Goal: Information Seeking & Learning: Learn about a topic

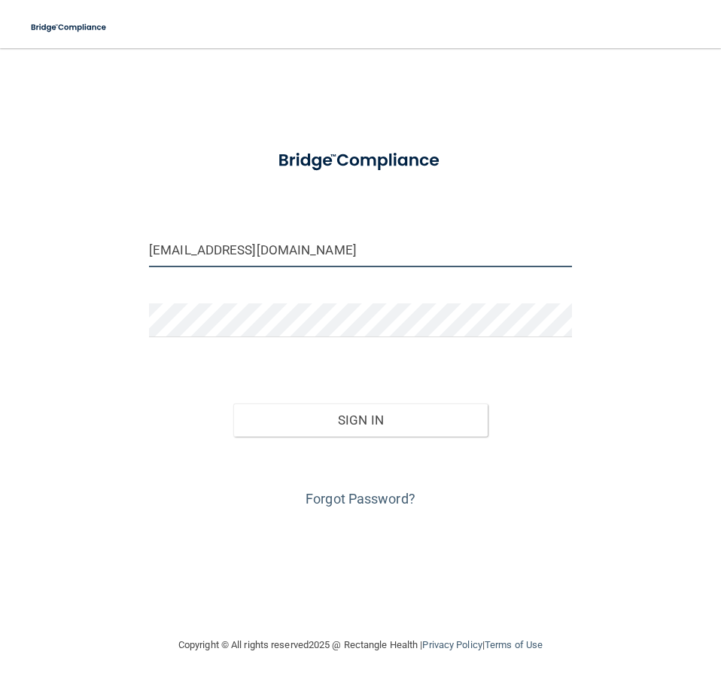
click at [355, 258] on input "alley.christy11@yahoo.com" at bounding box center [360, 250] width 423 height 34
type input "[EMAIL_ADDRESS][DOMAIN_NAME]"
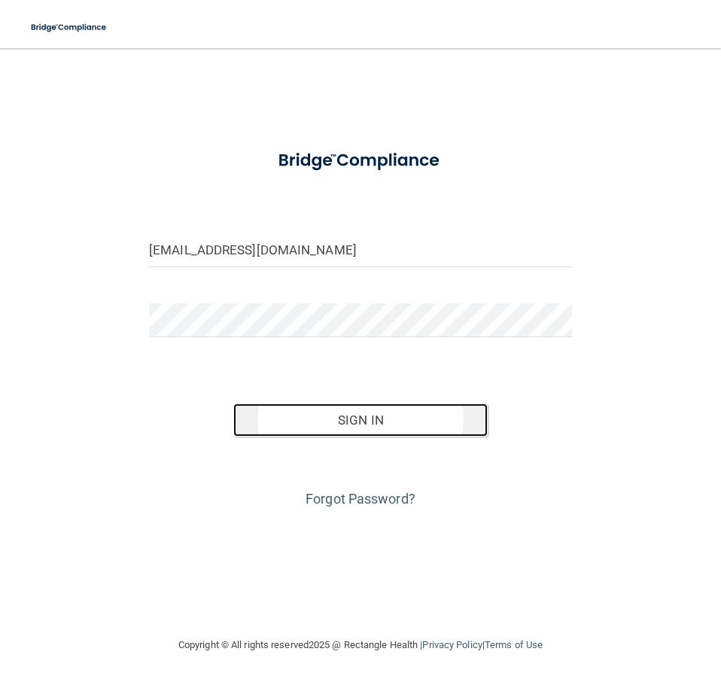
click at [332, 416] on button "Sign In" at bounding box center [360, 419] width 254 height 33
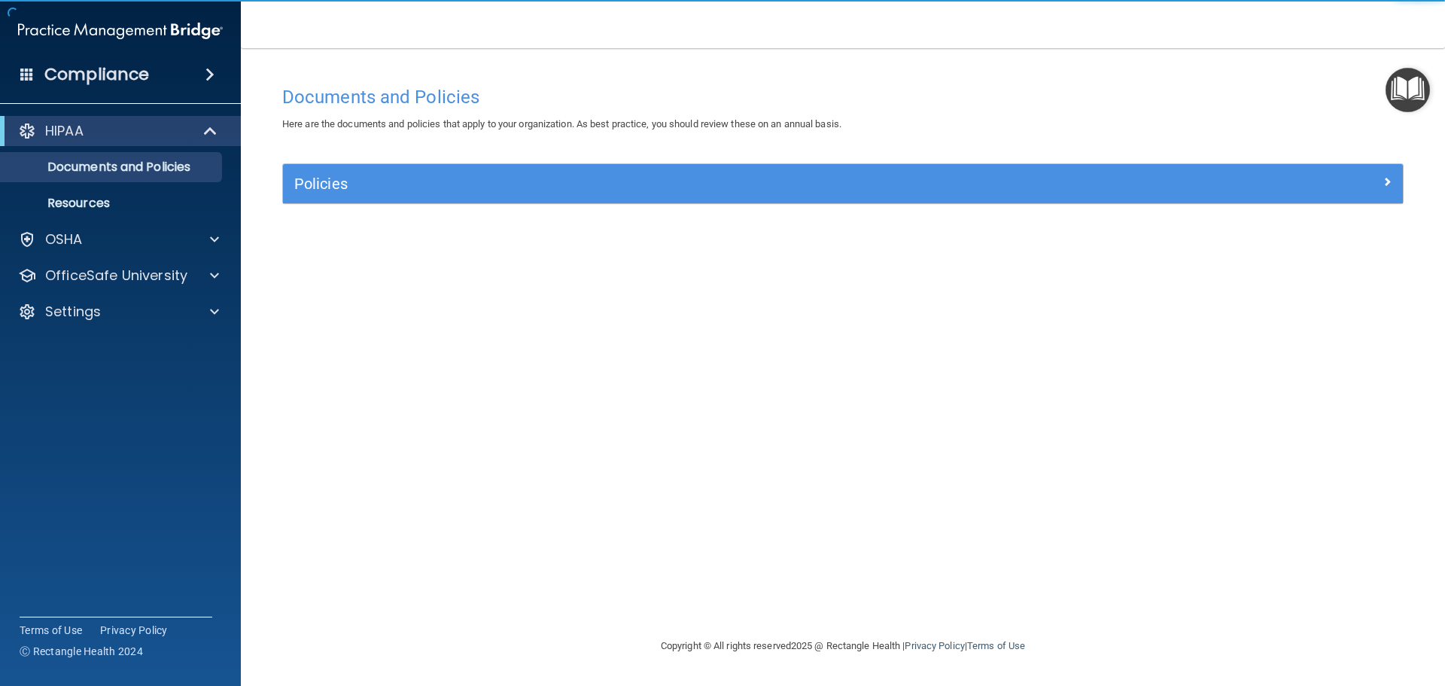
click at [126, 85] on h4 "Compliance" at bounding box center [96, 74] width 105 height 21
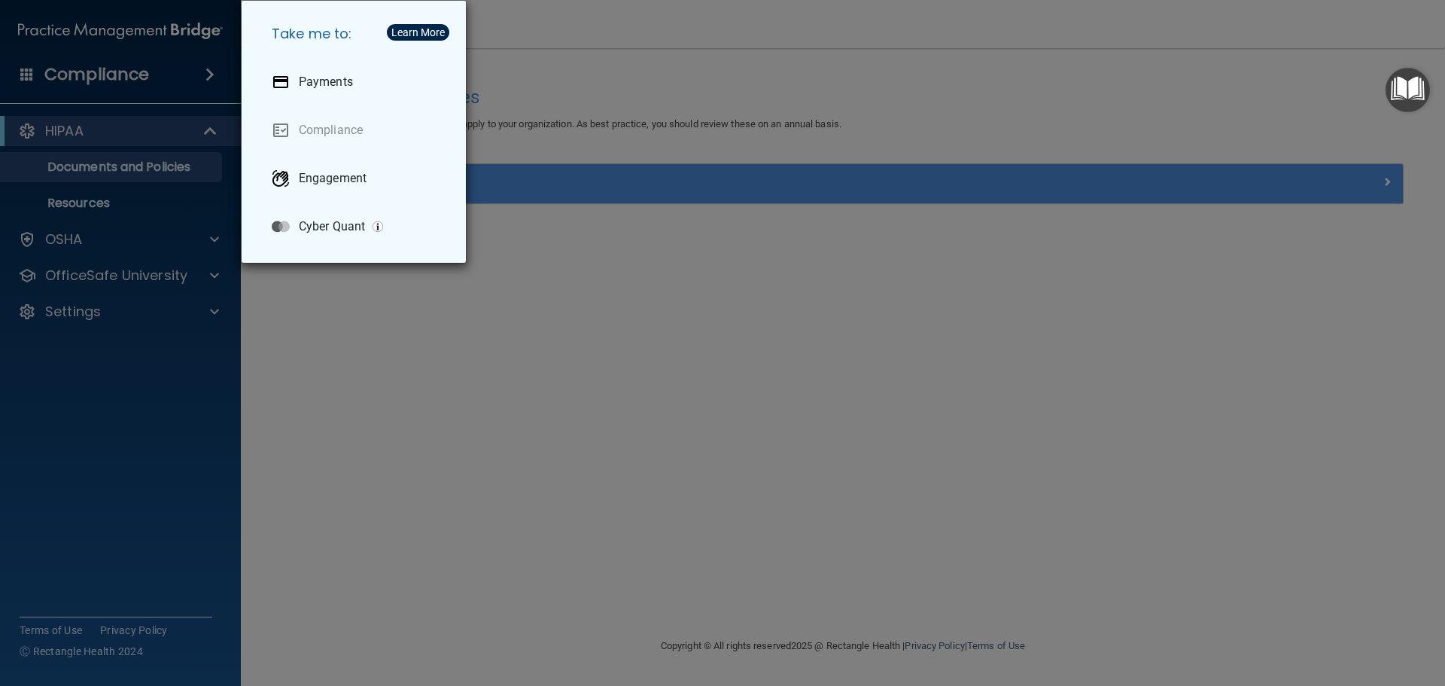
click at [86, 87] on div "Take me to: Payments Compliance Engagement Cyber Quant" at bounding box center [722, 343] width 1445 height 686
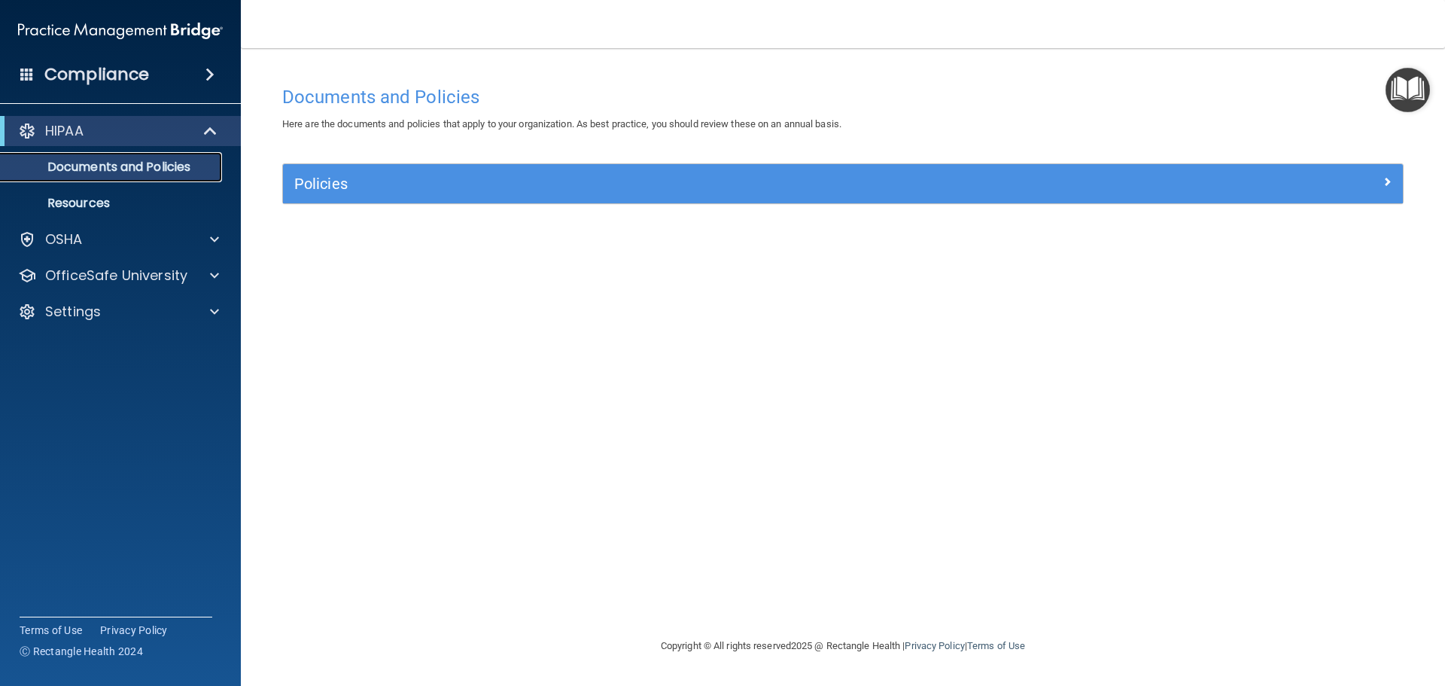
click at [90, 166] on p "Documents and Policies" at bounding box center [112, 167] width 205 height 15
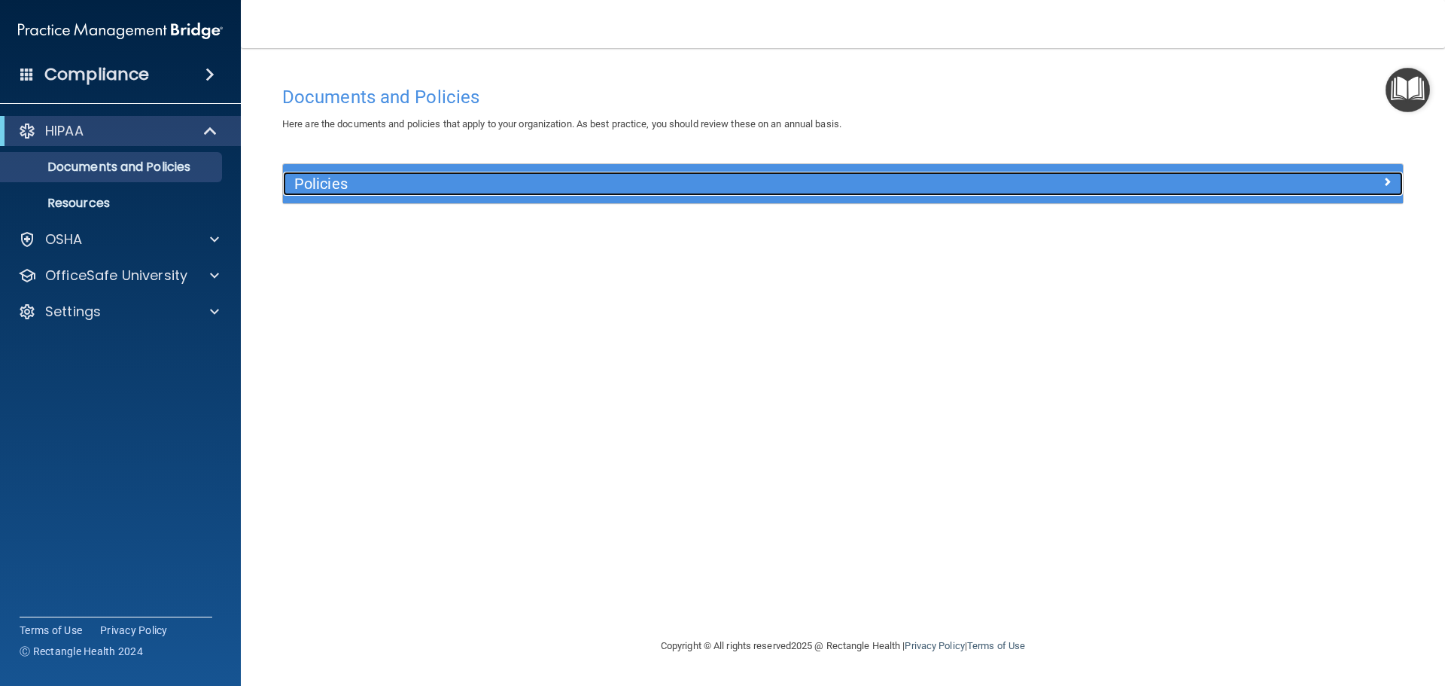
click at [720, 175] on div at bounding box center [1263, 181] width 280 height 18
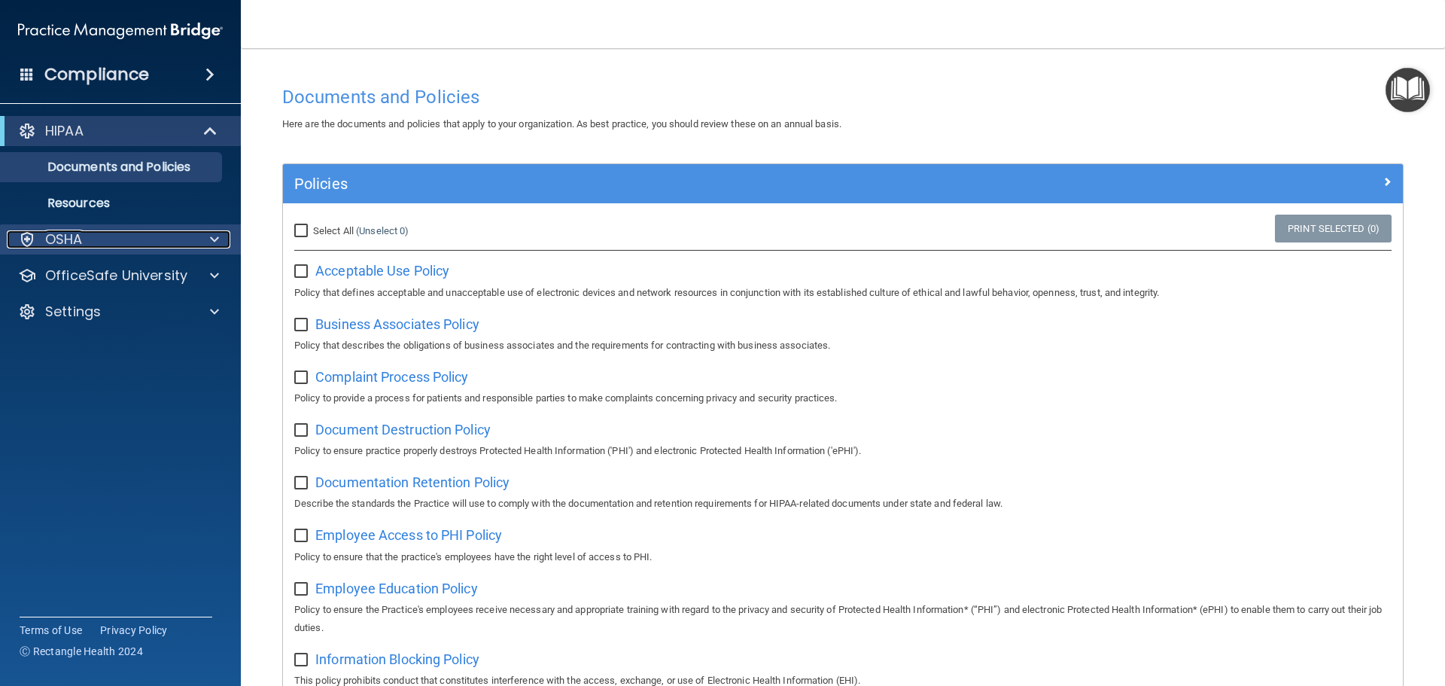
click at [140, 242] on div "OSHA" at bounding box center [100, 239] width 187 height 18
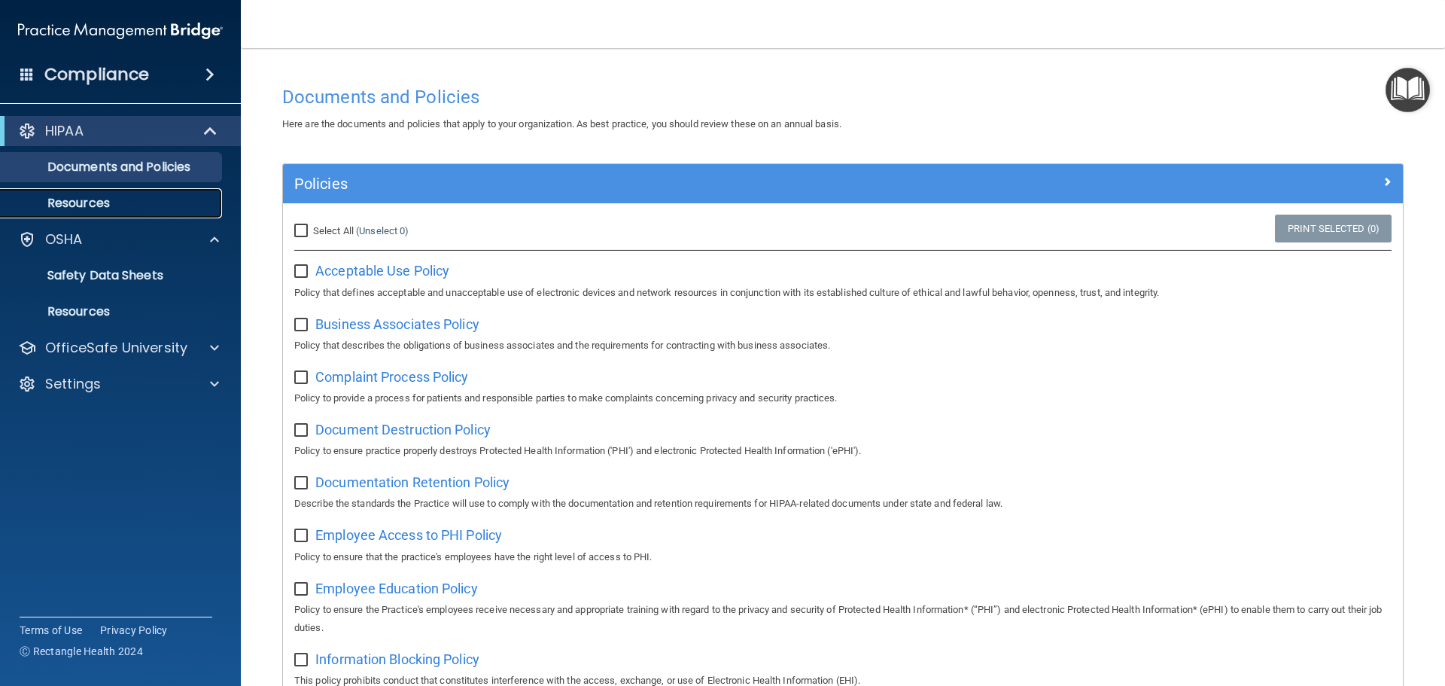
click at [166, 211] on link "Resources" at bounding box center [103, 203] width 237 height 30
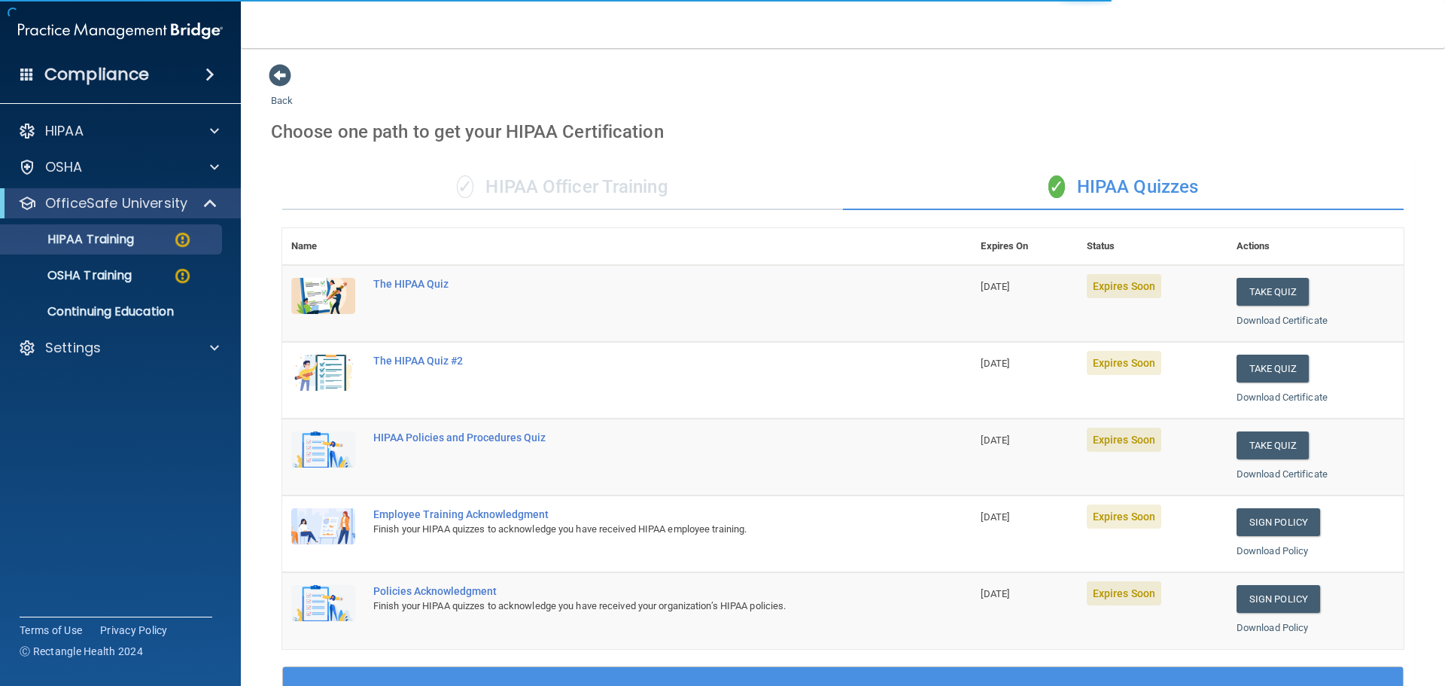
scroll to position [75, 0]
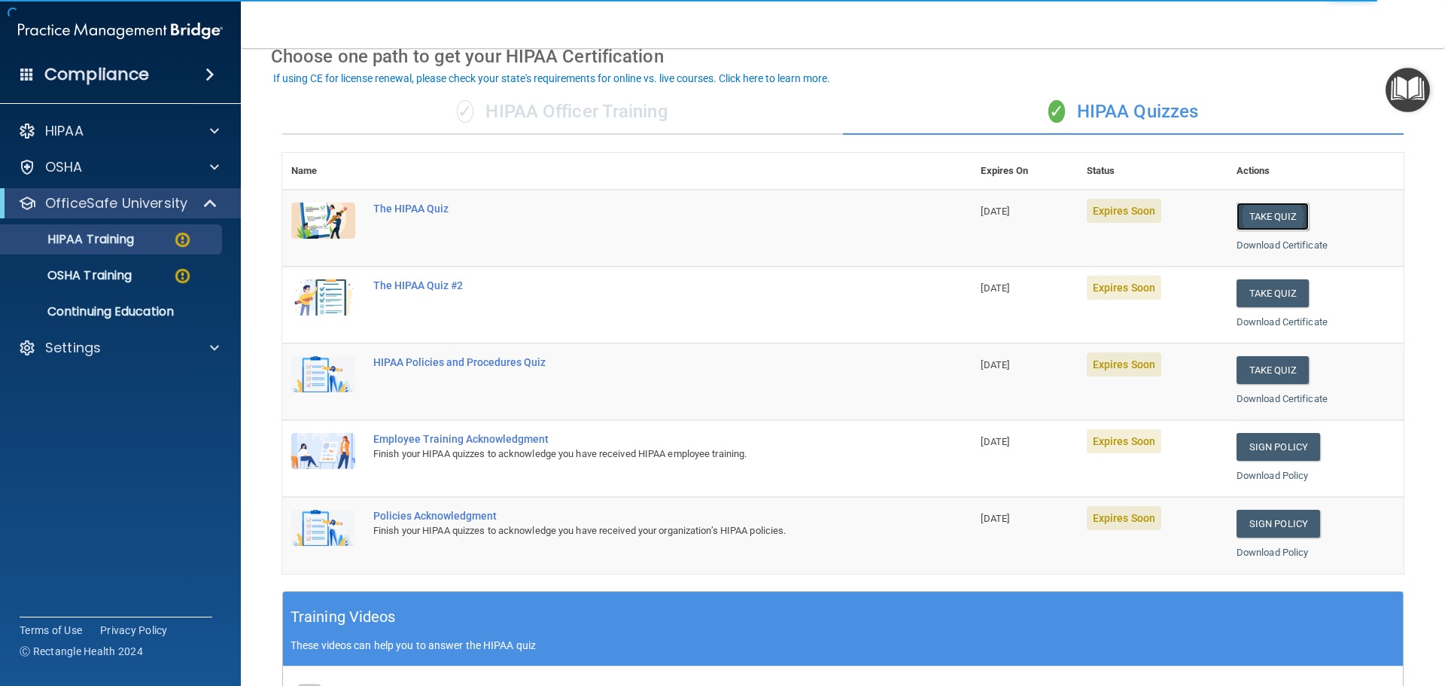
click at [1242, 221] on button "Take Quiz" at bounding box center [1272, 216] width 72 height 28
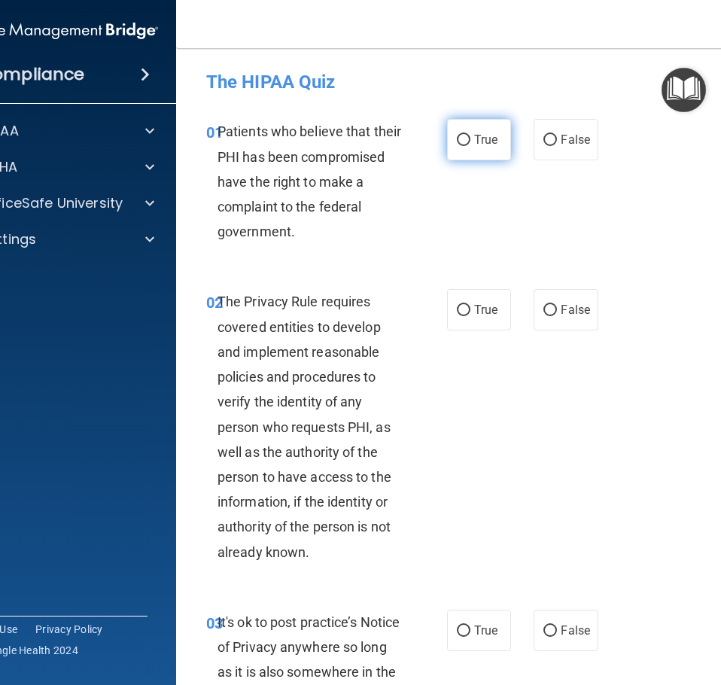
click at [465, 140] on label "True" at bounding box center [479, 139] width 64 height 41
click at [465, 140] on input "True" at bounding box center [464, 140] width 14 height 11
radio input "true"
click at [474, 323] on label "True" at bounding box center [479, 309] width 64 height 41
click at [470, 316] on input "True" at bounding box center [464, 310] width 14 height 11
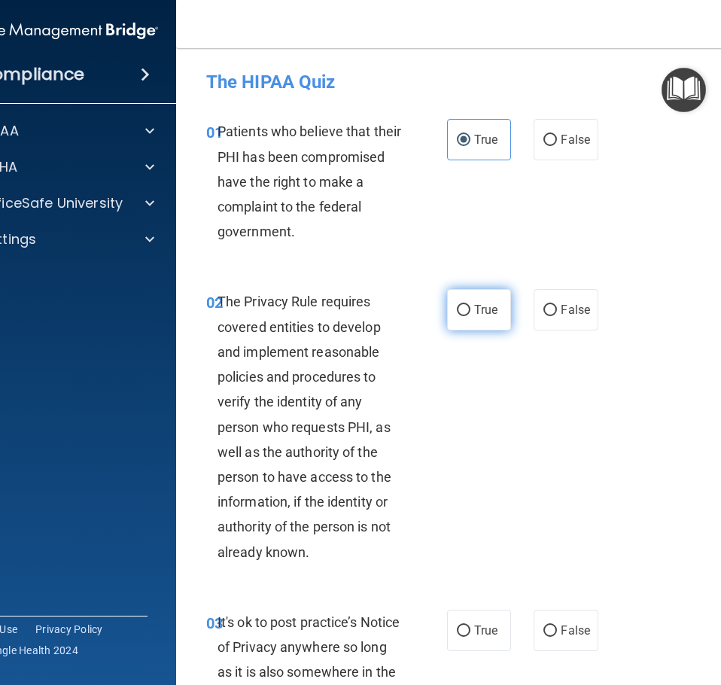
radio input "true"
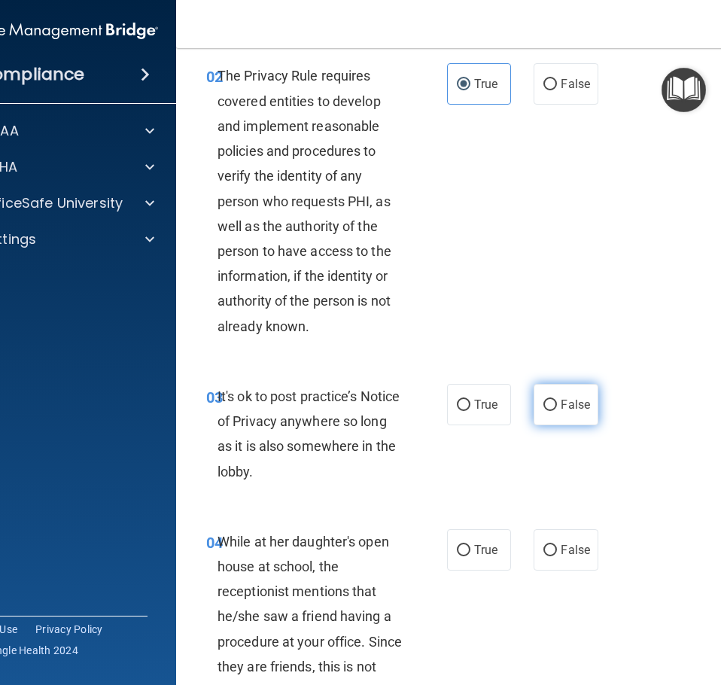
click at [538, 412] on label "False" at bounding box center [566, 404] width 64 height 41
click at [543, 411] on input "False" at bounding box center [550, 405] width 14 height 11
radio input "true"
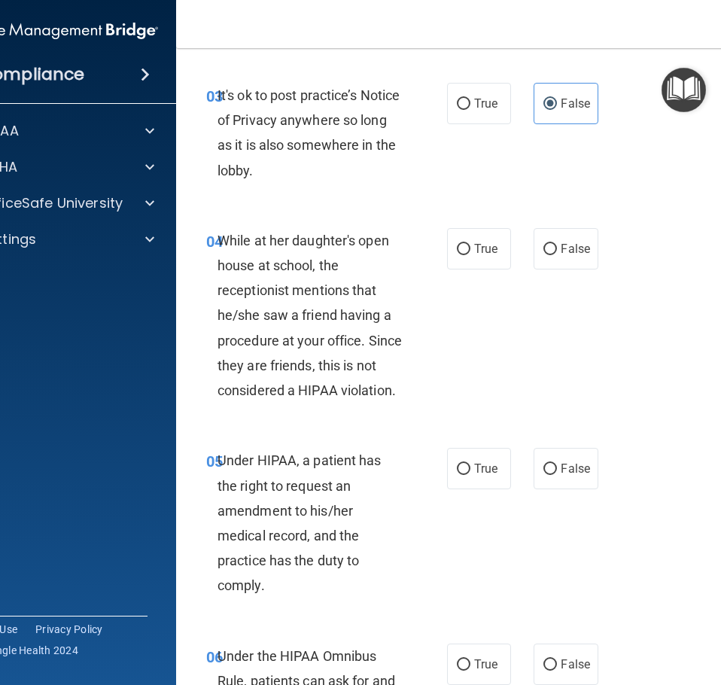
click at [520, 284] on div "04 While at her daughter's open house at school, the receptionist mentions that…" at bounding box center [481, 319] width 572 height 221
click at [537, 264] on label "False" at bounding box center [566, 248] width 64 height 41
click at [543, 255] on input "False" at bounding box center [550, 249] width 14 height 11
radio input "true"
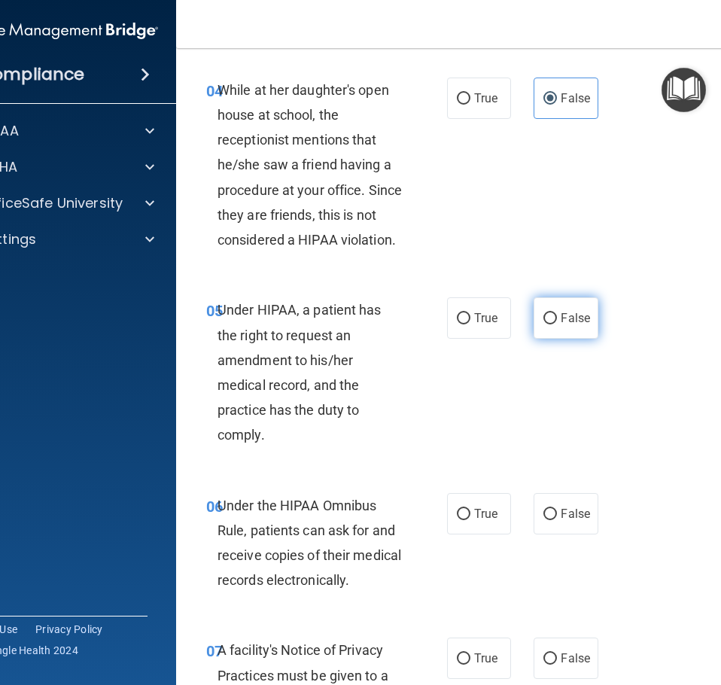
click at [564, 315] on span "False" at bounding box center [575, 318] width 29 height 14
click at [557, 315] on input "False" at bounding box center [550, 318] width 14 height 11
radio input "true"
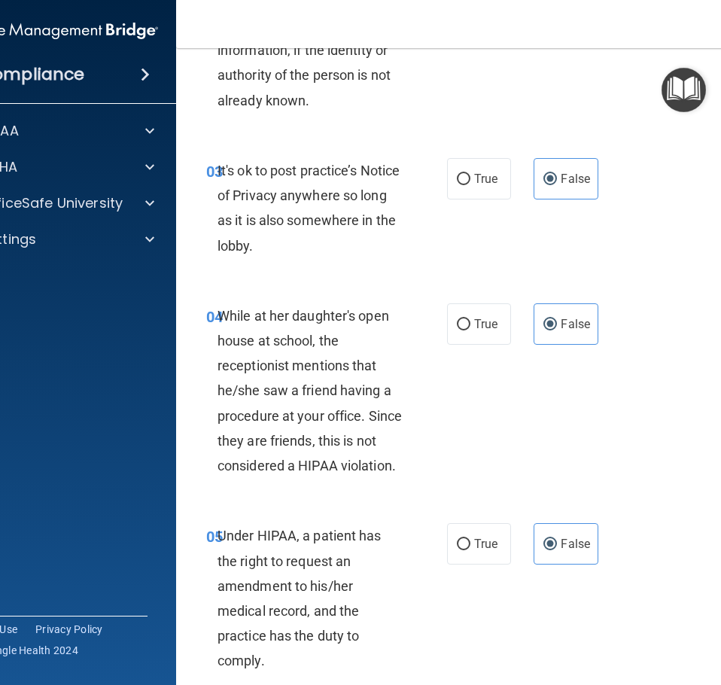
scroll to position [828, 0]
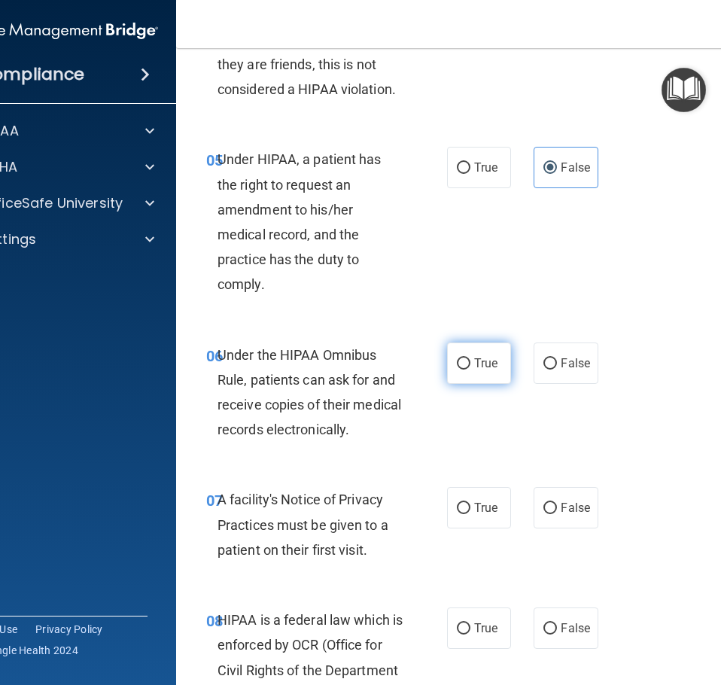
click at [461, 372] on label "True" at bounding box center [479, 362] width 64 height 41
click at [461, 370] on input "True" at bounding box center [464, 363] width 14 height 11
radio input "true"
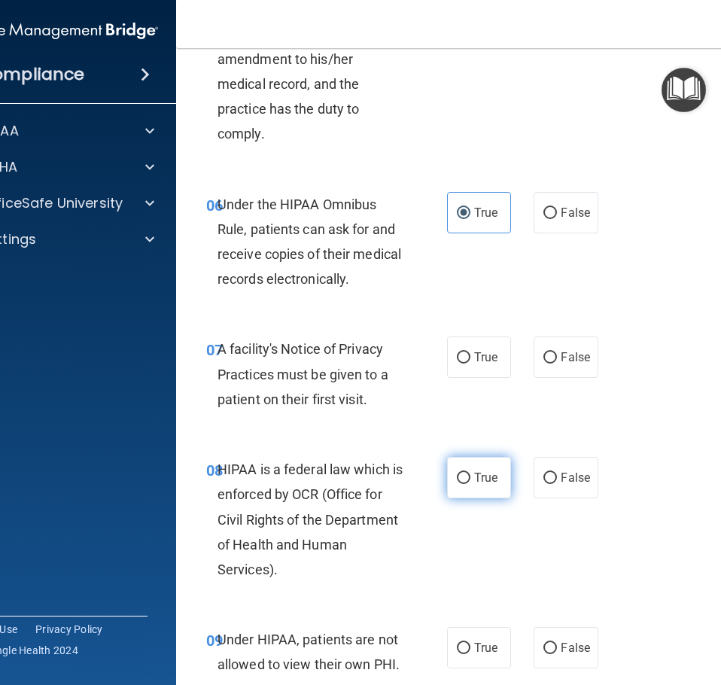
scroll to position [1054, 0]
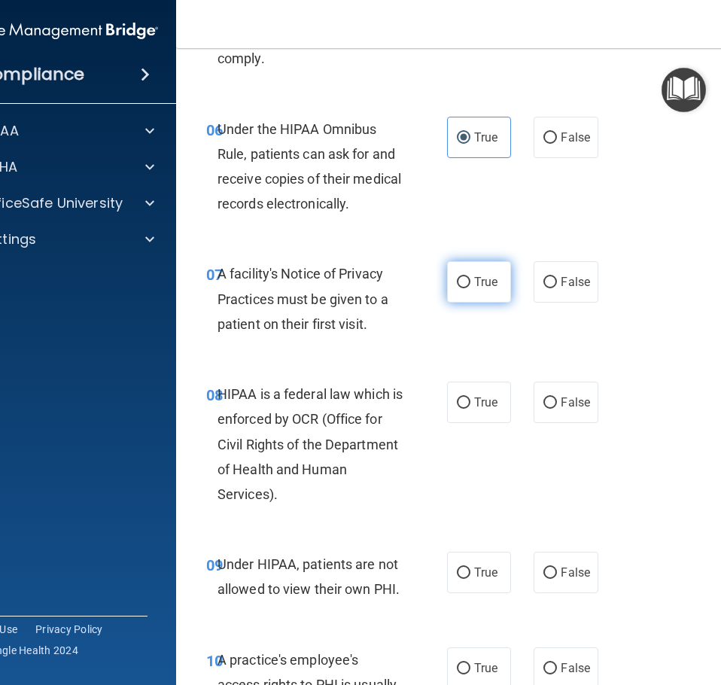
click at [457, 289] on label "True" at bounding box center [479, 281] width 64 height 41
click at [457, 288] on input "True" at bounding box center [464, 282] width 14 height 11
radio input "true"
click at [475, 414] on label "True" at bounding box center [479, 402] width 64 height 41
click at [470, 409] on input "True" at bounding box center [464, 402] width 14 height 11
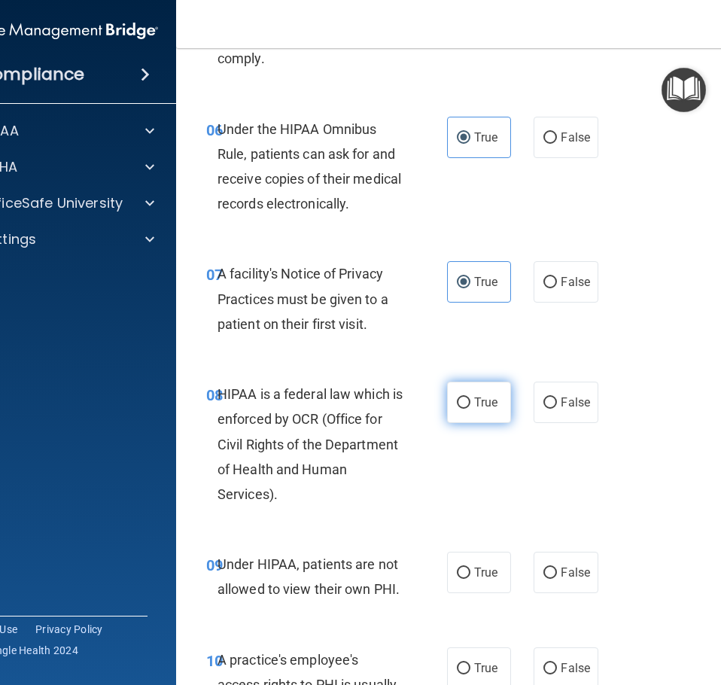
radio input "true"
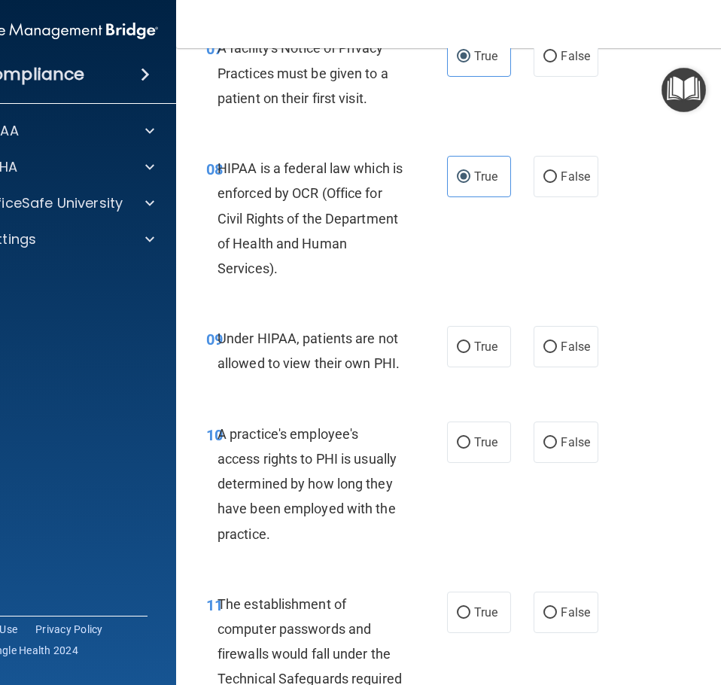
scroll to position [1355, 0]
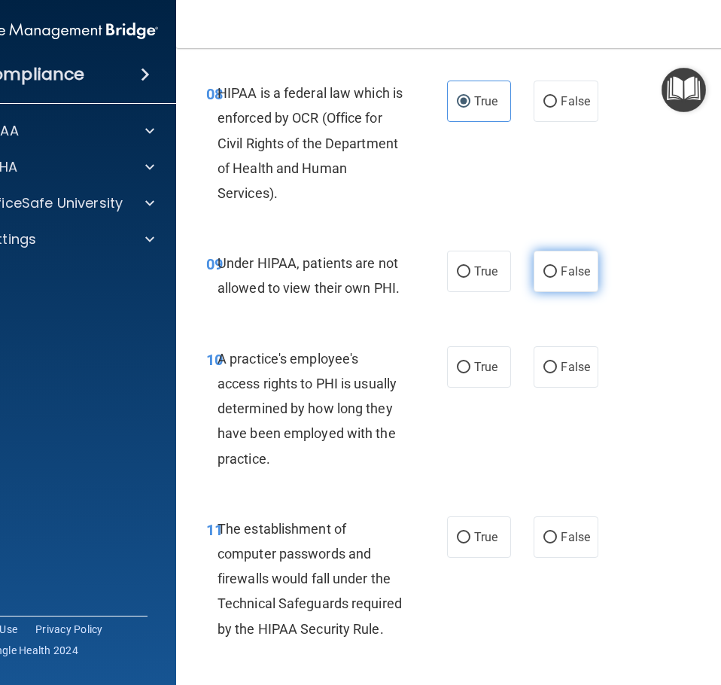
click at [563, 281] on label "False" at bounding box center [566, 271] width 64 height 41
click at [557, 278] on input "False" at bounding box center [550, 271] width 14 height 11
radio input "true"
click at [545, 362] on input "False" at bounding box center [550, 367] width 14 height 11
radio input "true"
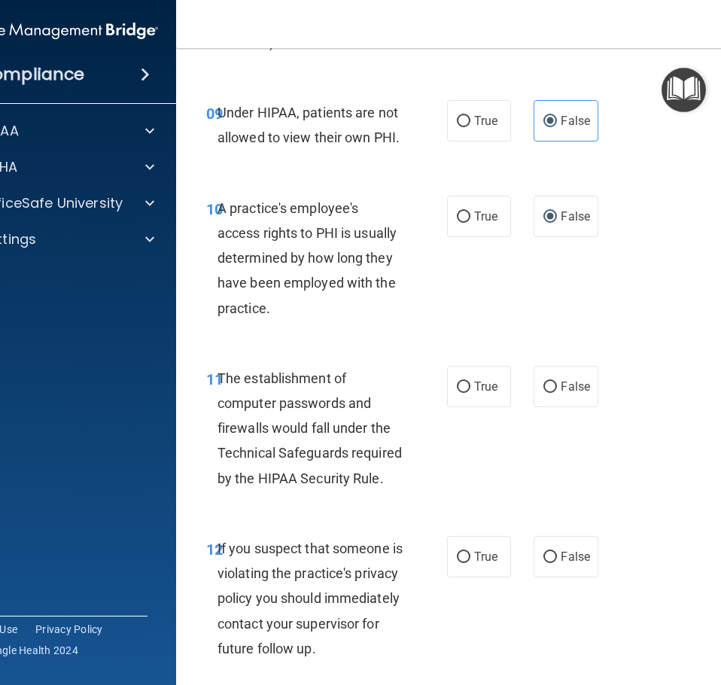
scroll to position [1580, 0]
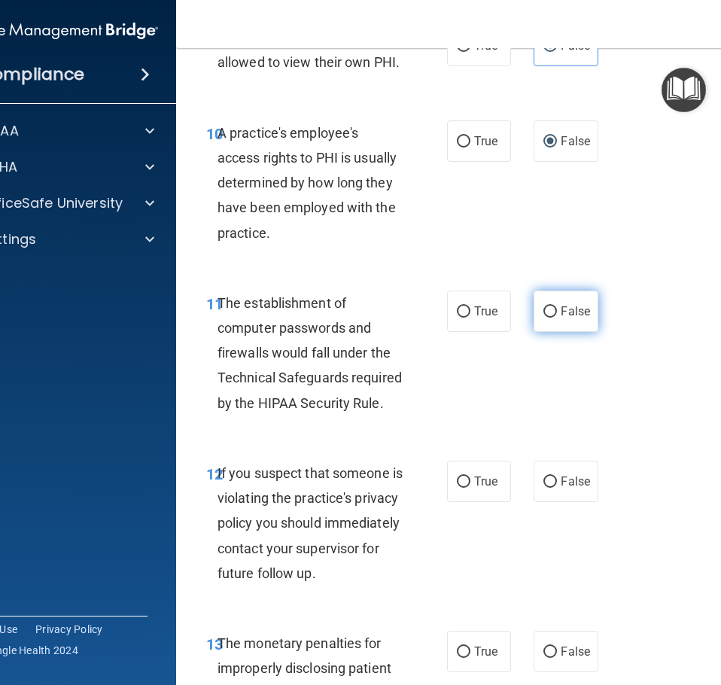
click at [542, 301] on label "False" at bounding box center [566, 310] width 64 height 41
click at [543, 306] on input "False" at bounding box center [550, 311] width 14 height 11
radio input "true"
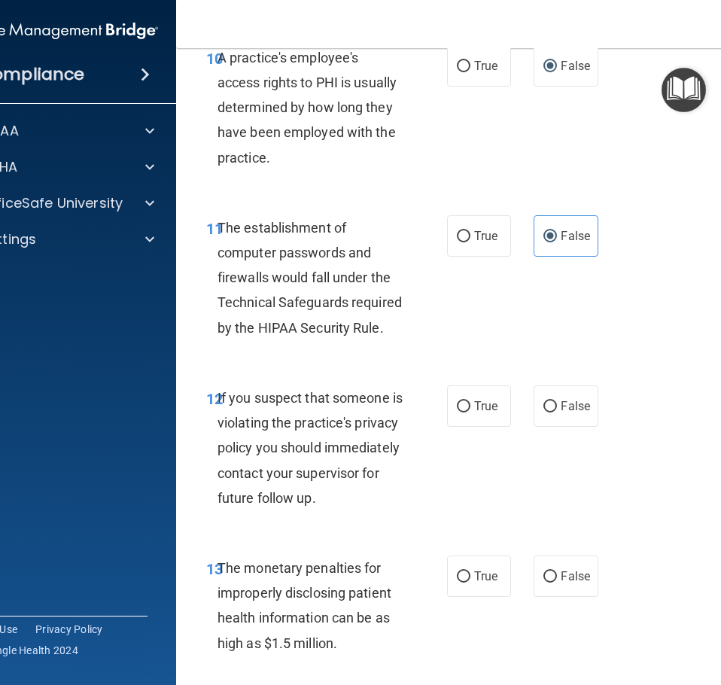
scroll to position [1731, 0]
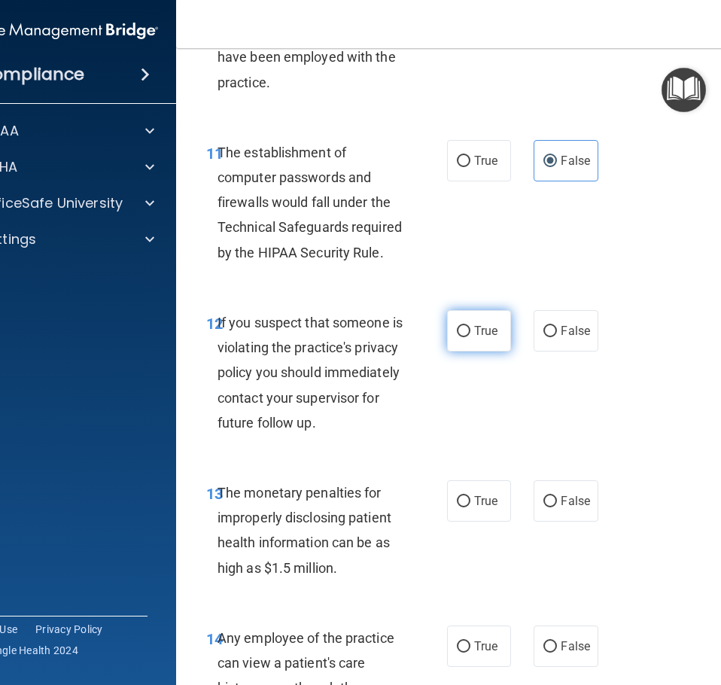
click at [467, 336] on label "True" at bounding box center [479, 330] width 64 height 41
click at [467, 336] on input "True" at bounding box center [464, 331] width 14 height 11
radio input "true"
click at [468, 522] on label "True" at bounding box center [479, 500] width 64 height 41
click at [468, 507] on input "True" at bounding box center [464, 501] width 14 height 11
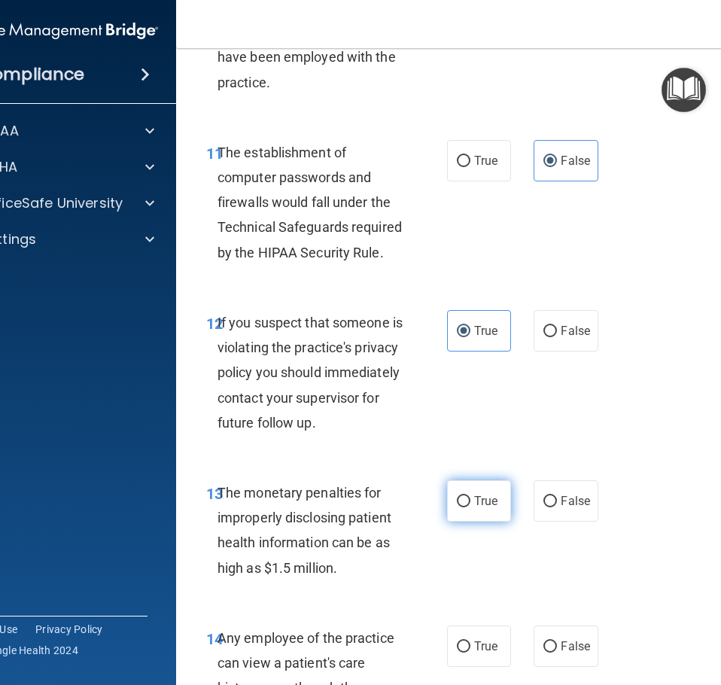
radio input "true"
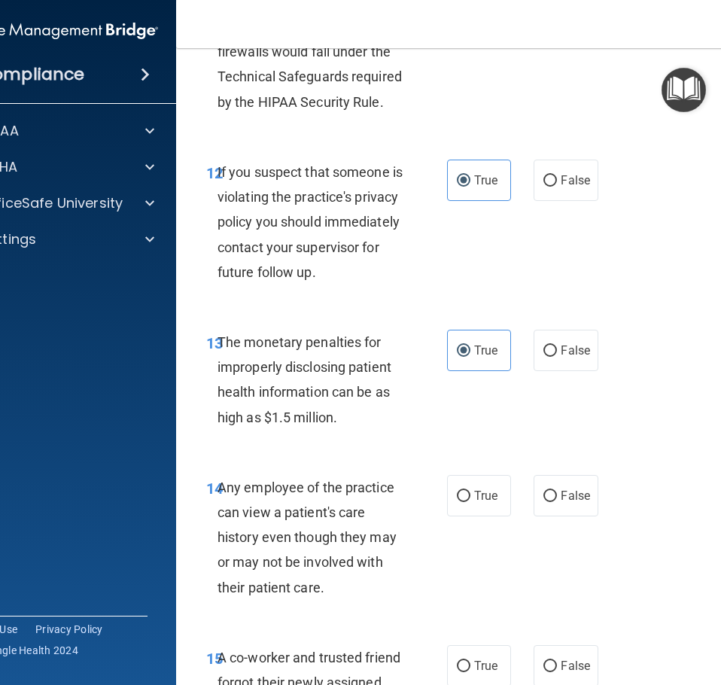
scroll to position [1957, 0]
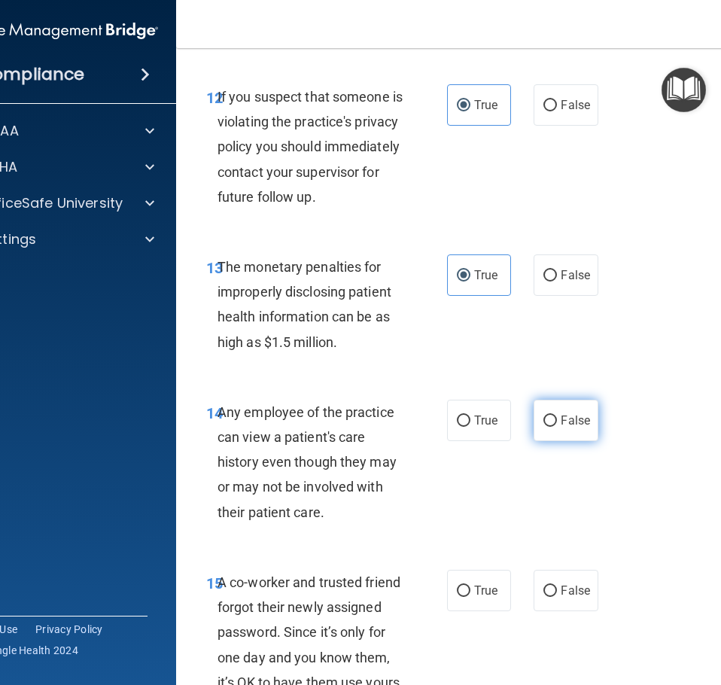
click at [543, 427] on input "False" at bounding box center [550, 420] width 14 height 11
radio input "true"
click at [550, 599] on label "False" at bounding box center [566, 590] width 64 height 41
click at [550, 597] on input "False" at bounding box center [550, 591] width 14 height 11
radio input "true"
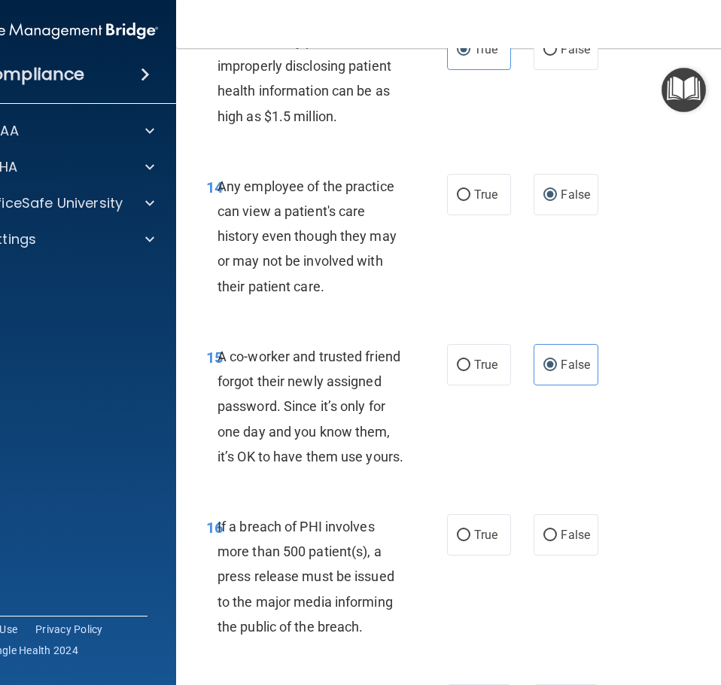
scroll to position [2408, 0]
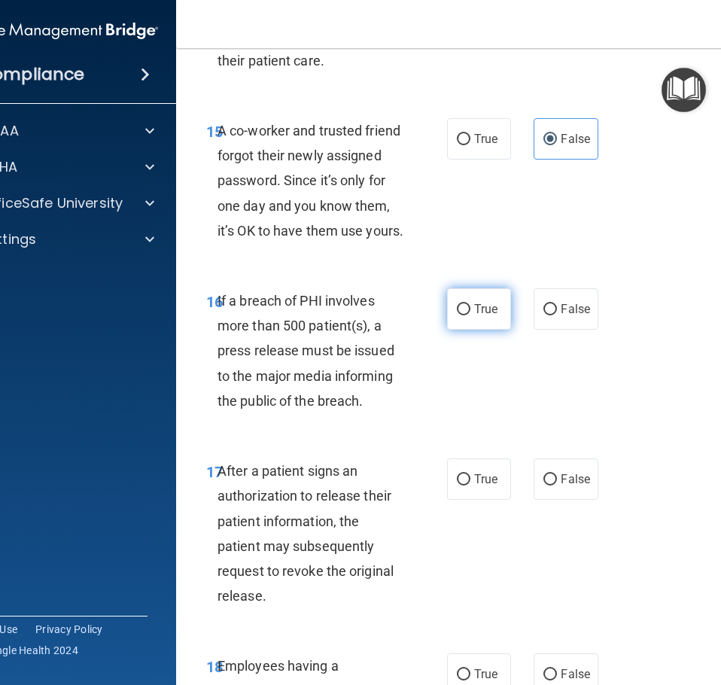
click at [460, 330] on label "True" at bounding box center [479, 308] width 64 height 41
click at [460, 315] on input "True" at bounding box center [464, 309] width 14 height 11
radio input "true"
click at [457, 485] on input "True" at bounding box center [464, 479] width 14 height 11
radio input "true"
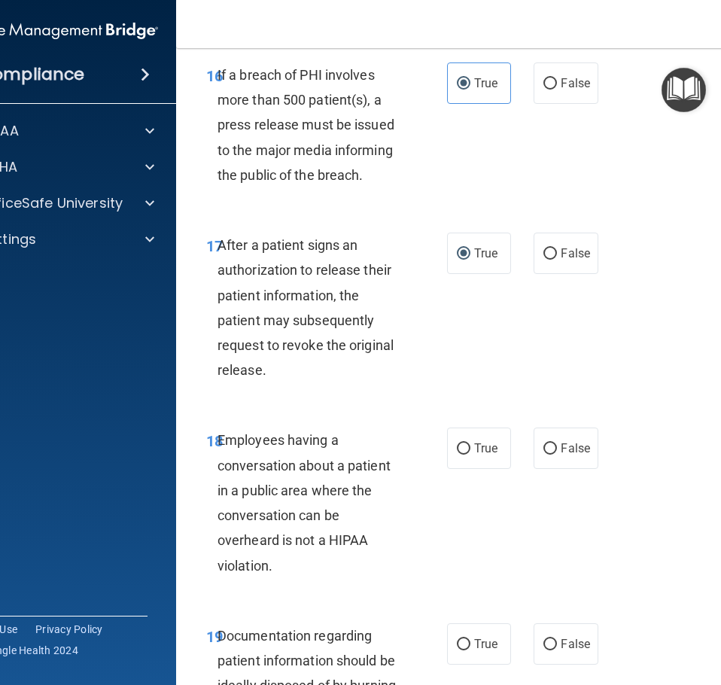
scroll to position [2709, 0]
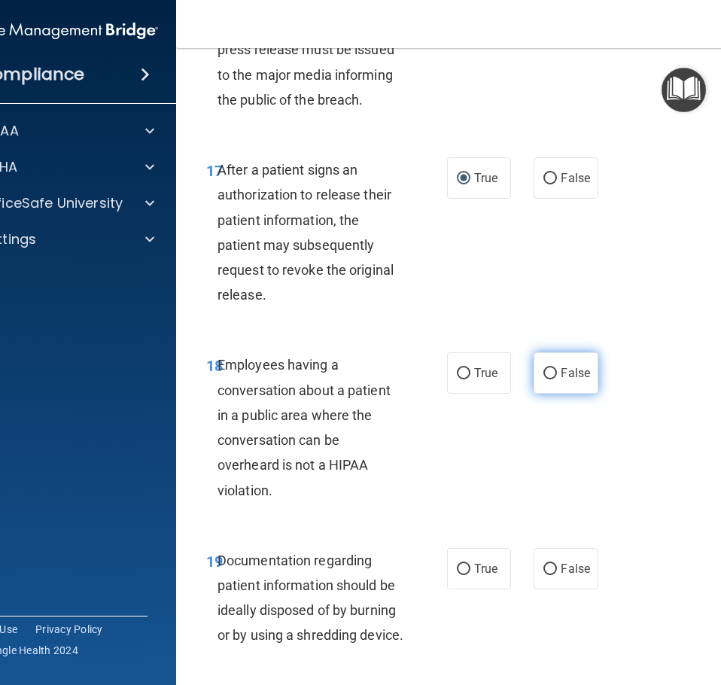
click at [543, 379] on input "False" at bounding box center [550, 373] width 14 height 11
radio input "true"
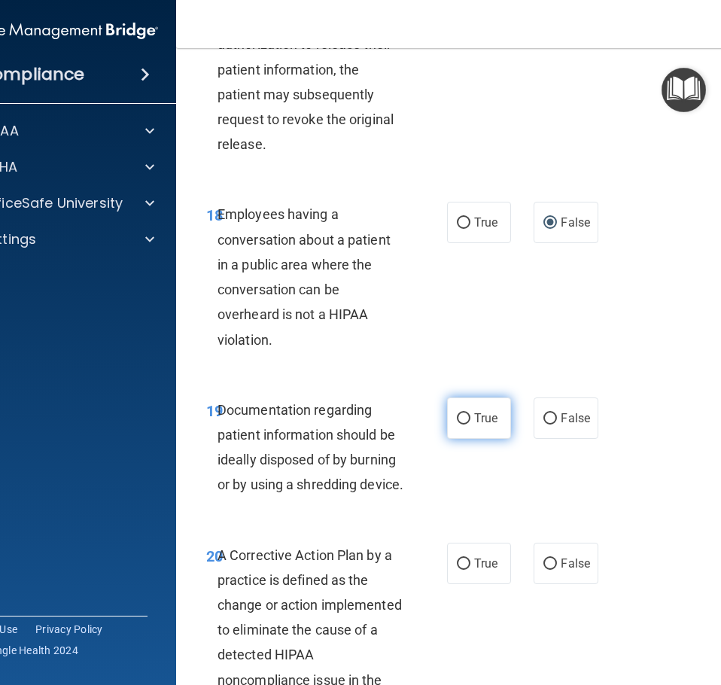
click at [457, 424] on input "True" at bounding box center [464, 418] width 14 height 11
radio input "true"
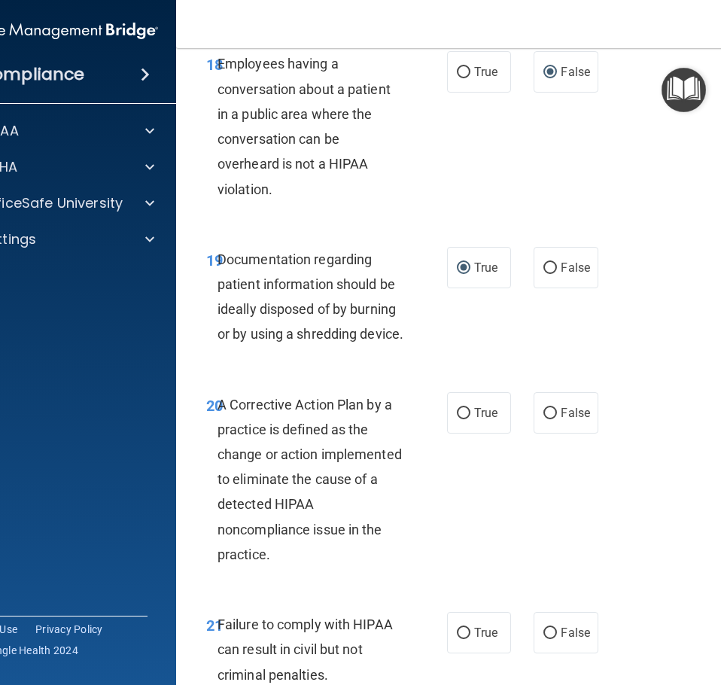
scroll to position [3086, 0]
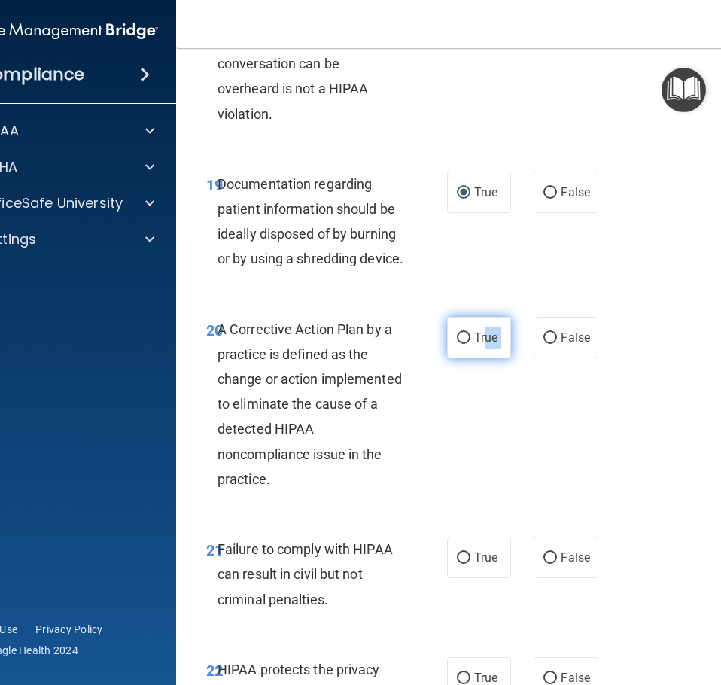
drag, startPoint x: 555, startPoint y: 418, endPoint x: 478, endPoint y: 421, distance: 76.8
click at [478, 358] on div "True False" at bounding box center [524, 337] width 154 height 41
click at [478, 358] on label "True" at bounding box center [479, 337] width 64 height 41
click at [470, 344] on input "True" at bounding box center [464, 338] width 14 height 11
radio input "true"
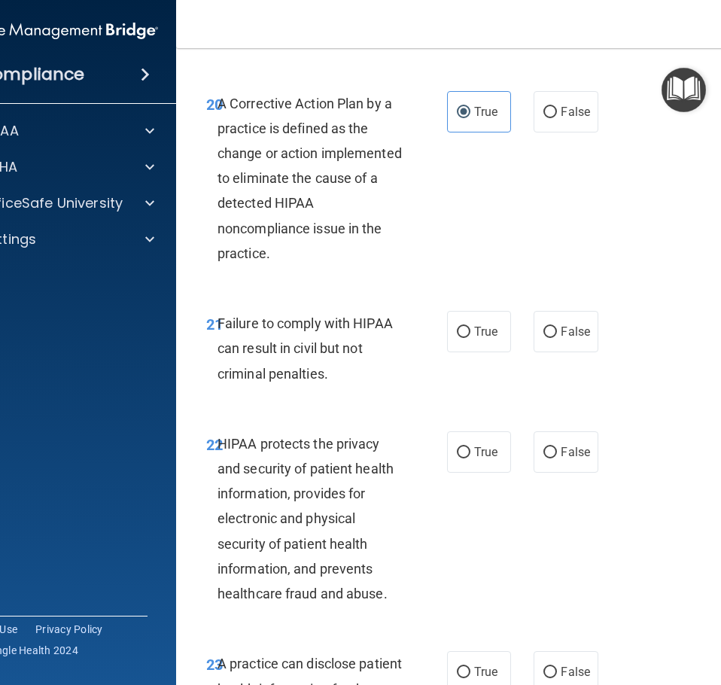
scroll to position [3387, 0]
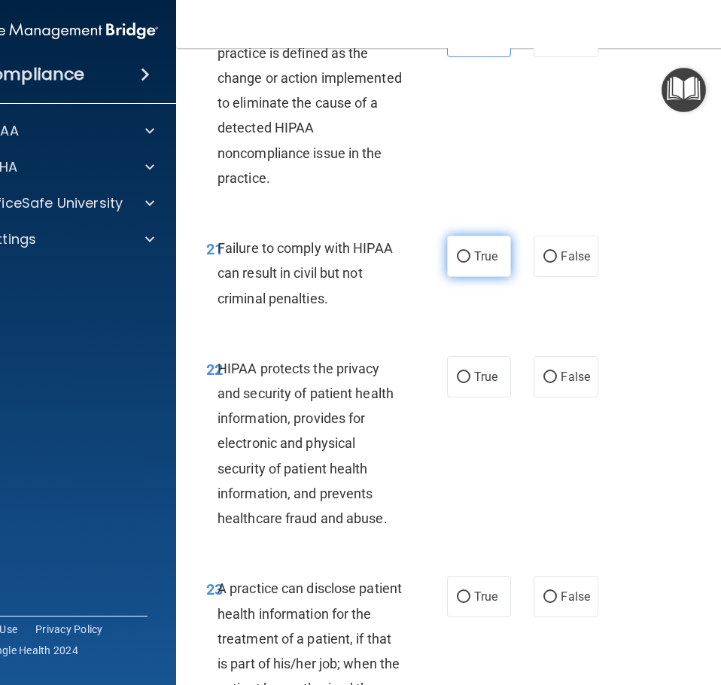
click at [476, 263] on span "True" at bounding box center [485, 256] width 23 height 14
click at [470, 263] on input "True" at bounding box center [464, 256] width 14 height 11
radio input "true"
click at [474, 384] on span "True" at bounding box center [485, 377] width 23 height 14
click at [470, 383] on input "True" at bounding box center [464, 377] width 14 height 11
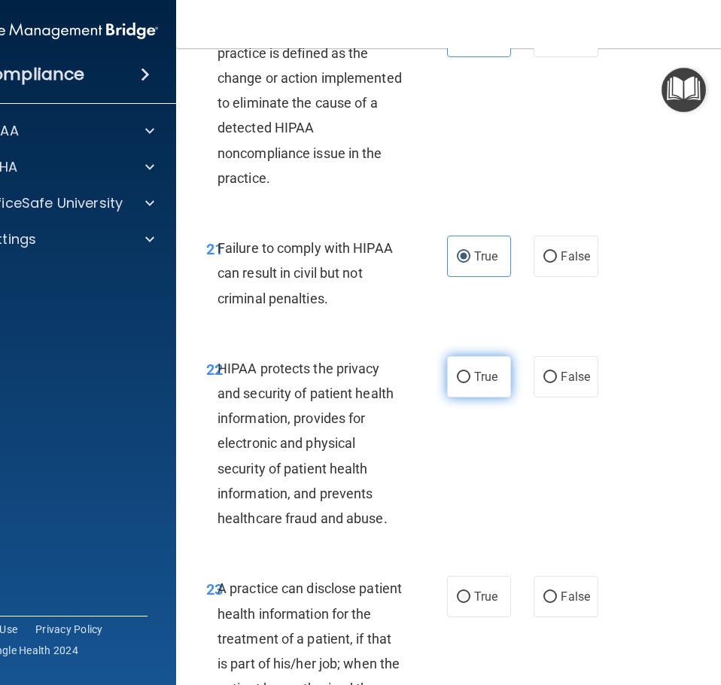
radio input "true"
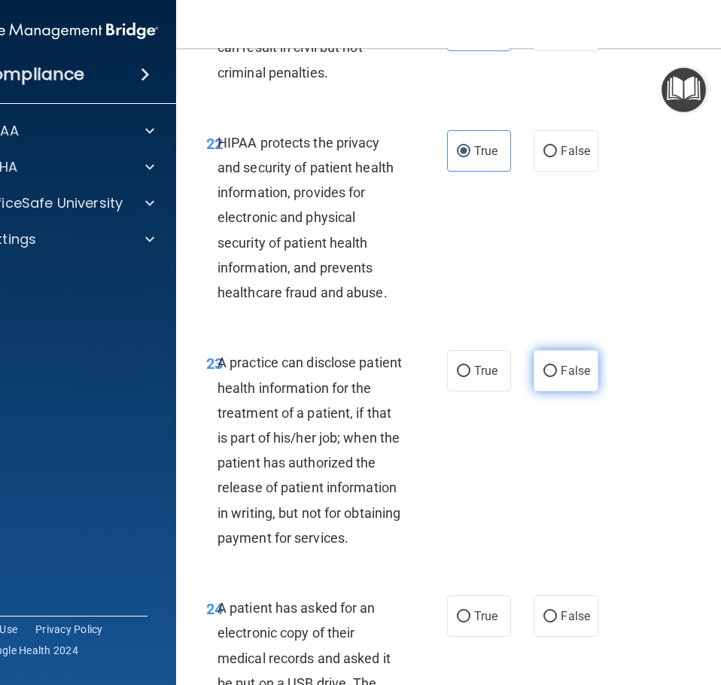
click at [543, 377] on input "False" at bounding box center [550, 371] width 14 height 11
radio input "true"
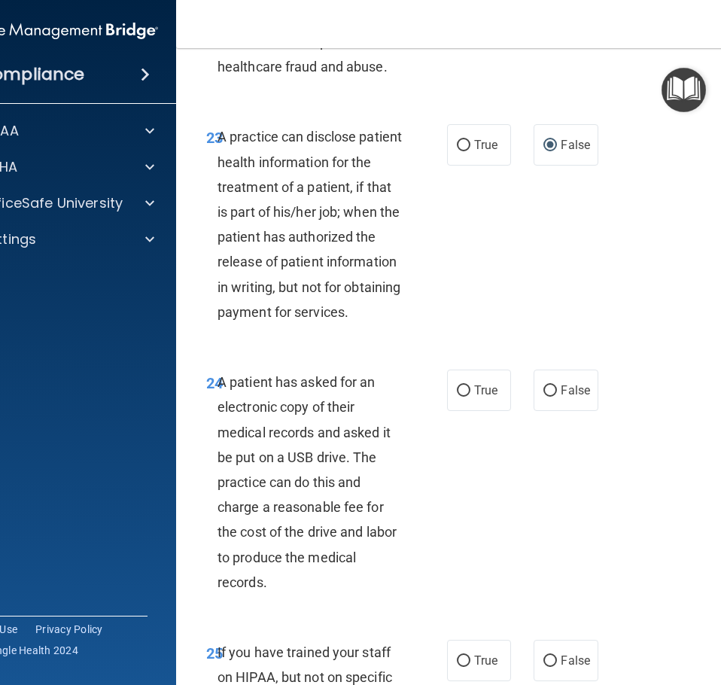
scroll to position [3913, 0]
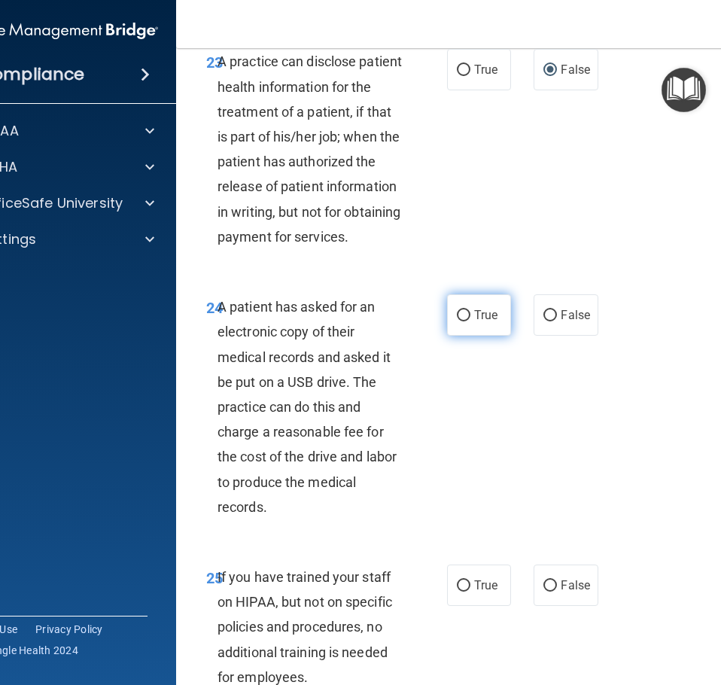
click at [455, 336] on label "True" at bounding box center [479, 314] width 64 height 41
click at [457, 321] on input "True" at bounding box center [464, 315] width 14 height 11
radio input "true"
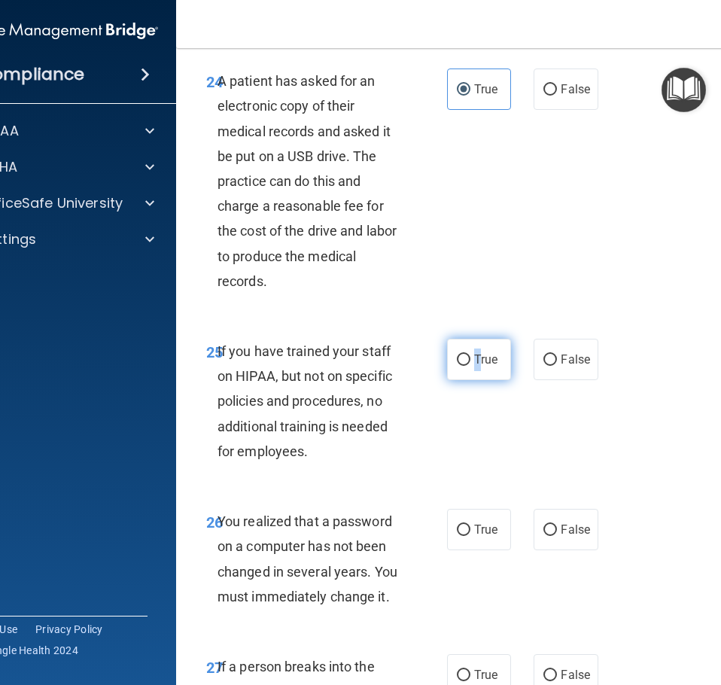
click at [472, 380] on label "True" at bounding box center [479, 359] width 64 height 41
click at [561, 367] on span "False" at bounding box center [575, 359] width 29 height 14
click at [555, 366] on input "False" at bounding box center [550, 359] width 14 height 11
radio input "true"
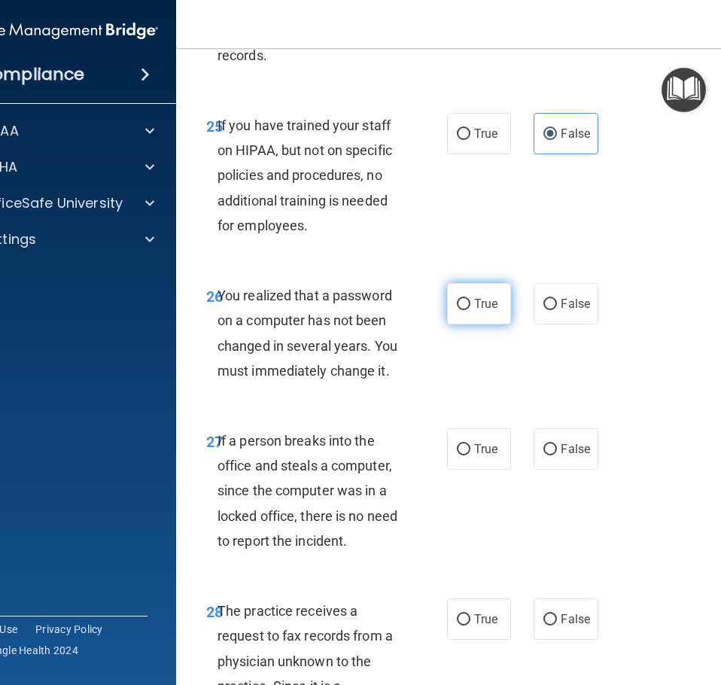
click at [489, 324] on label "True" at bounding box center [479, 303] width 64 height 41
click at [470, 310] on input "True" at bounding box center [464, 304] width 14 height 11
radio input "true"
click at [449, 470] on label "True" at bounding box center [479, 448] width 64 height 41
click at [457, 455] on input "True" at bounding box center [464, 449] width 14 height 11
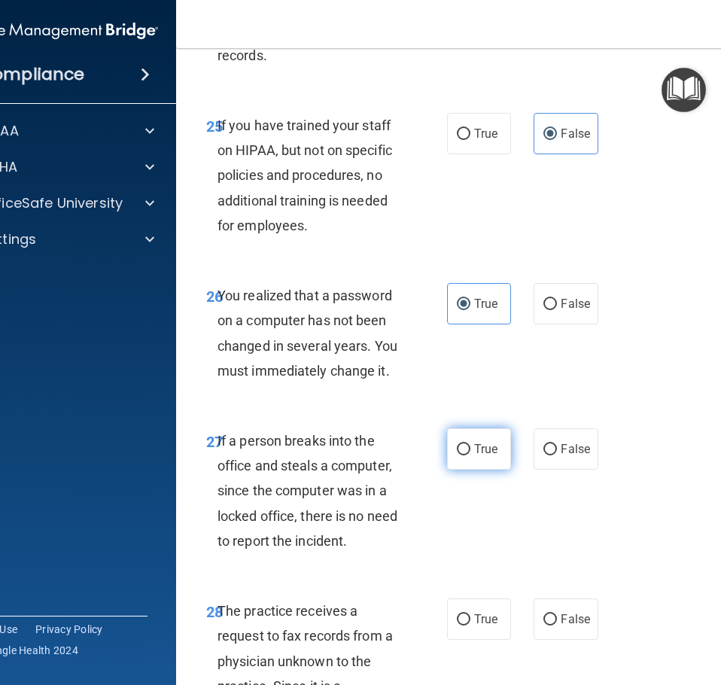
radio input "true"
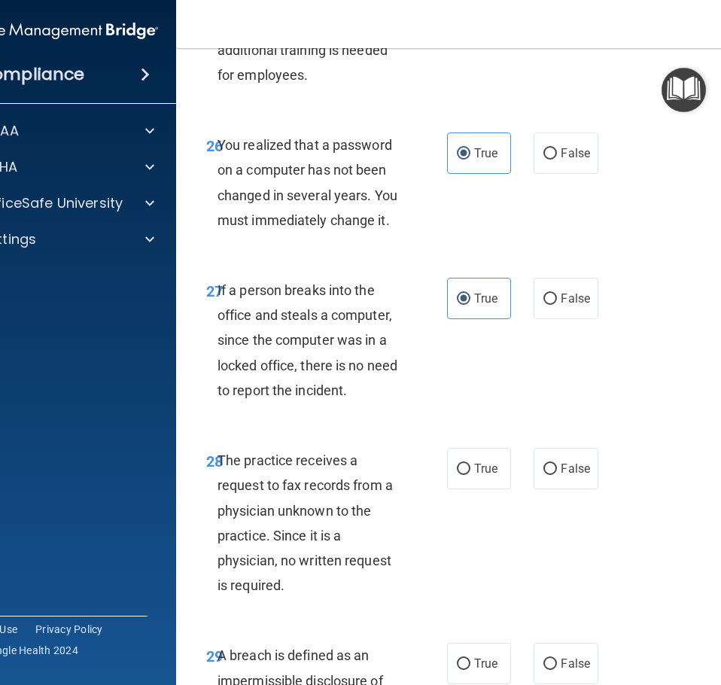
scroll to position [4591, 0]
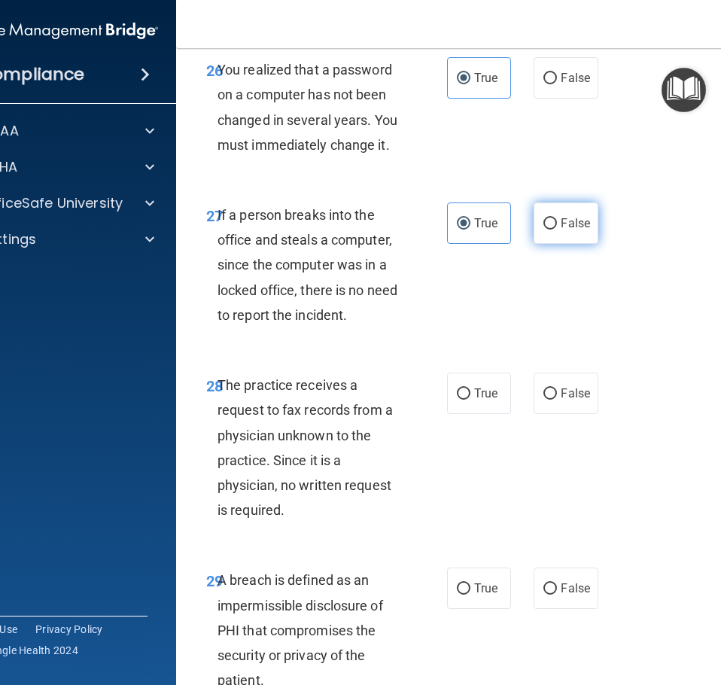
click at [562, 244] on label "False" at bounding box center [566, 222] width 64 height 41
click at [557, 230] on input "False" at bounding box center [550, 223] width 14 height 11
radio input "true"
radio input "false"
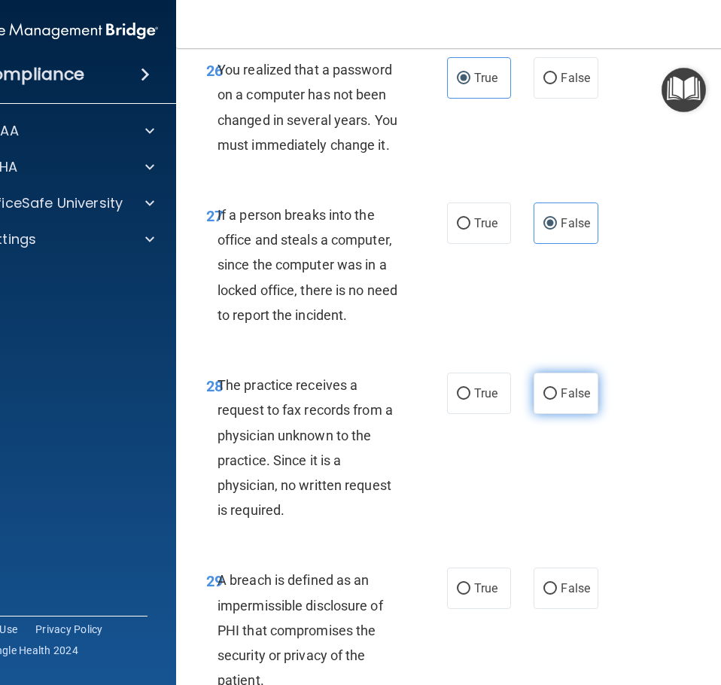
click at [553, 414] on label "False" at bounding box center [566, 393] width 64 height 41
click at [553, 400] on input "False" at bounding box center [550, 393] width 14 height 11
radio input "true"
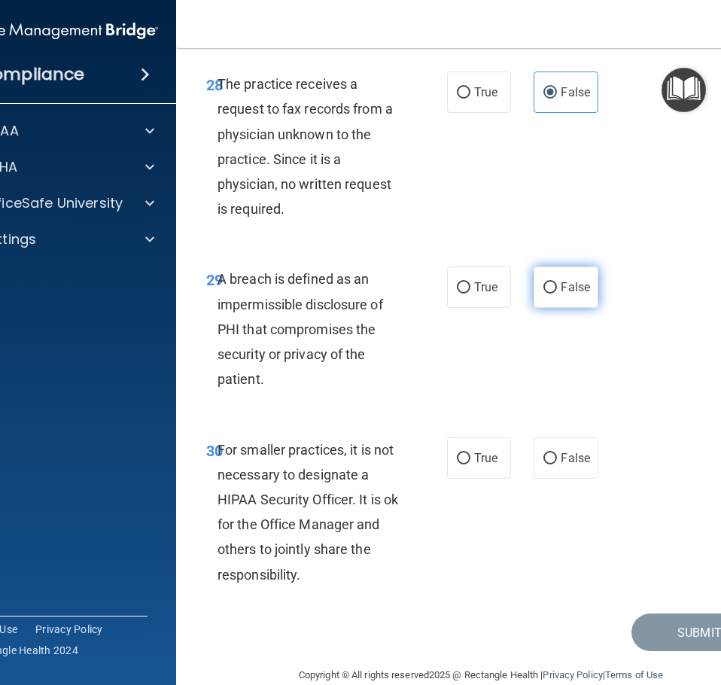
click at [543, 294] on input "False" at bounding box center [550, 287] width 14 height 11
radio input "true"
click at [543, 479] on label "False" at bounding box center [566, 457] width 64 height 41
click at [543, 464] on input "False" at bounding box center [550, 458] width 14 height 11
radio input "true"
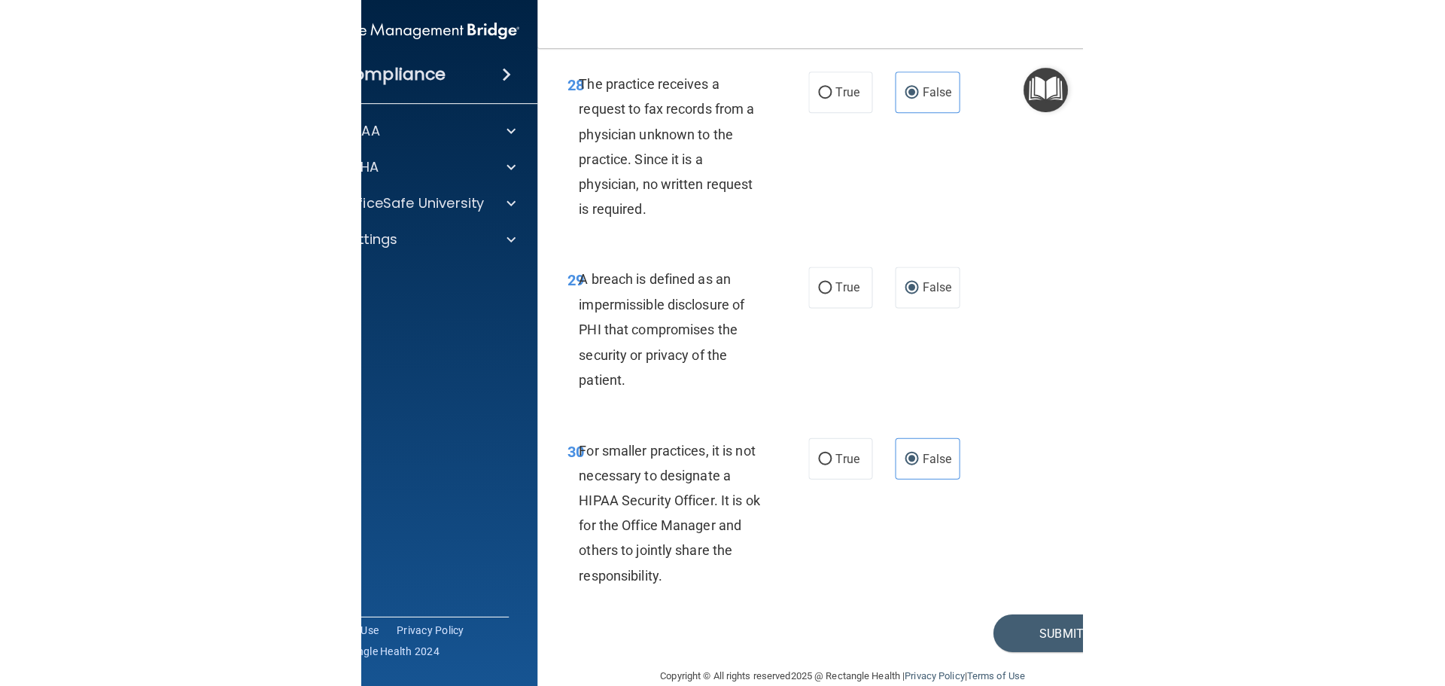
scroll to position [5018, 0]
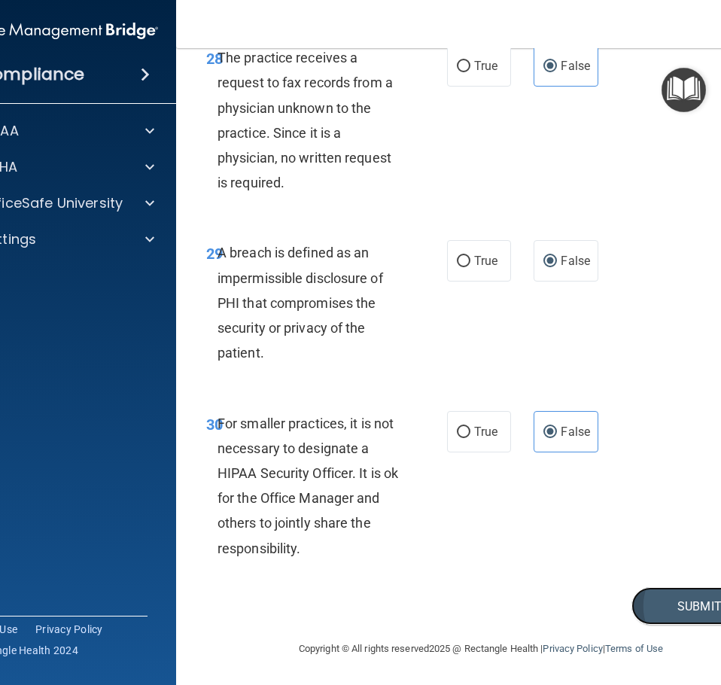
click at [689, 605] on button "Submit" at bounding box center [698, 606] width 135 height 38
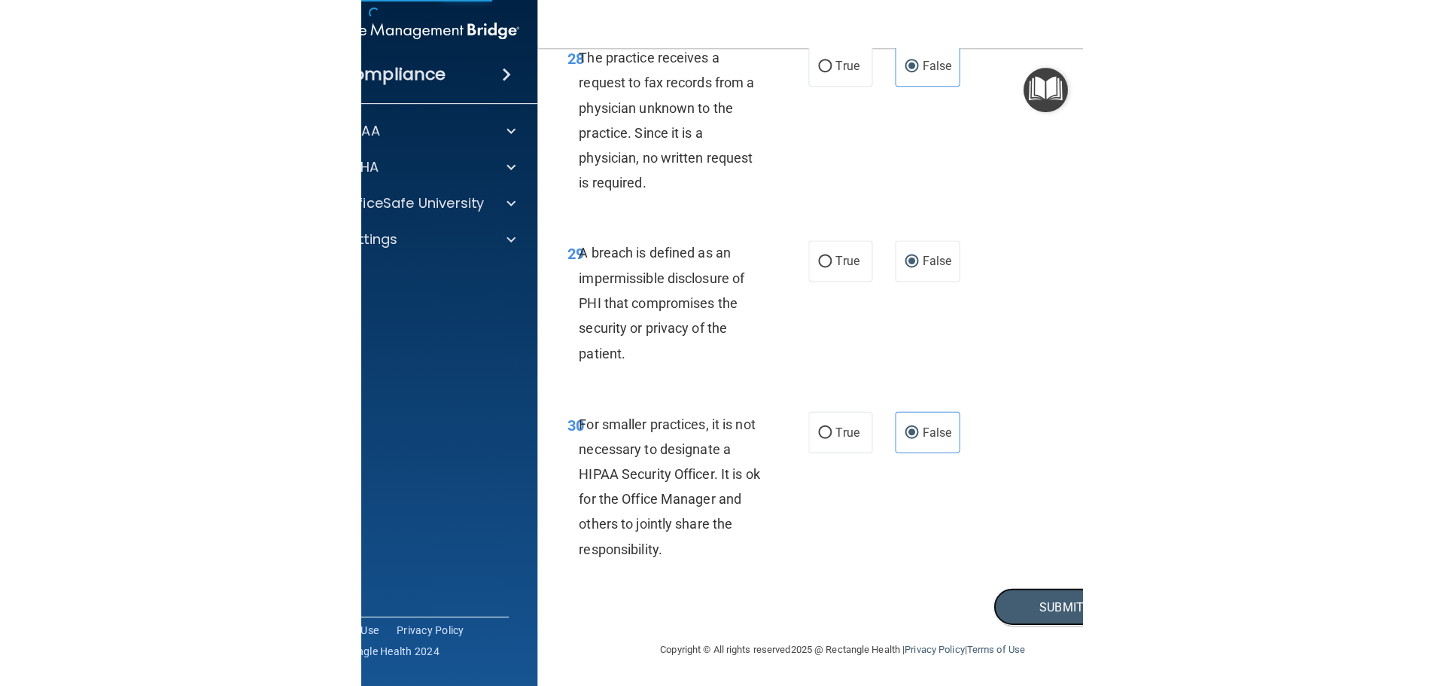
scroll to position [2876, 0]
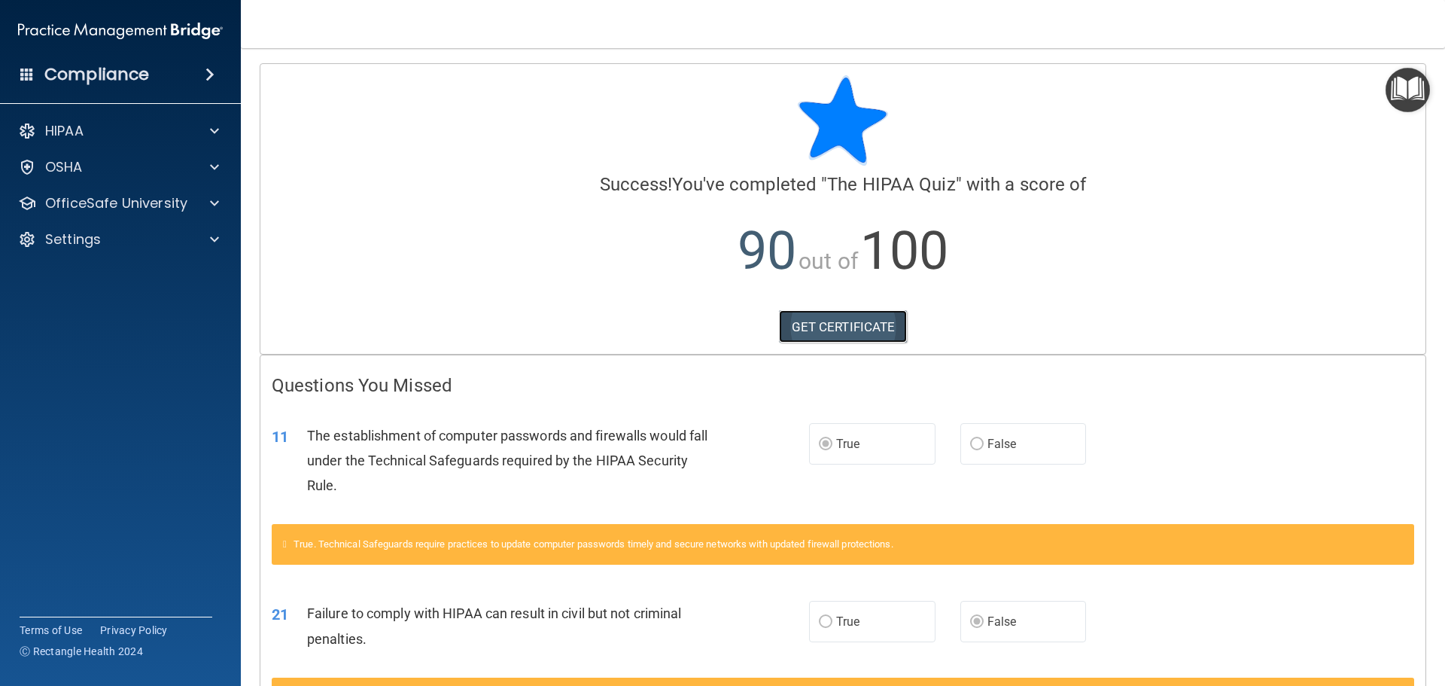
click at [820, 331] on link "GET CERTIFICATE" at bounding box center [843, 326] width 129 height 33
click at [1402, 90] on img "Open Resource Center" at bounding box center [1408, 90] width 44 height 44
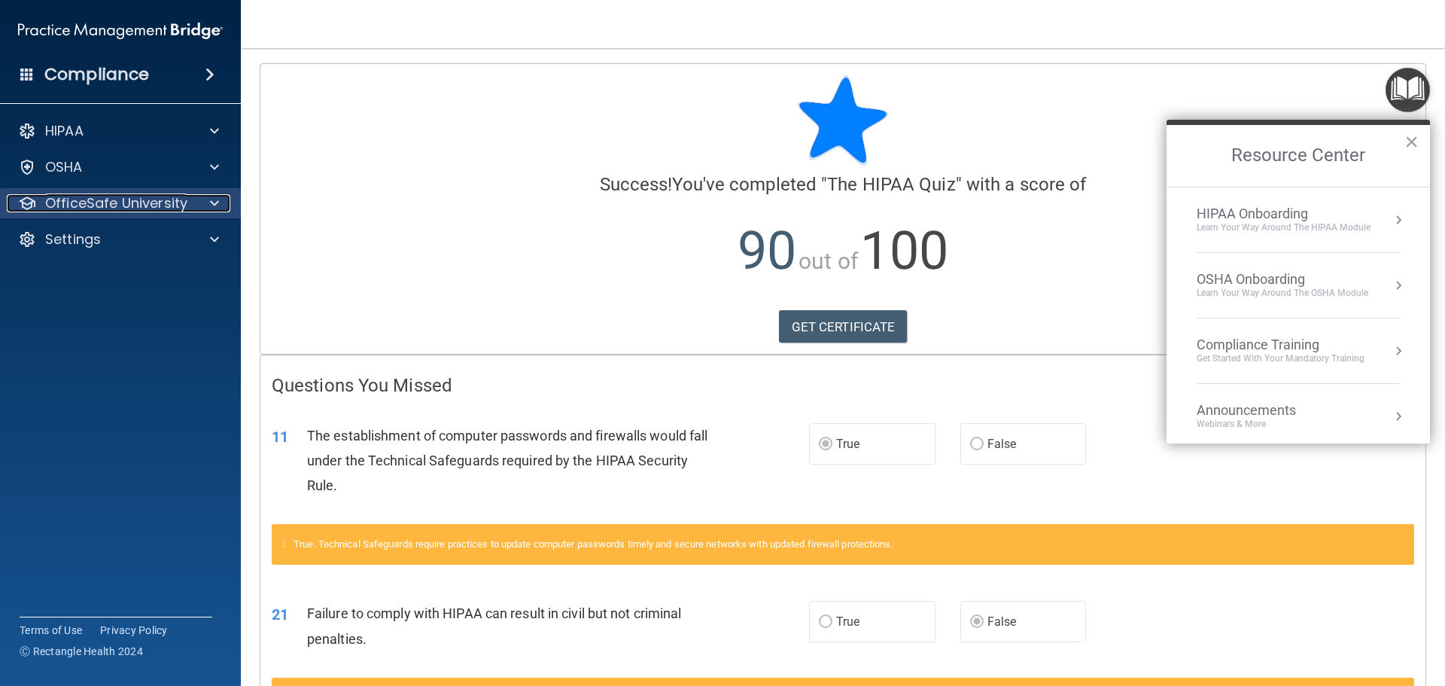
click at [127, 206] on p "OfficeSafe University" at bounding box center [116, 203] width 142 height 18
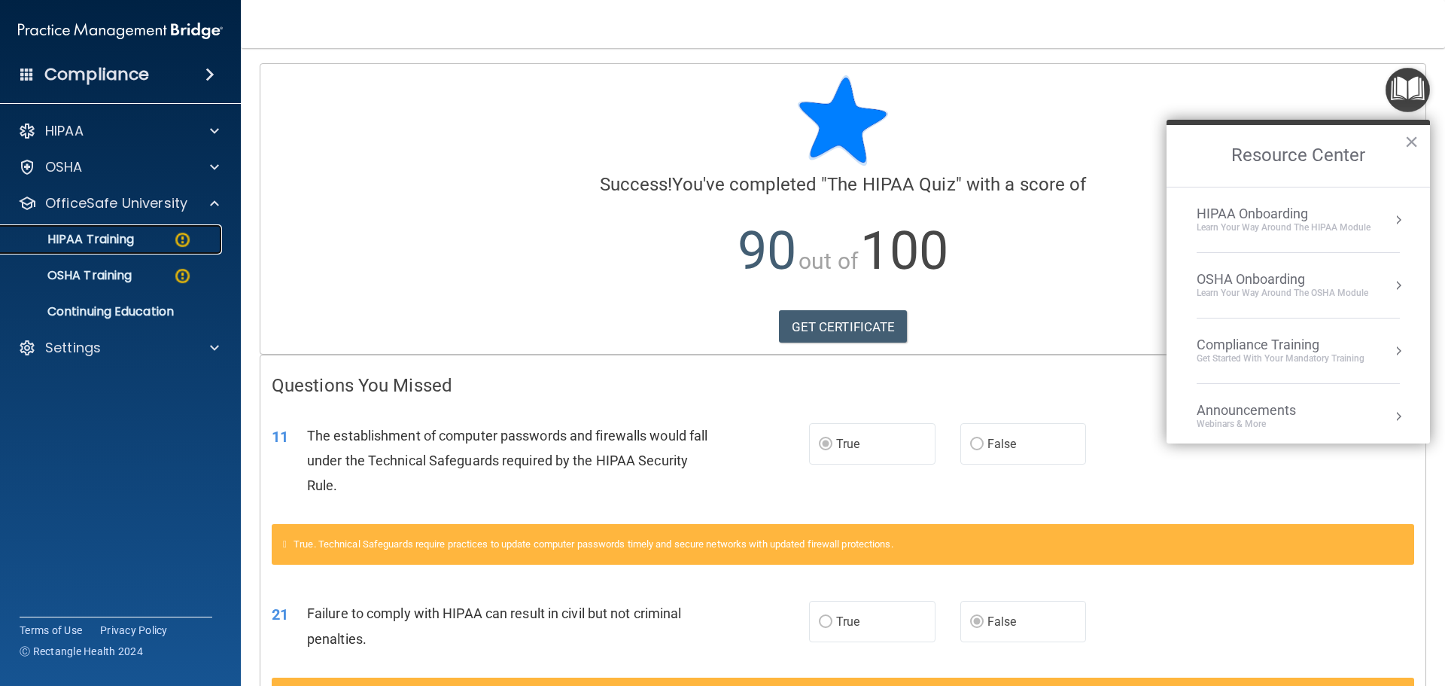
click at [148, 236] on div "HIPAA Training" at bounding box center [112, 239] width 205 height 15
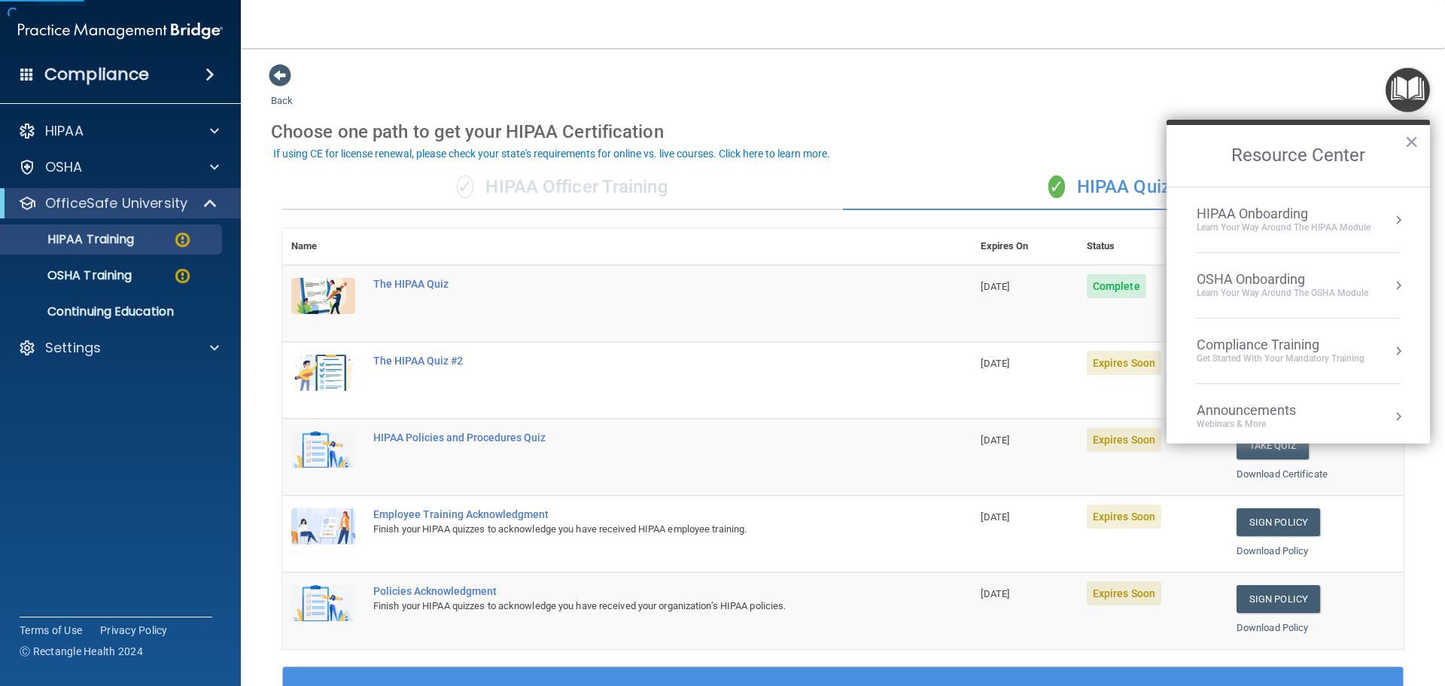
scroll to position [75, 0]
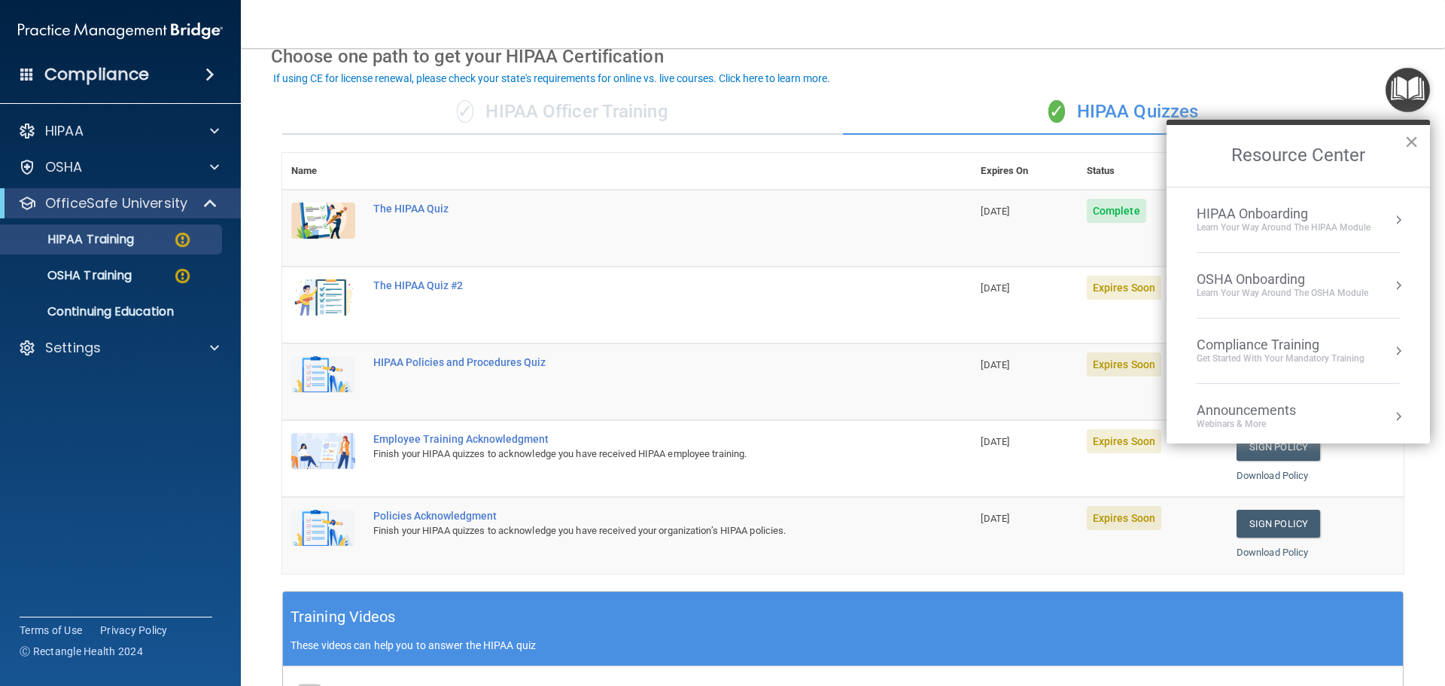
click at [1407, 142] on button "×" at bounding box center [1411, 141] width 14 height 24
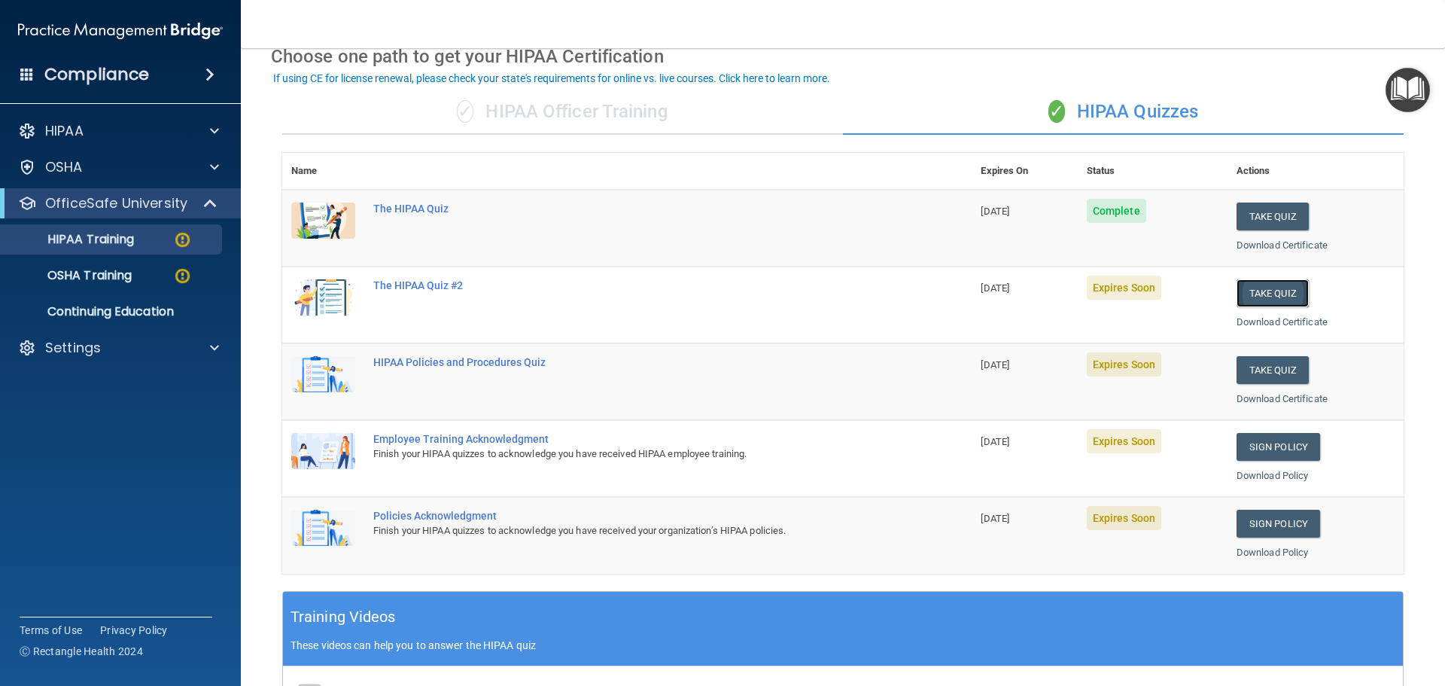
click at [1261, 290] on button "Take Quiz" at bounding box center [1272, 293] width 72 height 28
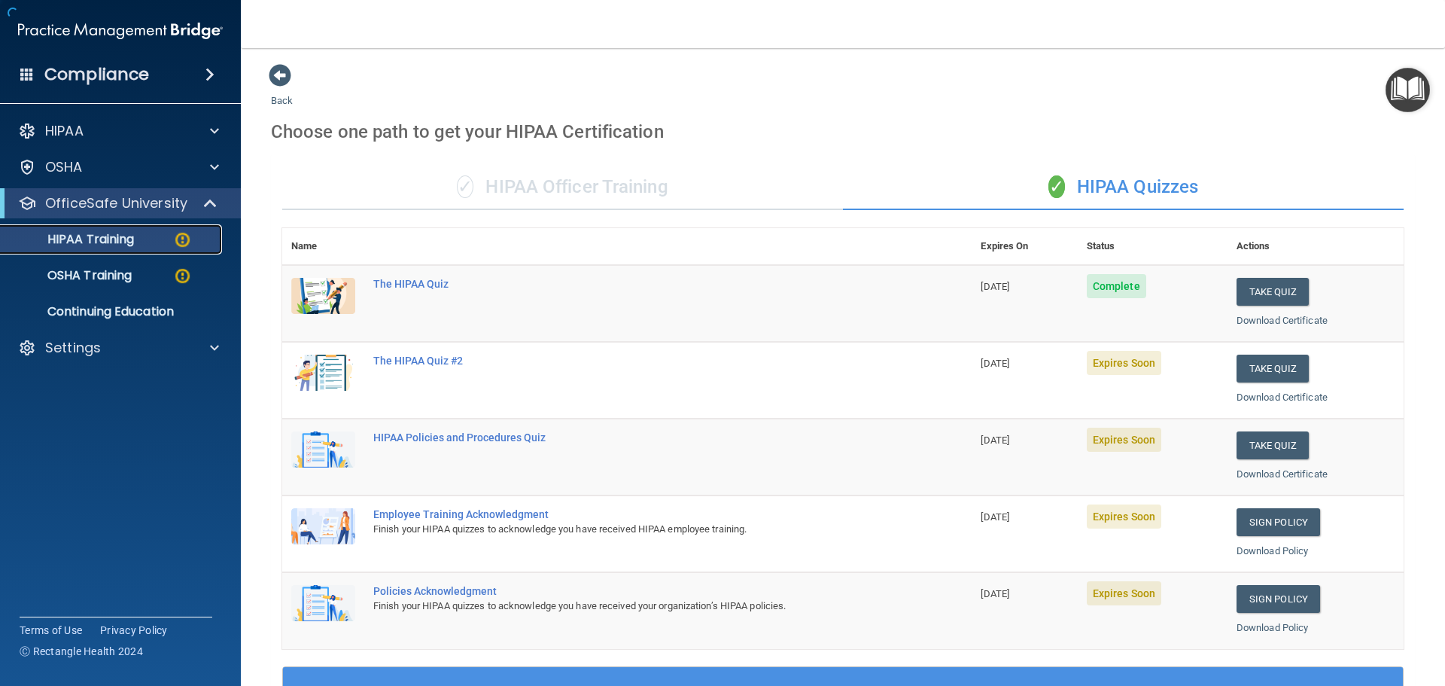
click at [90, 245] on p "HIPAA Training" at bounding box center [72, 239] width 124 height 15
click at [1236, 373] on button "Take Quiz" at bounding box center [1272, 368] width 72 height 28
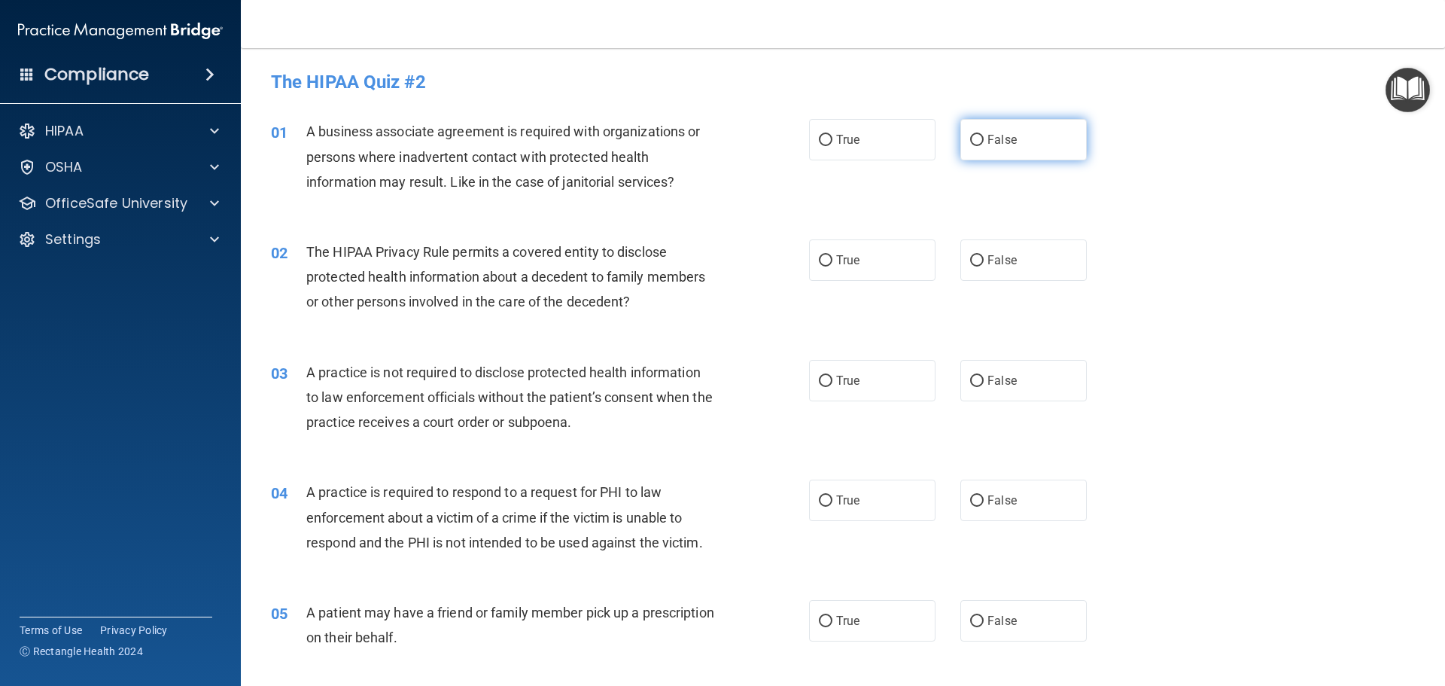
click at [980, 150] on label "False" at bounding box center [1023, 139] width 126 height 41
click at [980, 146] on input "False" at bounding box center [977, 140] width 14 height 11
radio input "true"
click at [869, 264] on label "True" at bounding box center [872, 259] width 126 height 41
click at [832, 264] on input "True" at bounding box center [826, 260] width 14 height 11
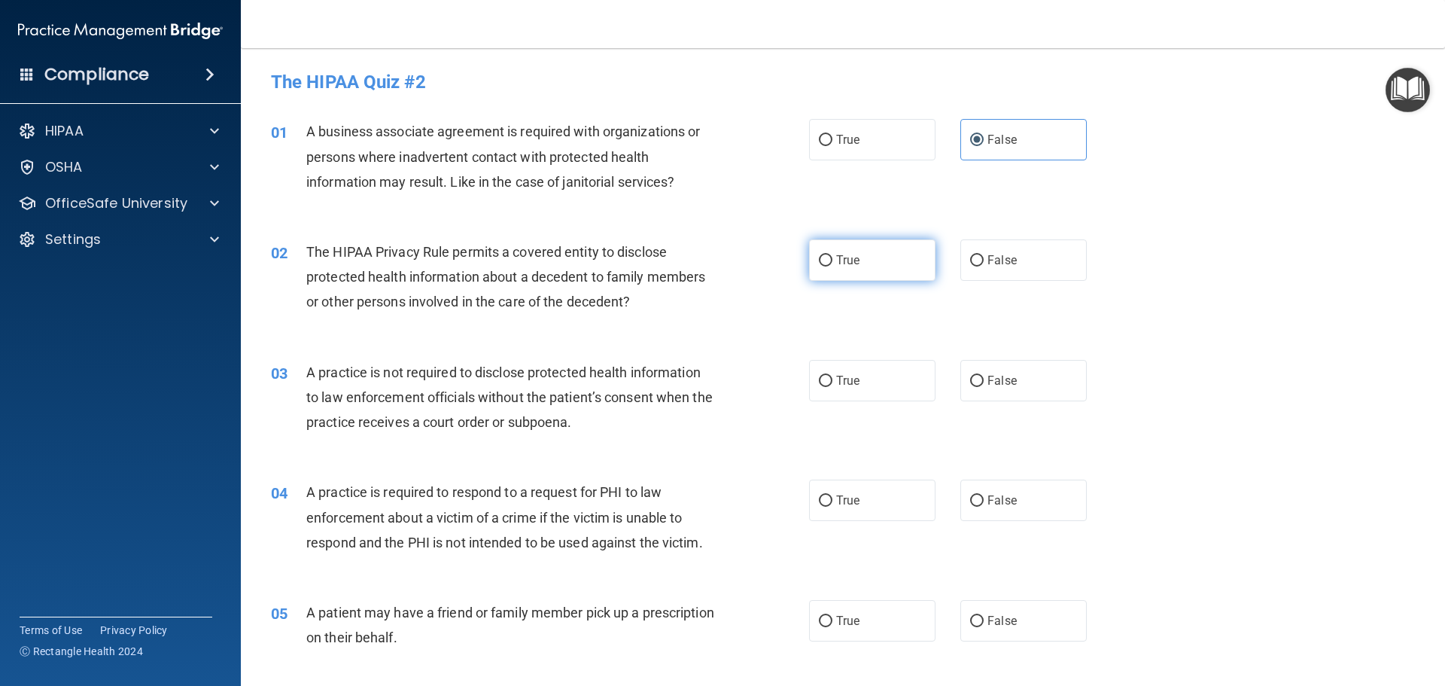
radio input "true"
click at [1023, 388] on label "False" at bounding box center [1023, 380] width 126 height 41
click at [984, 387] on input "False" at bounding box center [977, 381] width 14 height 11
radio input "true"
click at [860, 493] on label "True" at bounding box center [872, 499] width 126 height 41
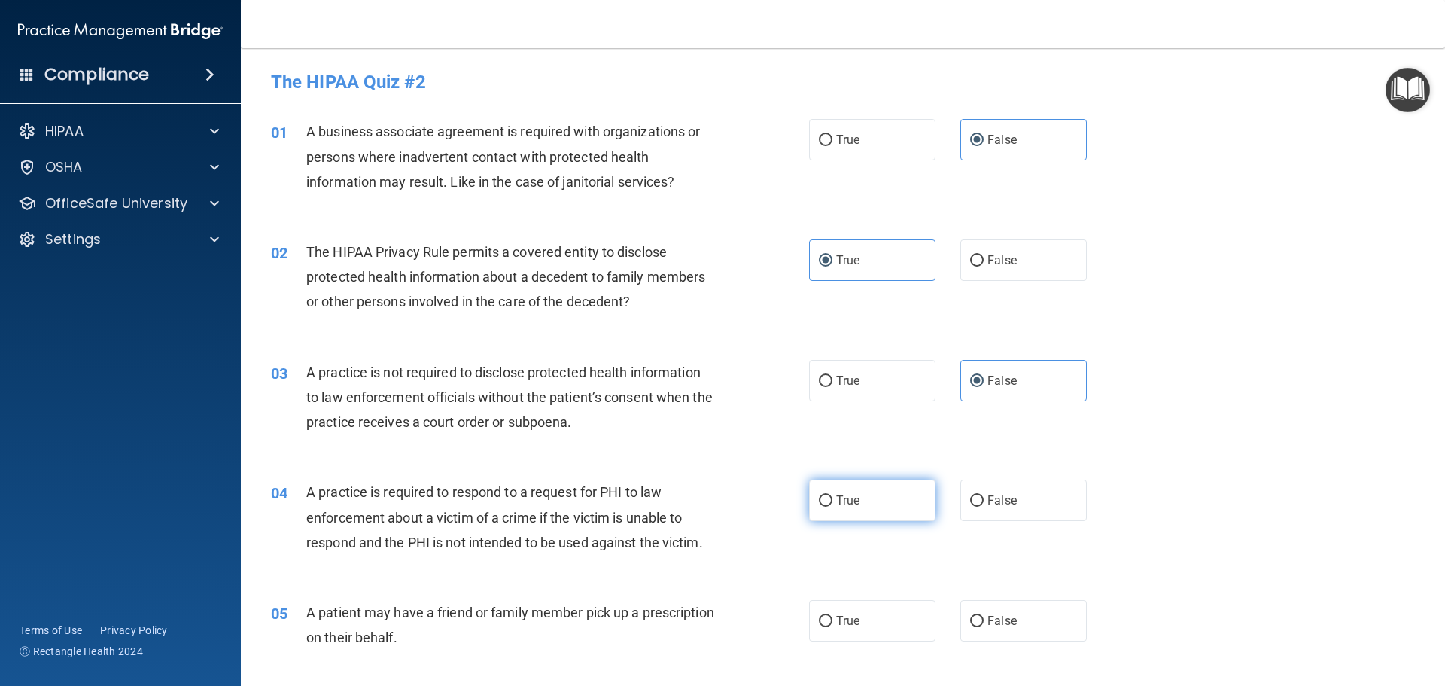
click at [832, 495] on input "True" at bounding box center [826, 500] width 14 height 11
radio input "true"
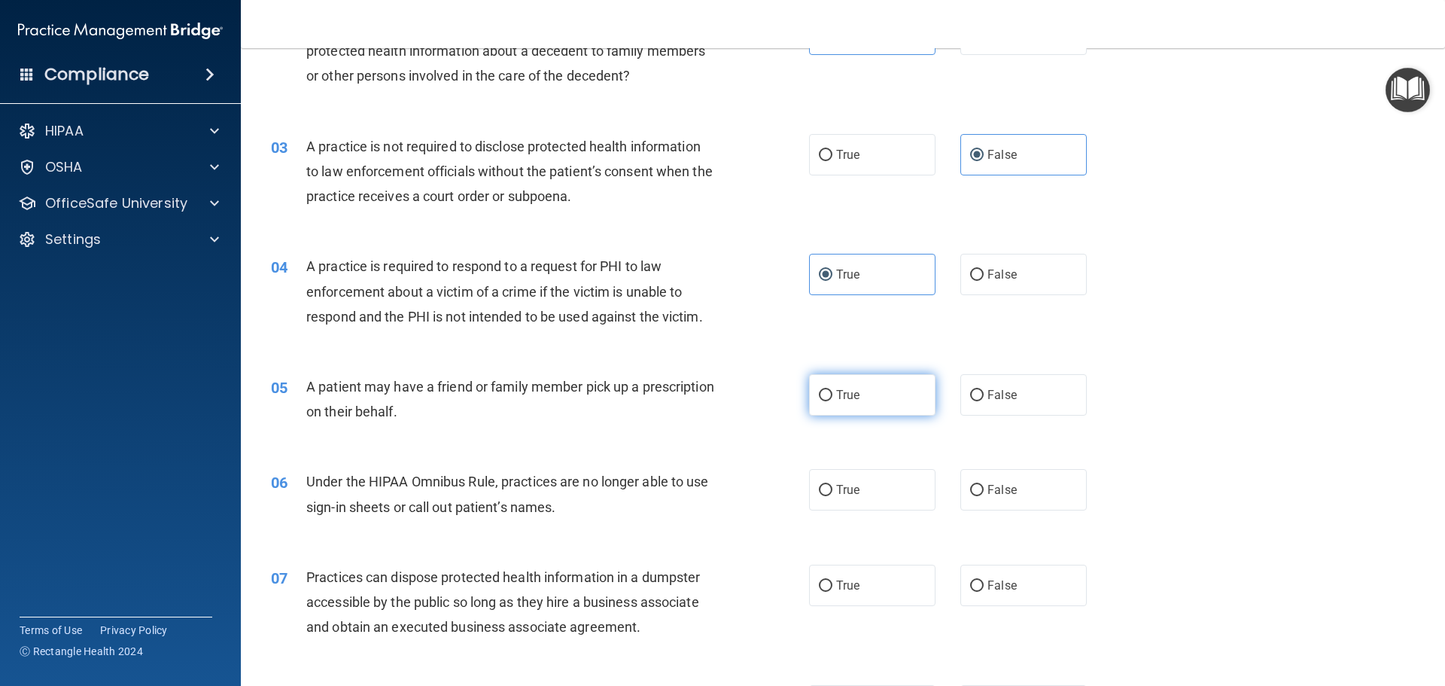
click at [873, 396] on label "True" at bounding box center [872, 394] width 126 height 41
click at [832, 396] on input "True" at bounding box center [826, 395] width 14 height 11
radio input "true"
click at [990, 485] on span "False" at bounding box center [1001, 489] width 29 height 14
click at [984, 485] on input "False" at bounding box center [977, 490] width 14 height 11
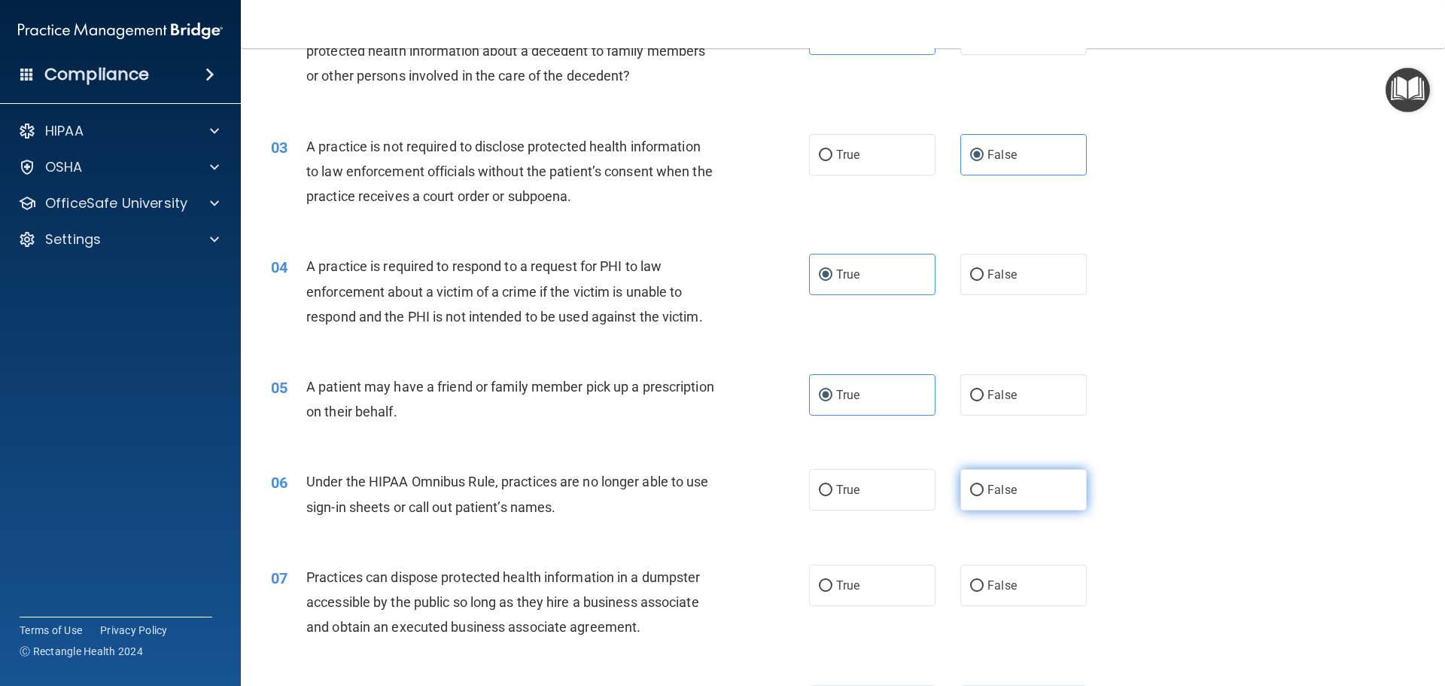
radio input "true"
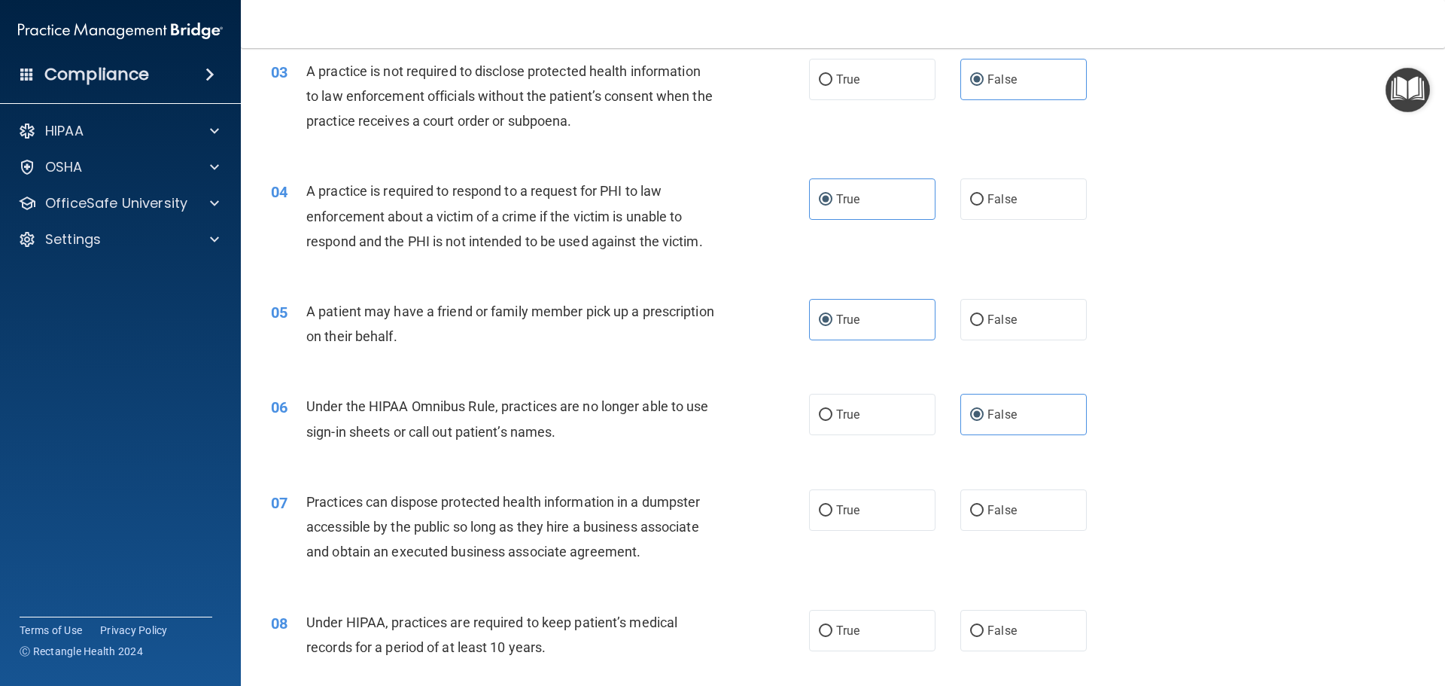
scroll to position [376, 0]
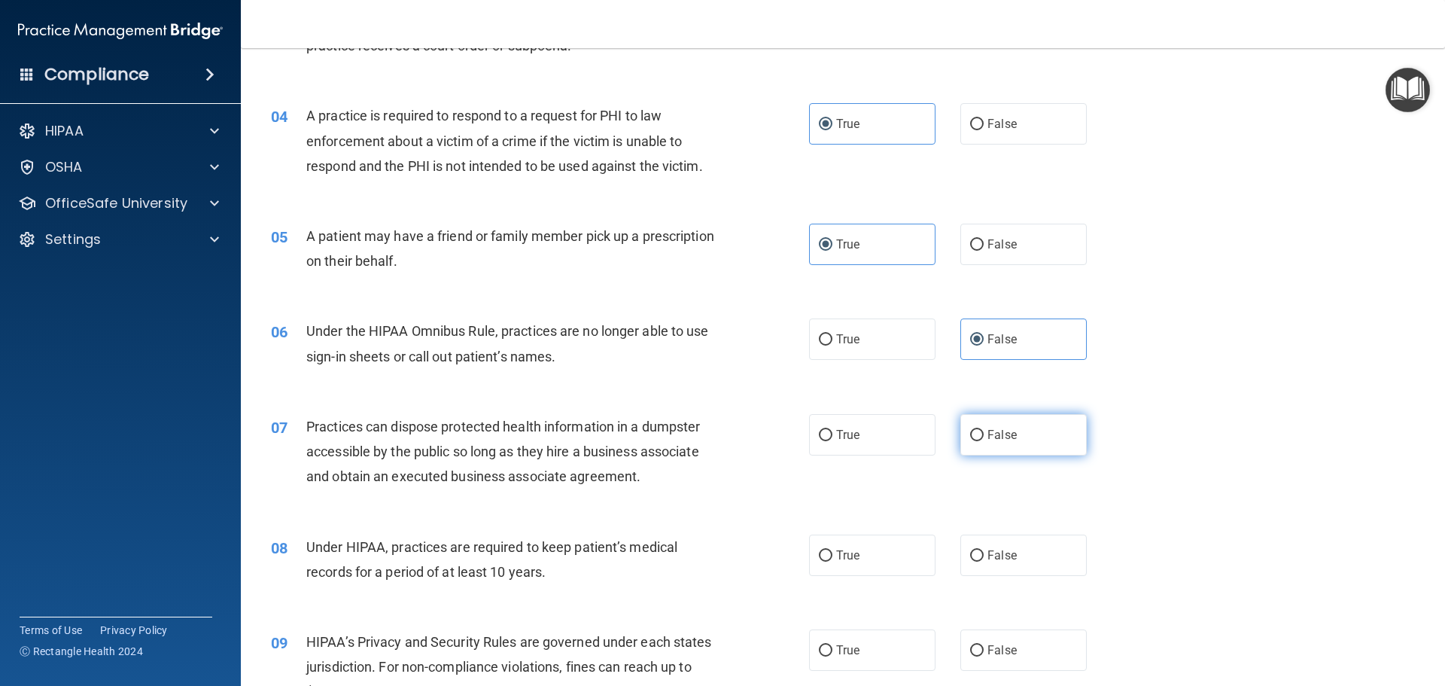
click at [997, 444] on label "False" at bounding box center [1023, 434] width 126 height 41
click at [984, 441] on input "False" at bounding box center [977, 435] width 14 height 11
radio input "true"
click at [997, 537] on label "False" at bounding box center [1023, 554] width 126 height 41
click at [984, 550] on input "False" at bounding box center [977, 555] width 14 height 11
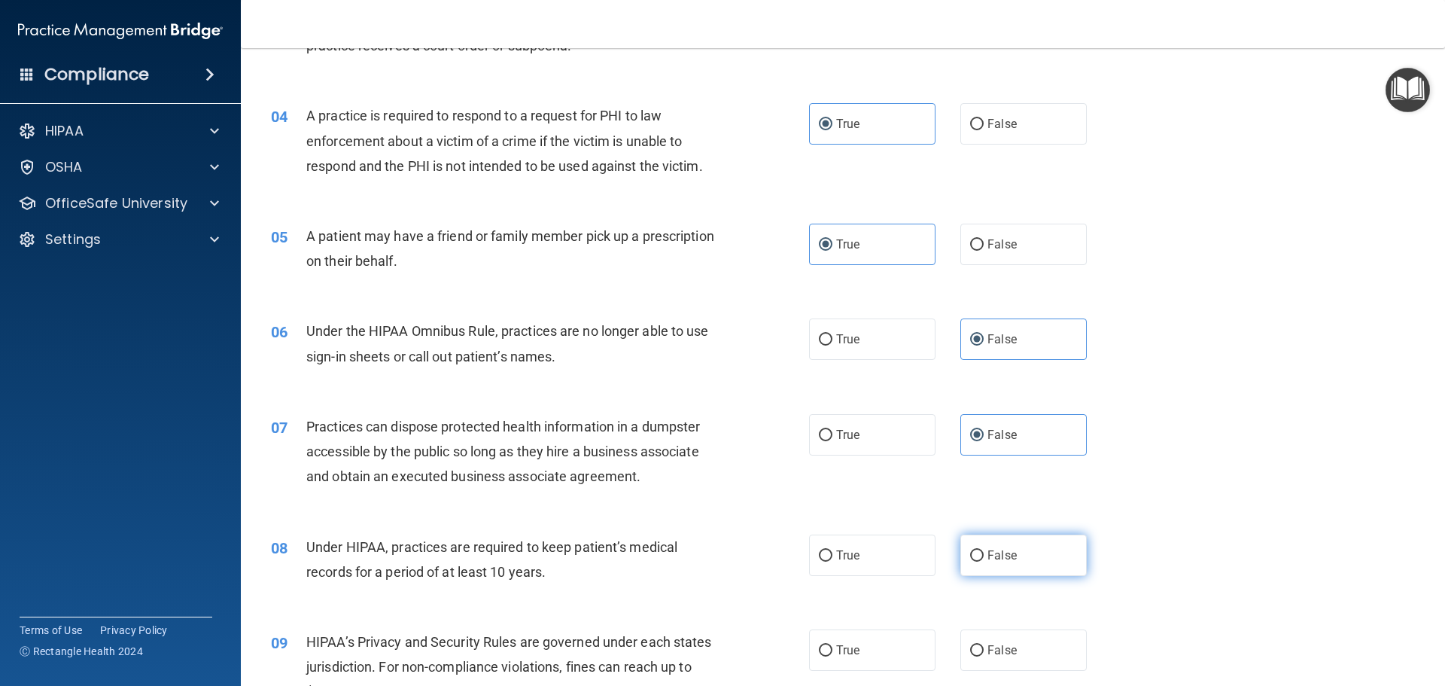
radio input "true"
click at [990, 639] on label "False" at bounding box center [1023, 649] width 126 height 41
click at [984, 645] on input "False" at bounding box center [977, 650] width 14 height 11
radio input "true"
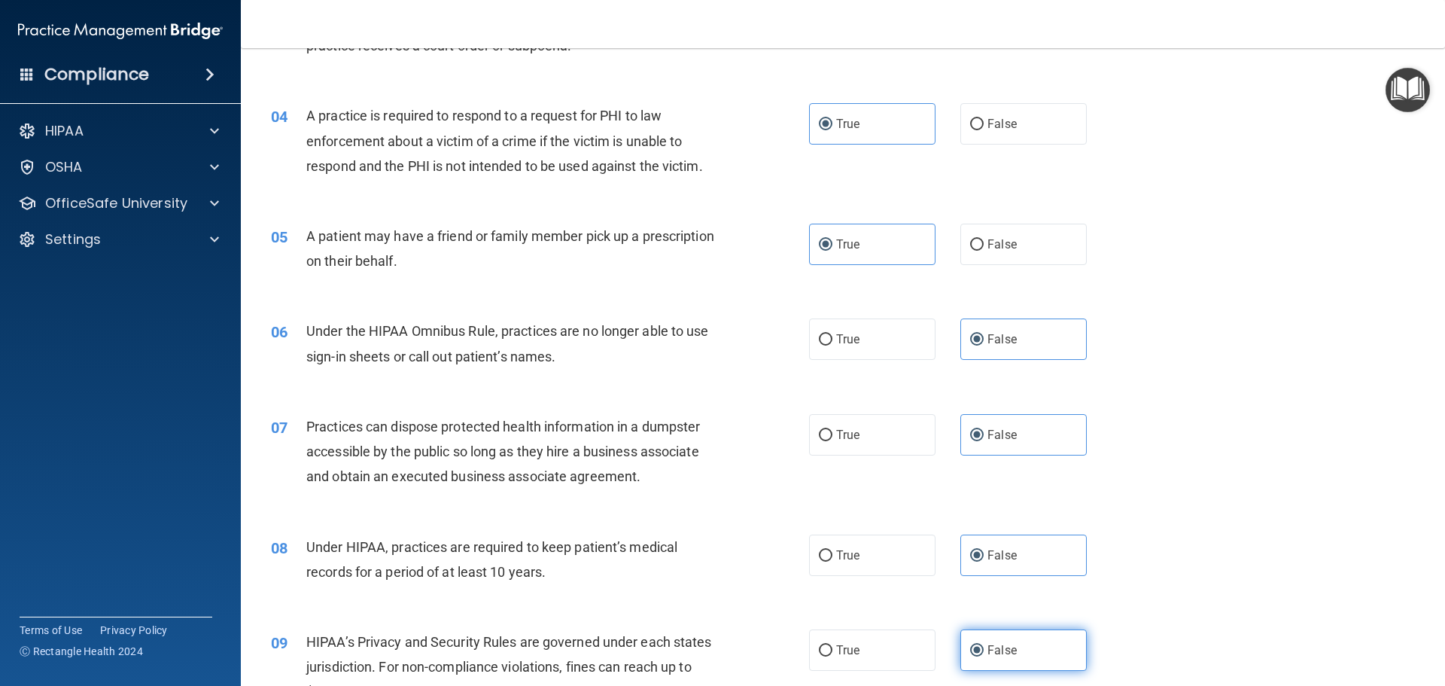
scroll to position [602, 0]
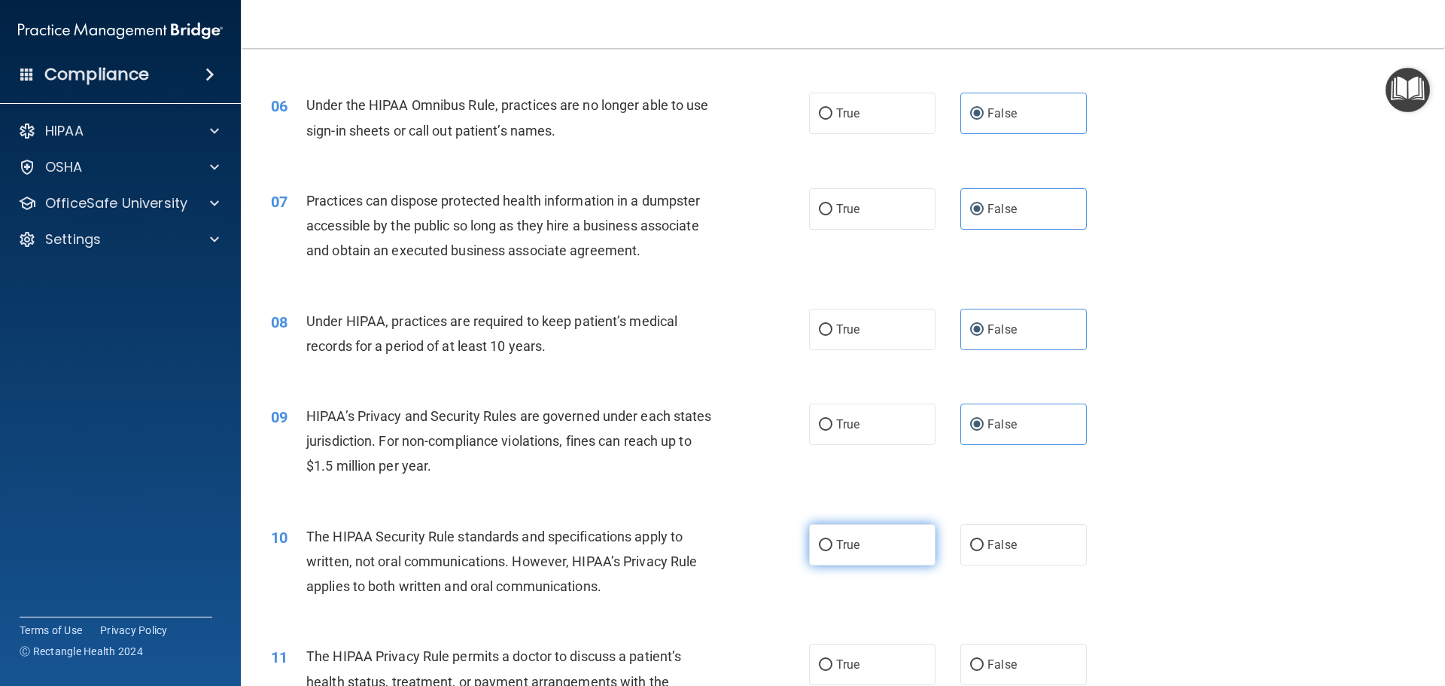
click at [862, 550] on label "True" at bounding box center [872, 544] width 126 height 41
click at [832, 550] on input "True" at bounding box center [826, 545] width 14 height 11
radio input "true"
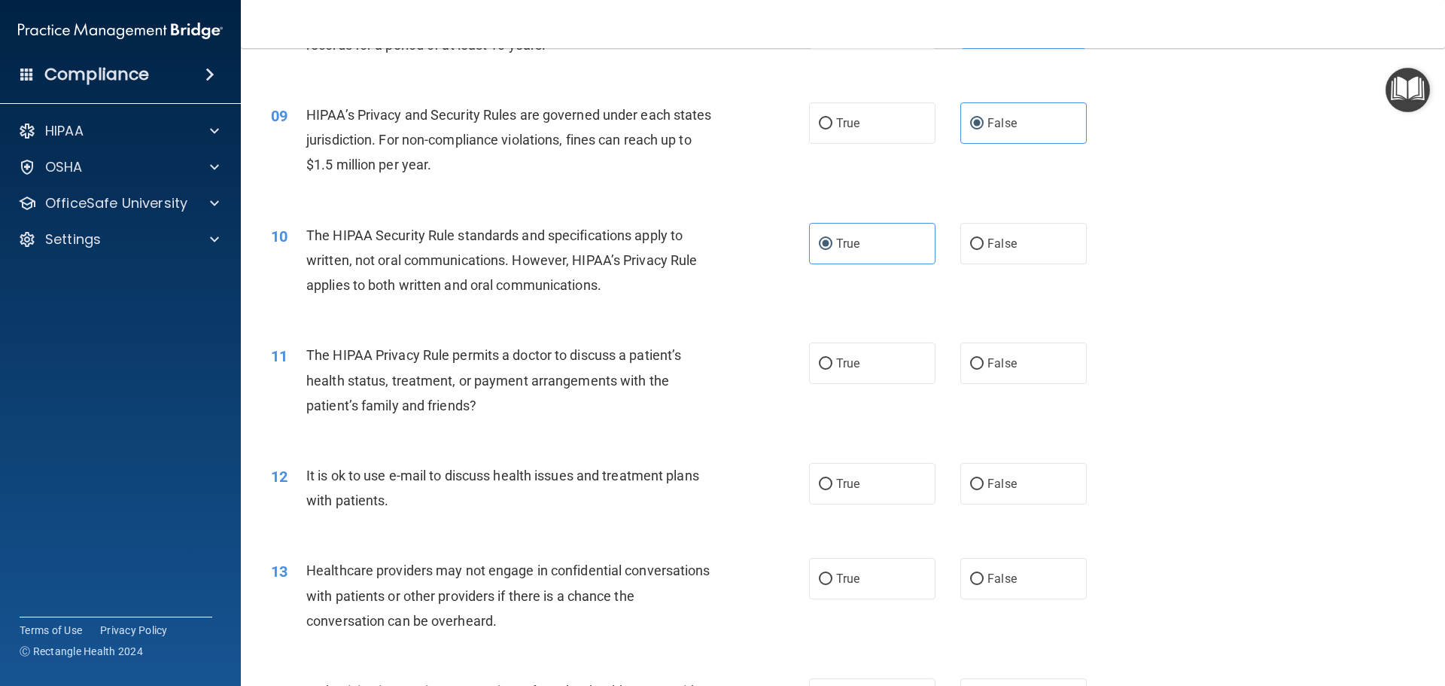
scroll to position [978, 0]
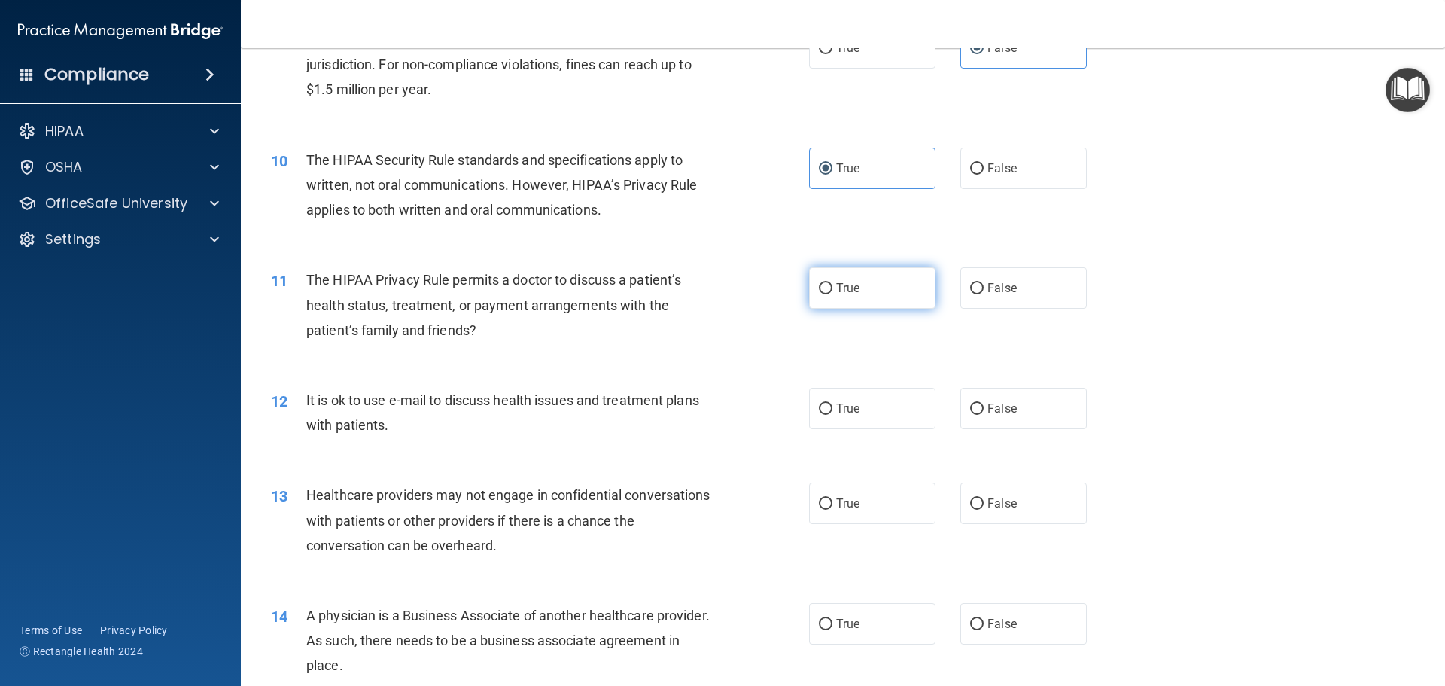
click at [850, 288] on span "True" at bounding box center [847, 288] width 23 height 14
click at [832, 288] on input "True" at bounding box center [826, 288] width 14 height 11
radio input "true"
click at [835, 417] on label "True" at bounding box center [872, 408] width 126 height 41
click at [832, 415] on input "True" at bounding box center [826, 408] width 14 height 11
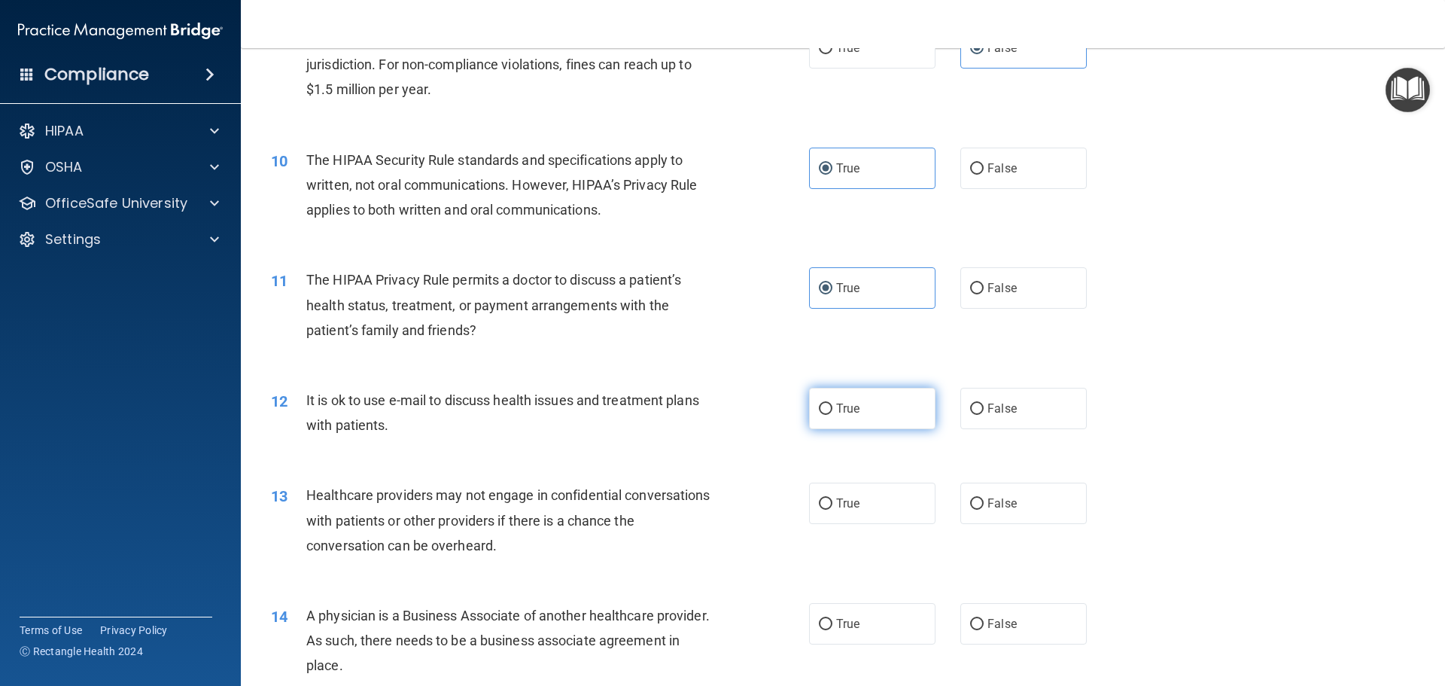
radio input "true"
click at [994, 497] on span "False" at bounding box center [1001, 503] width 29 height 14
click at [984, 498] on input "False" at bounding box center [977, 503] width 14 height 11
radio input "true"
click at [978, 639] on label "False" at bounding box center [1023, 623] width 126 height 41
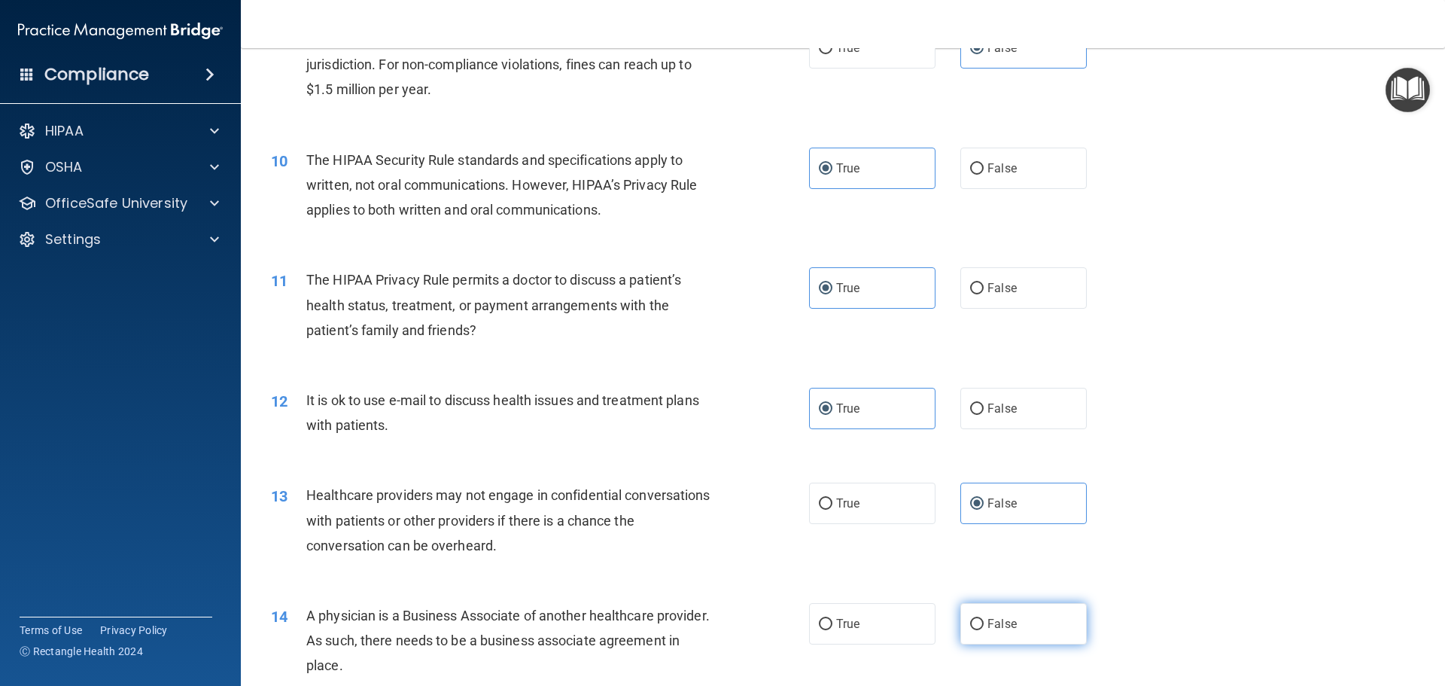
click at [978, 630] on input "False" at bounding box center [977, 624] width 14 height 11
radio input "true"
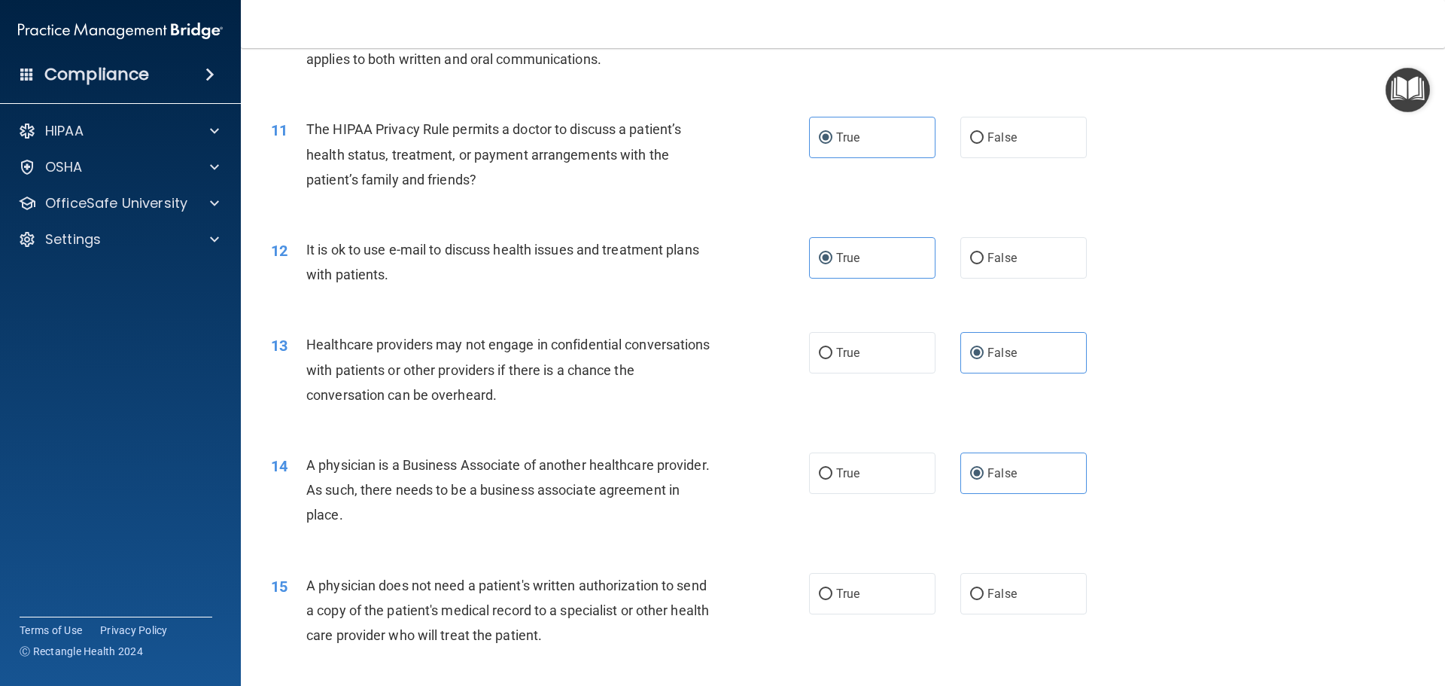
scroll to position [1355, 0]
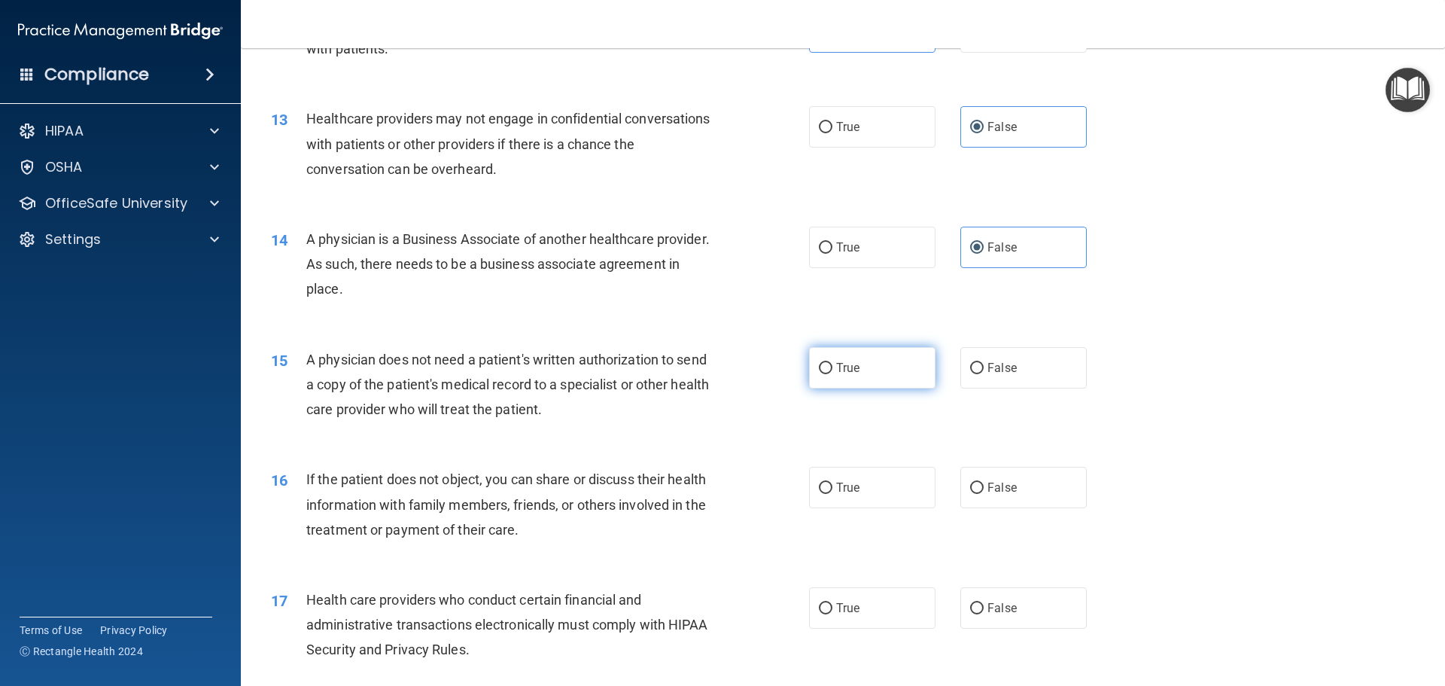
click at [892, 371] on label "True" at bounding box center [872, 367] width 126 height 41
click at [832, 371] on input "True" at bounding box center [826, 368] width 14 height 11
radio input "true"
click at [865, 497] on label "True" at bounding box center [872, 487] width 126 height 41
click at [832, 494] on input "True" at bounding box center [826, 487] width 14 height 11
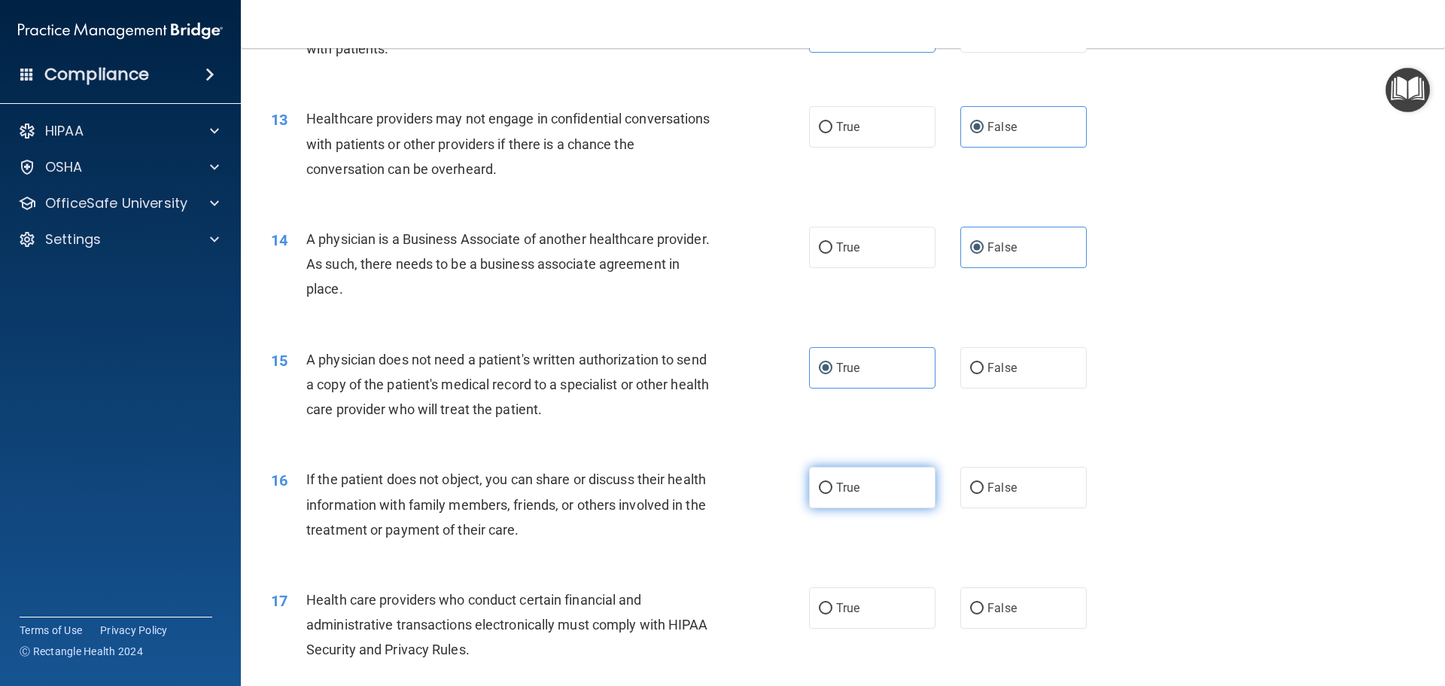
radio input "true"
click at [845, 616] on label "True" at bounding box center [872, 607] width 126 height 41
click at [832, 614] on input "True" at bounding box center [826, 608] width 14 height 11
radio input "true"
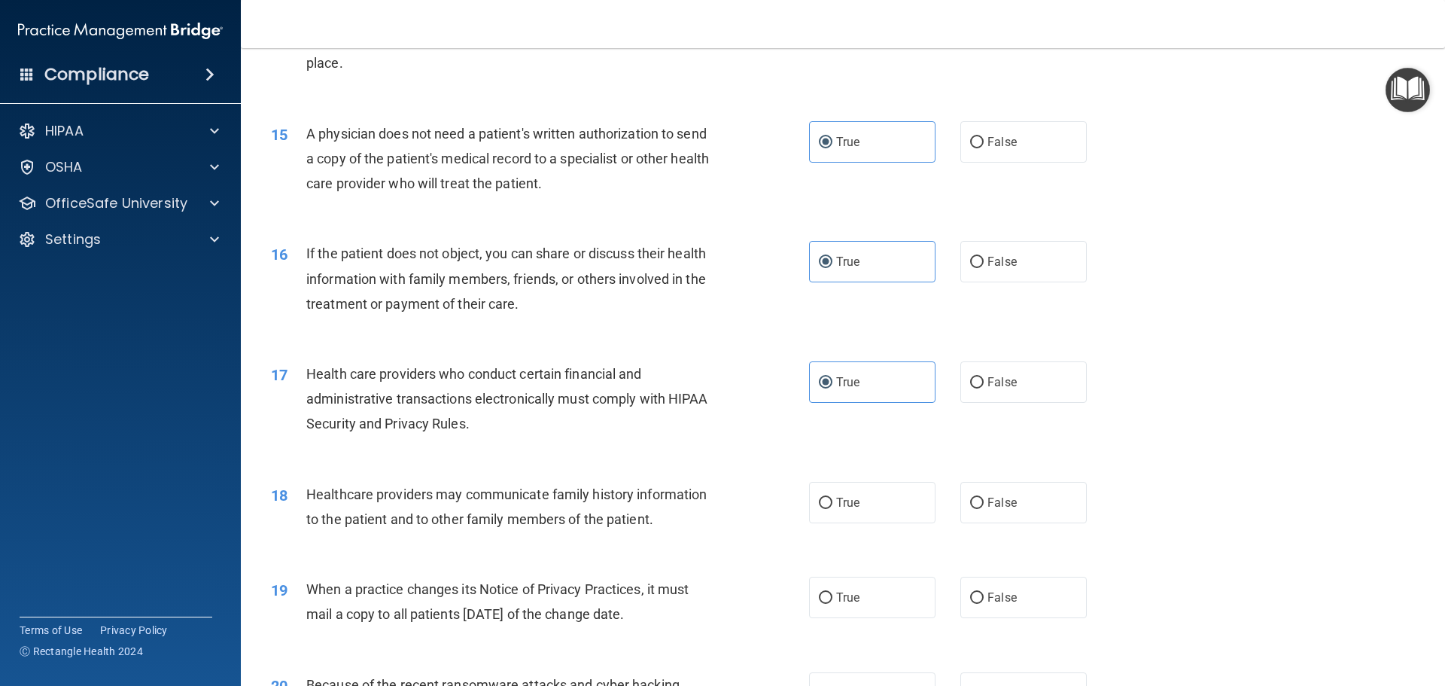
scroll to position [1656, 0]
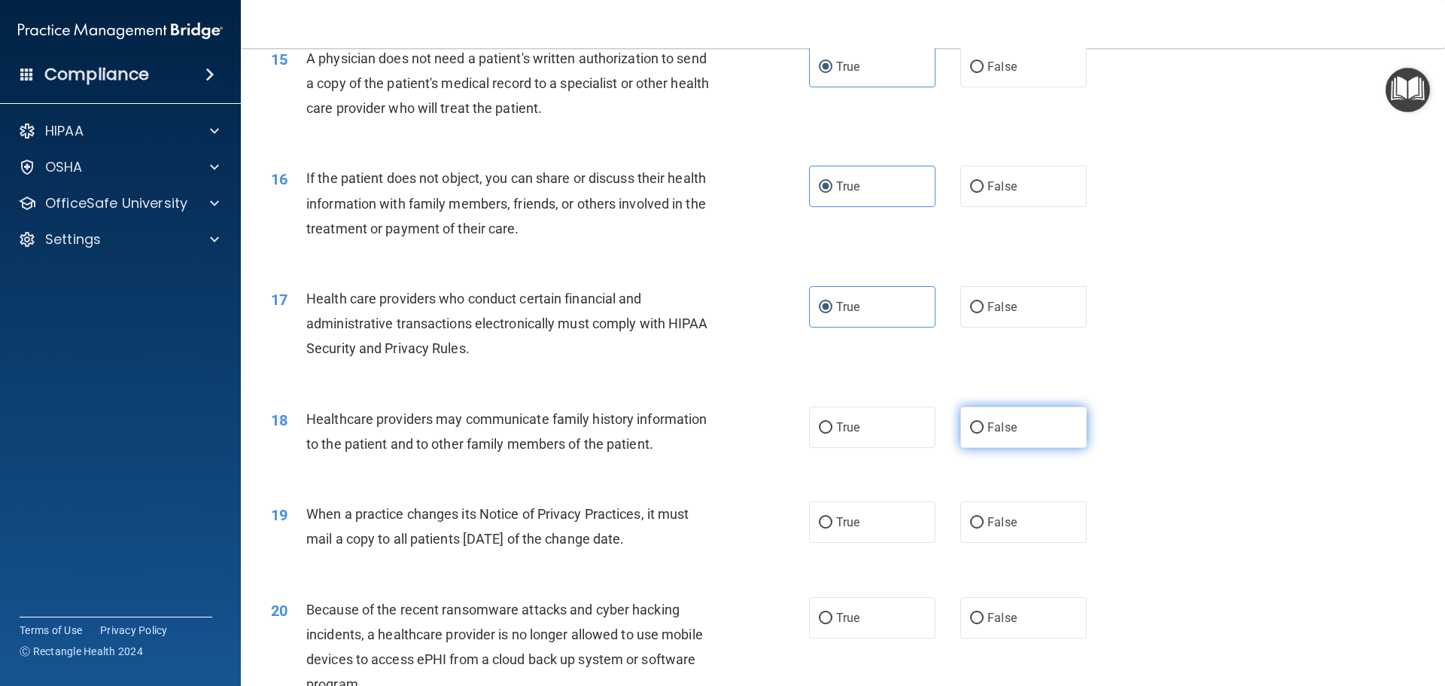
click at [991, 442] on label "False" at bounding box center [1023, 426] width 126 height 41
click at [984, 433] on input "False" at bounding box center [977, 427] width 14 height 11
radio input "true"
drag, startPoint x: 975, startPoint y: 509, endPoint x: 975, endPoint y: 547, distance: 38.4
click at [975, 509] on label "False" at bounding box center [1023, 521] width 126 height 41
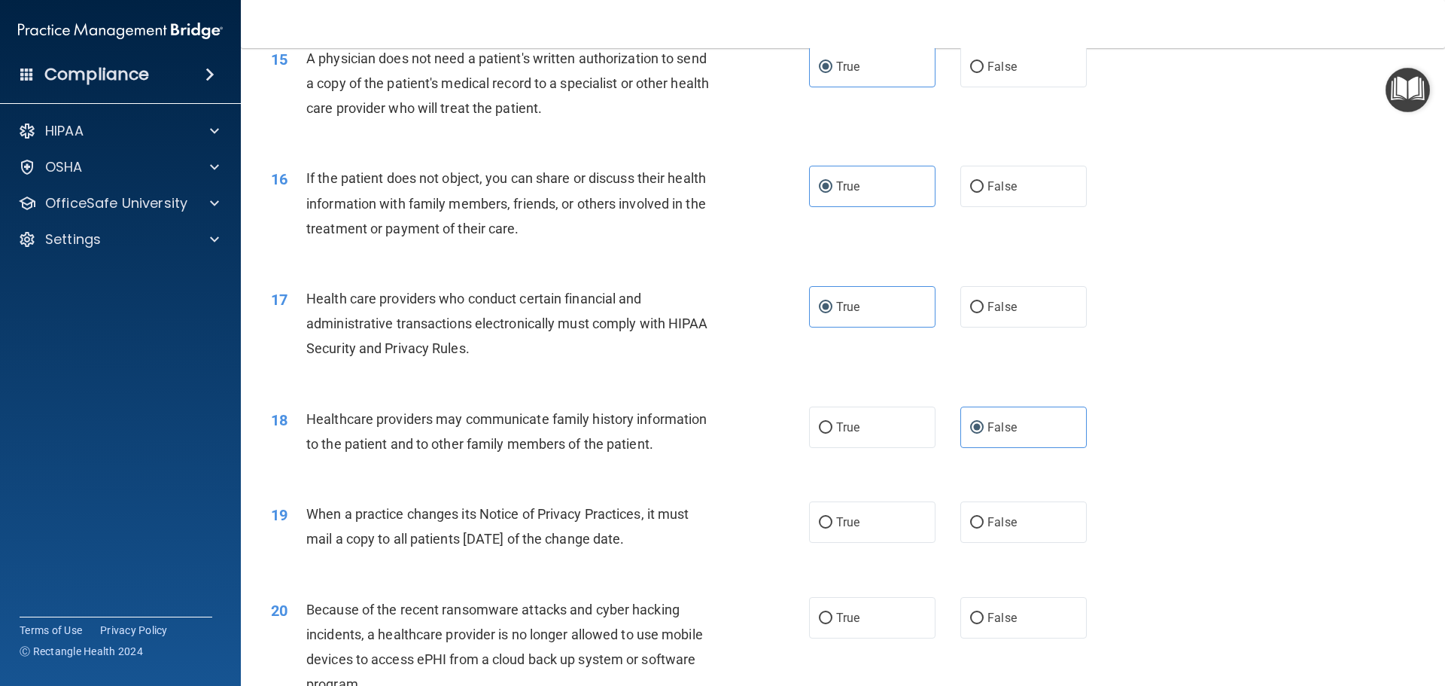
click at [975, 517] on input "False" at bounding box center [977, 522] width 14 height 11
radio input "true"
click at [973, 607] on label "False" at bounding box center [1023, 617] width 126 height 41
click at [973, 613] on input "False" at bounding box center [977, 618] width 14 height 11
radio input "true"
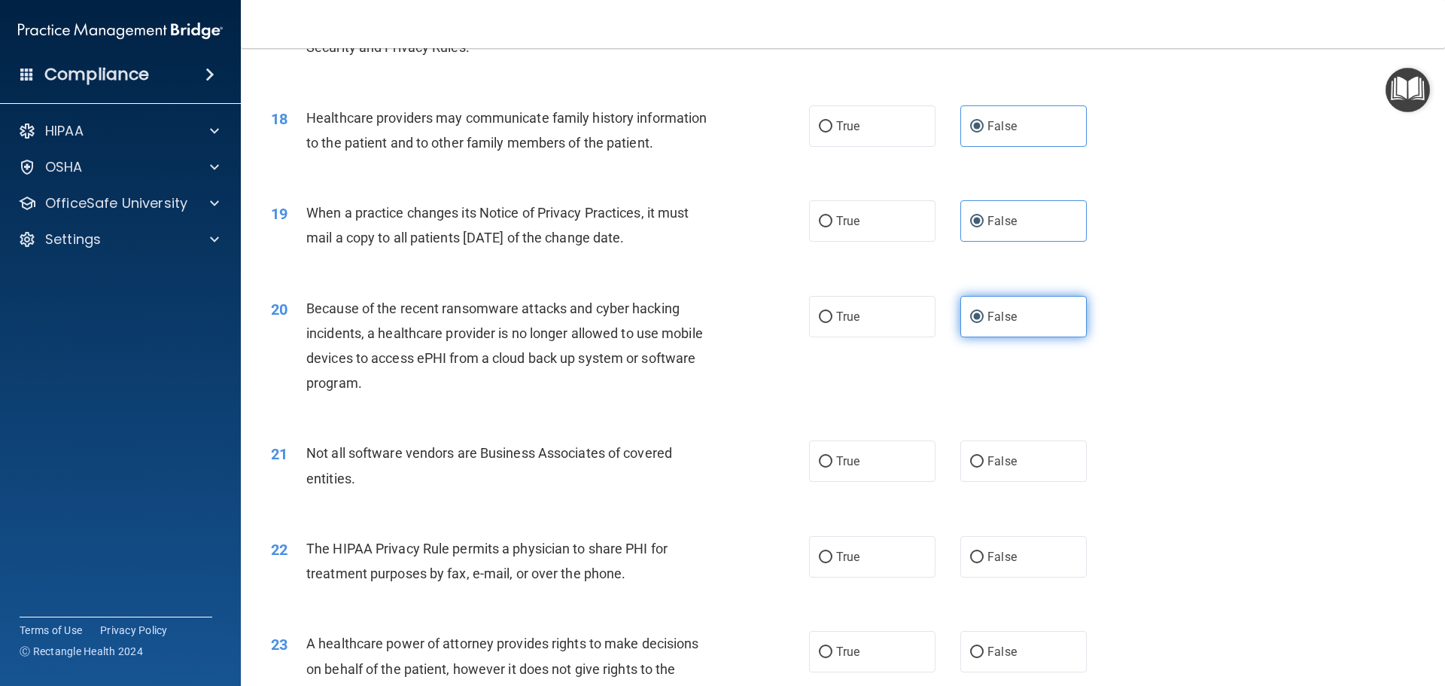
scroll to position [2032, 0]
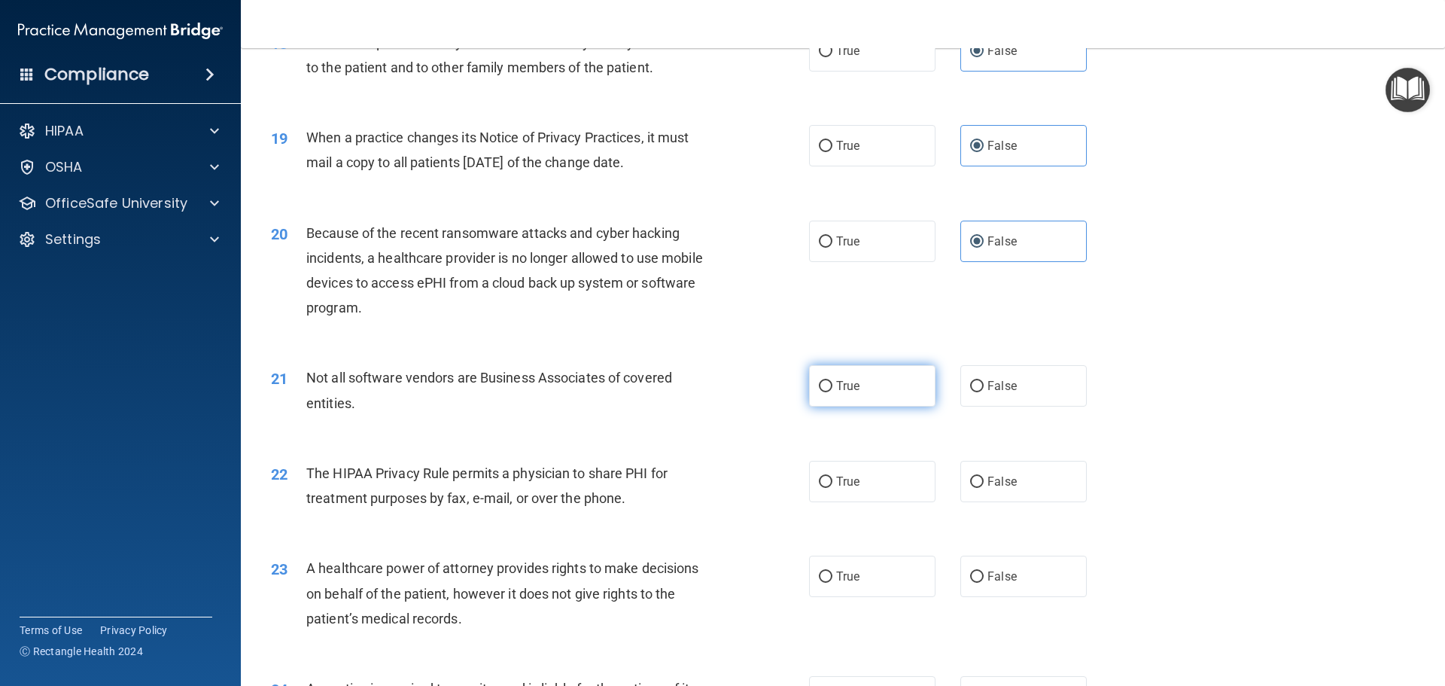
click at [882, 397] on label "True" at bounding box center [872, 385] width 126 height 41
click at [832, 392] on input "True" at bounding box center [826, 386] width 14 height 11
radio input "true"
click at [868, 488] on label "True" at bounding box center [872, 481] width 126 height 41
click at [832, 488] on input "True" at bounding box center [826, 481] width 14 height 11
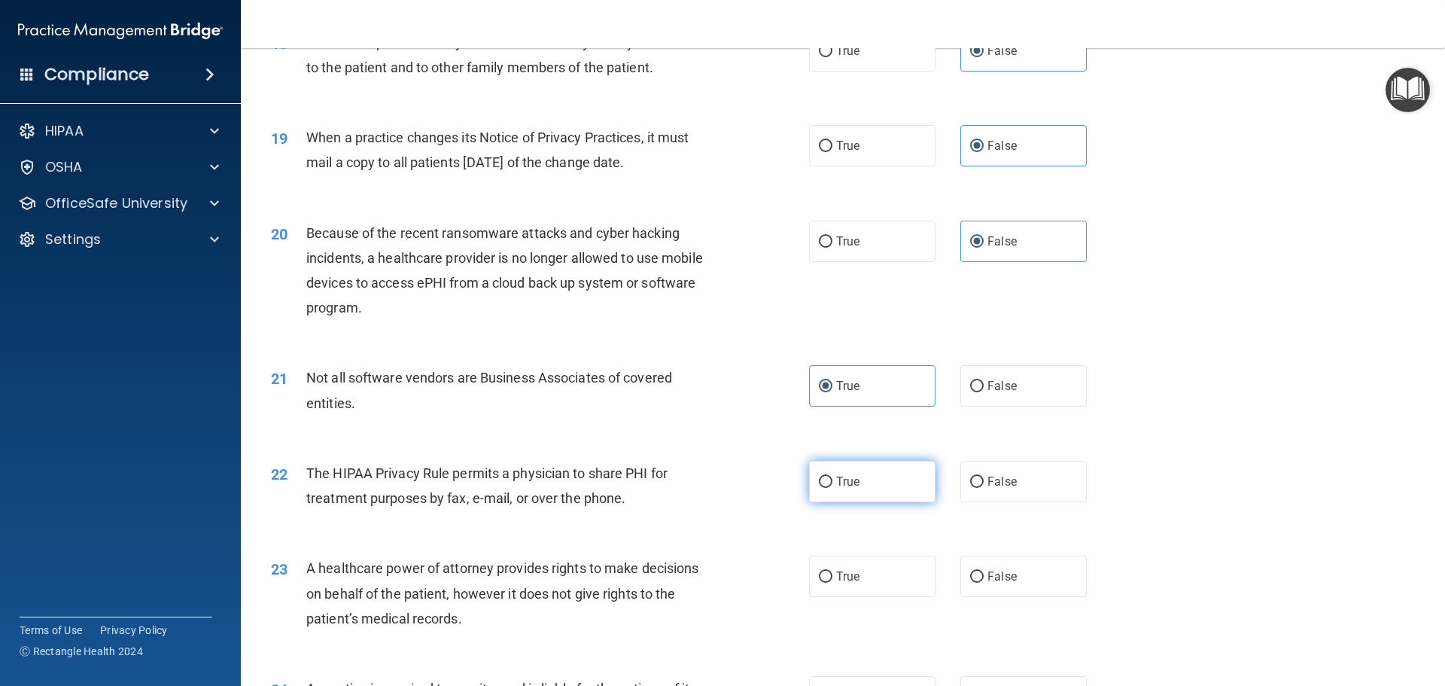
radio input "true"
click at [987, 575] on span "False" at bounding box center [1001, 576] width 29 height 14
click at [981, 575] on input "False" at bounding box center [977, 576] width 14 height 11
radio input "true"
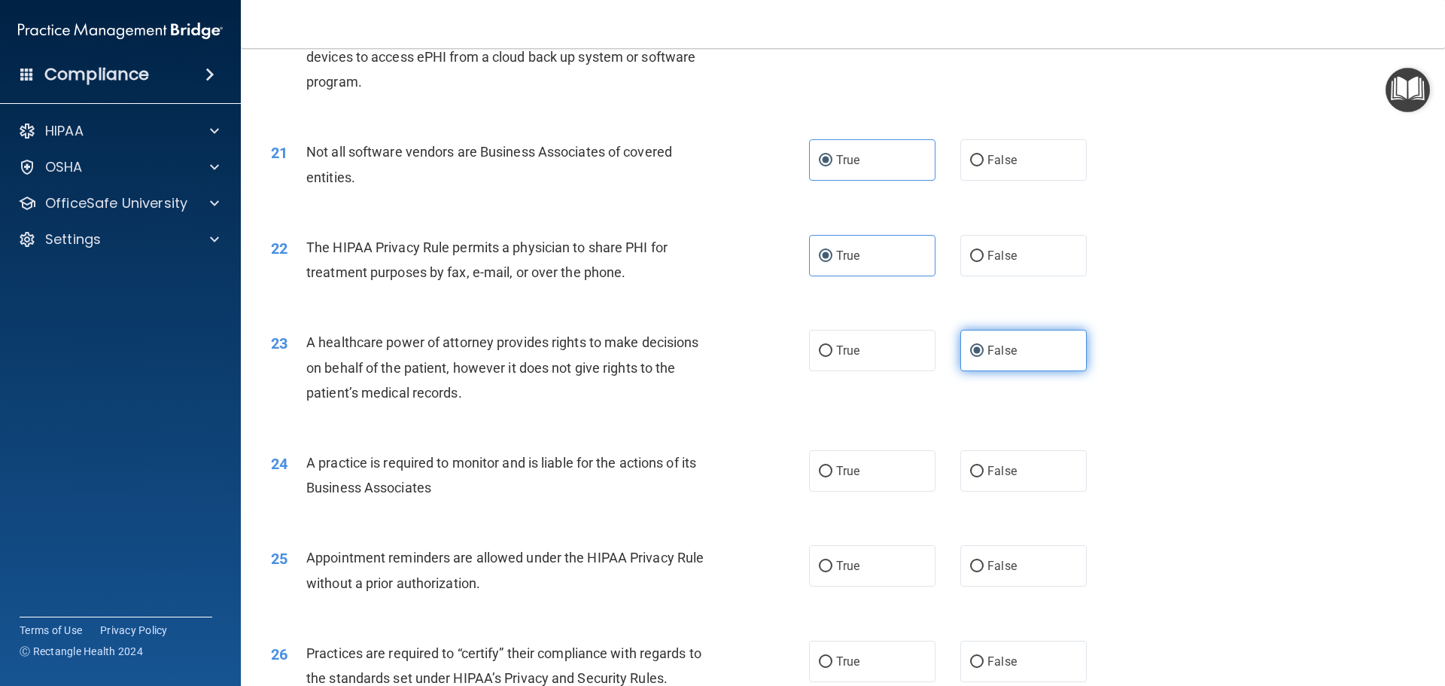
scroll to position [2333, 0]
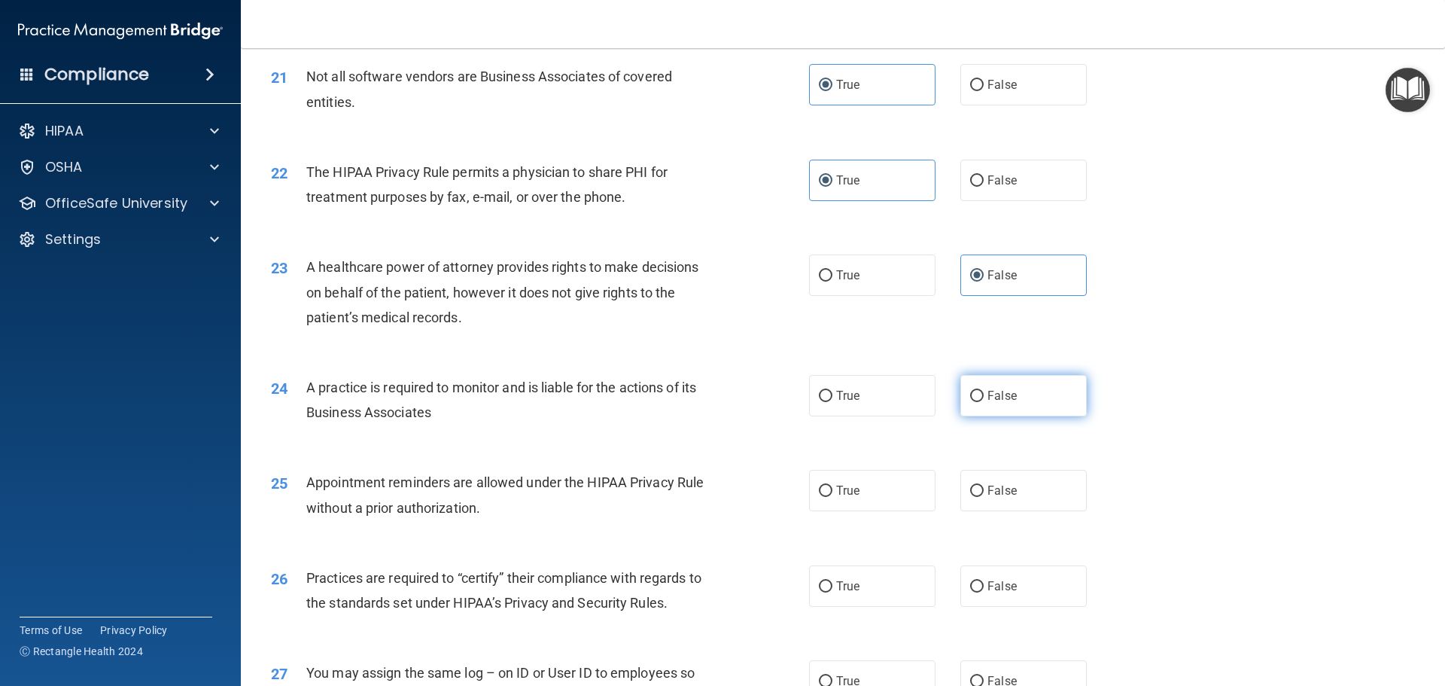
click at [992, 397] on span "False" at bounding box center [1001, 395] width 29 height 14
click at [984, 397] on input "False" at bounding box center [977, 396] width 14 height 11
radio input "true"
click at [866, 503] on label "True" at bounding box center [872, 490] width 126 height 41
click at [832, 497] on input "True" at bounding box center [826, 490] width 14 height 11
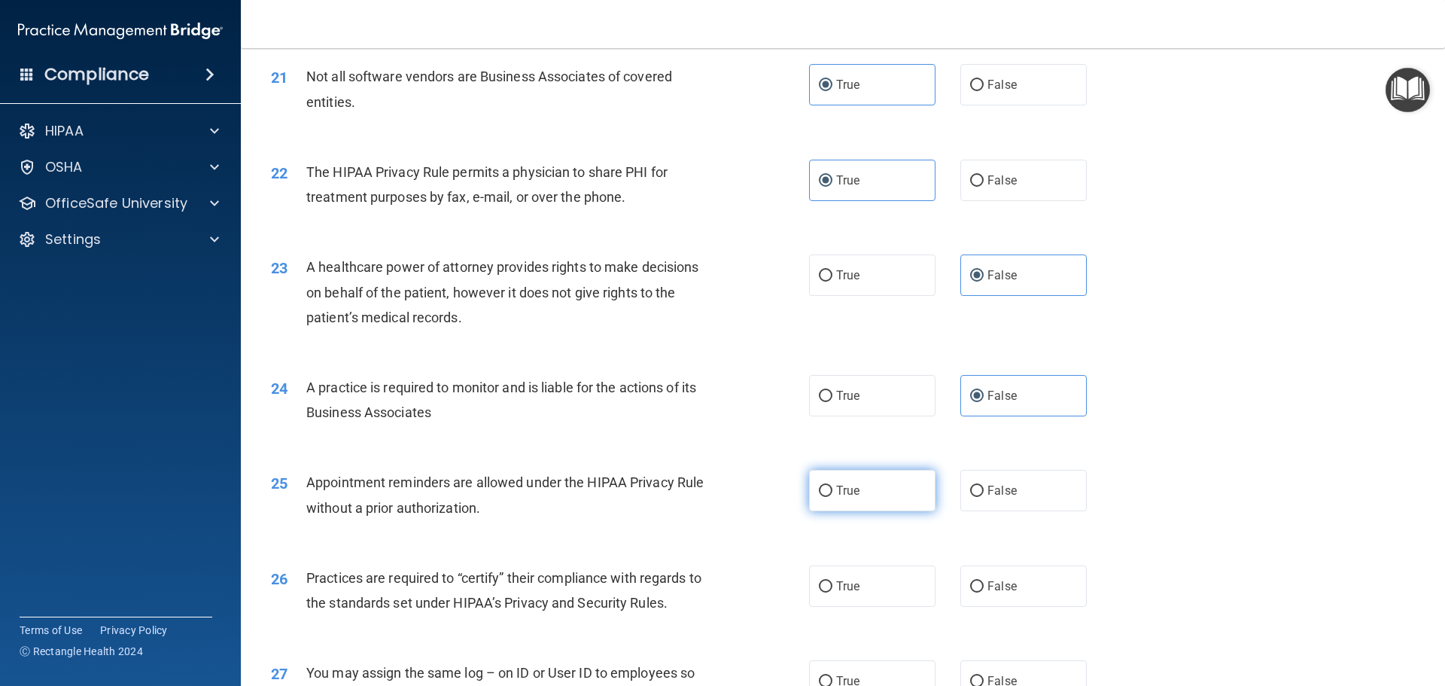
radio input "true"
click at [993, 589] on span "False" at bounding box center [1001, 586] width 29 height 14
click at [984, 589] on input "False" at bounding box center [977, 586] width 14 height 11
radio input "true"
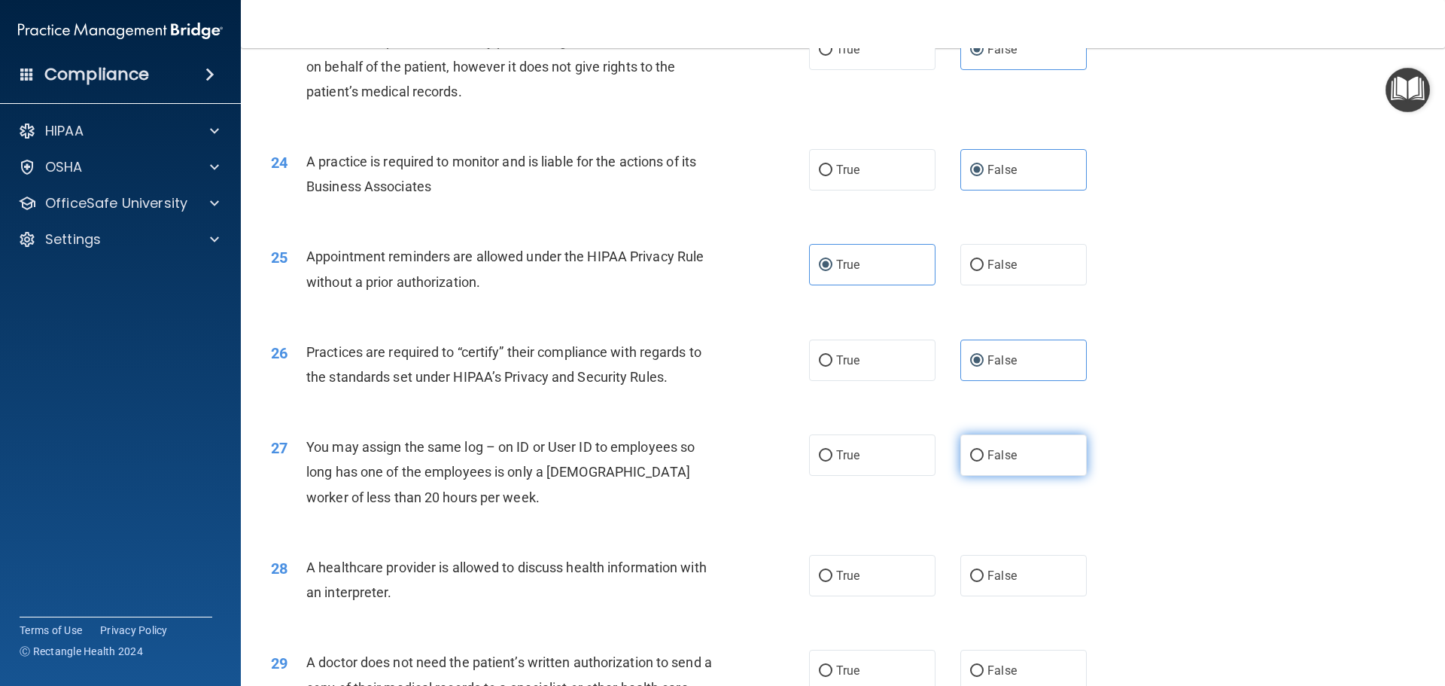
click at [1006, 465] on label "False" at bounding box center [1023, 454] width 126 height 41
click at [984, 461] on input "False" at bounding box center [977, 455] width 14 height 11
radio input "true"
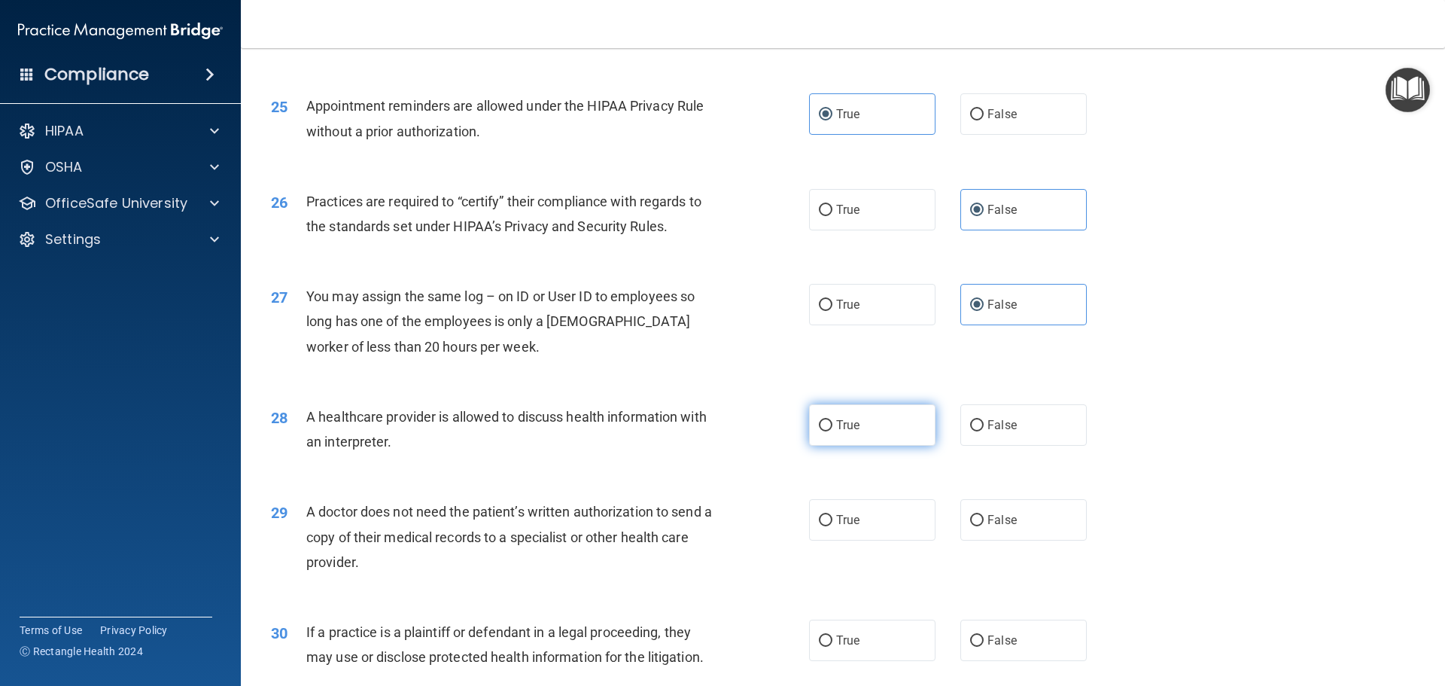
click at [864, 425] on label "True" at bounding box center [872, 424] width 126 height 41
click at [832, 425] on input "True" at bounding box center [826, 425] width 14 height 11
radio input "true"
click at [858, 518] on label "True" at bounding box center [872, 519] width 126 height 41
click at [832, 518] on input "True" at bounding box center [826, 520] width 14 height 11
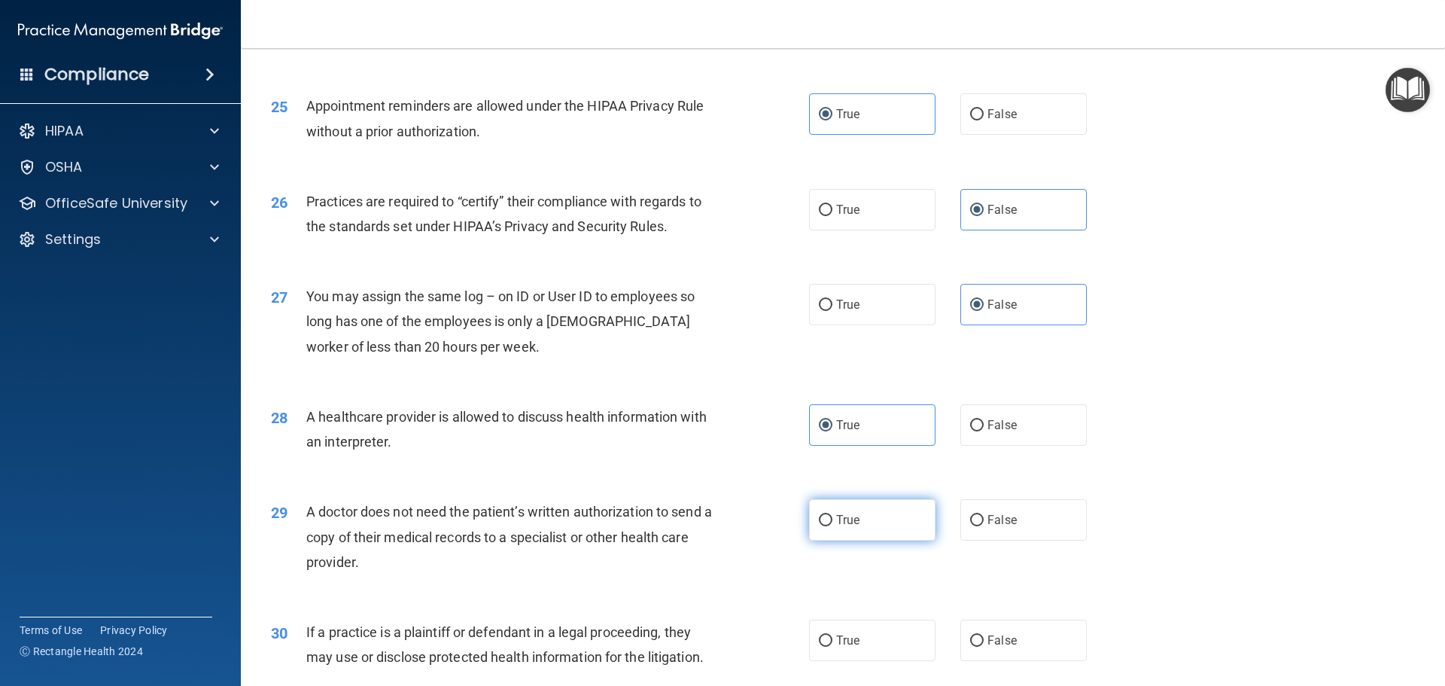
radio input "true"
click at [850, 646] on span "True" at bounding box center [847, 640] width 23 height 14
click at [832, 646] on input "True" at bounding box center [826, 640] width 14 height 11
radio input "true"
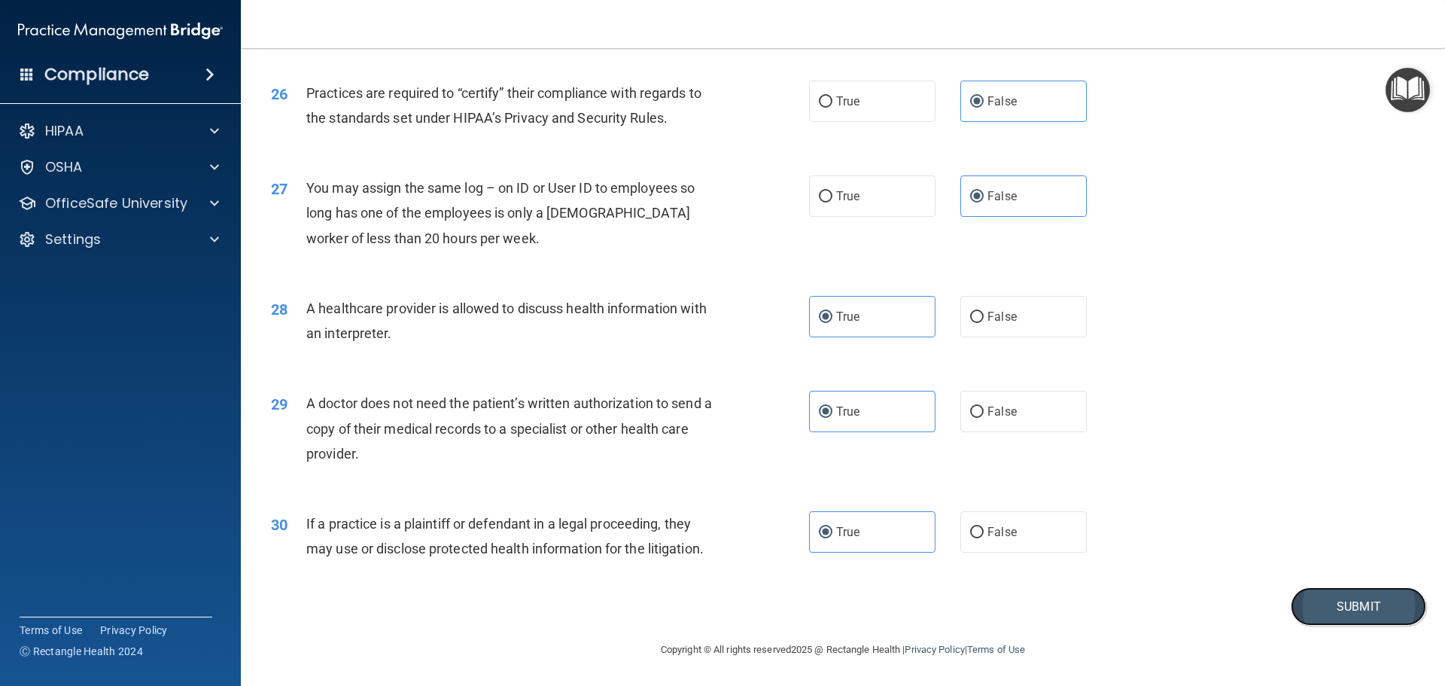
click at [1352, 616] on button "Submit" at bounding box center [1358, 606] width 135 height 38
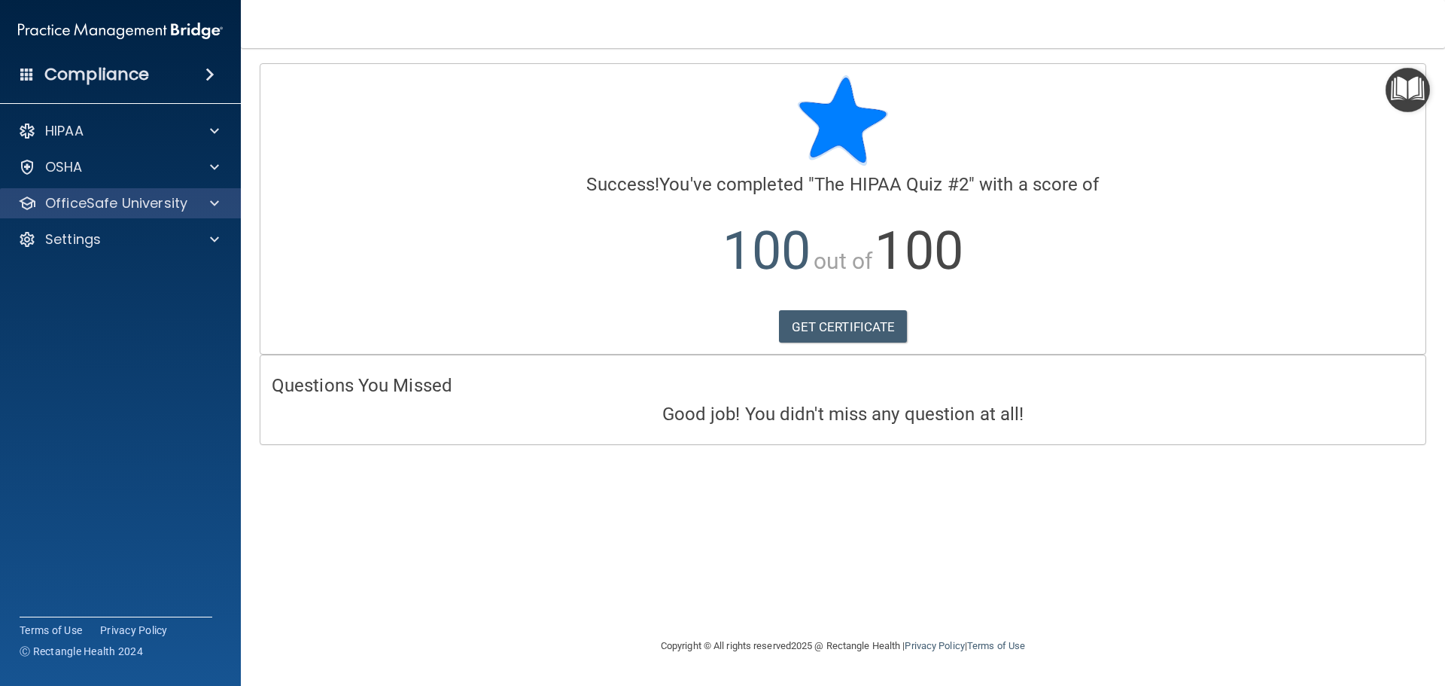
click at [224, 212] on div "OfficeSafe University" at bounding box center [121, 203] width 242 height 30
click at [201, 211] on div at bounding box center [212, 203] width 38 height 18
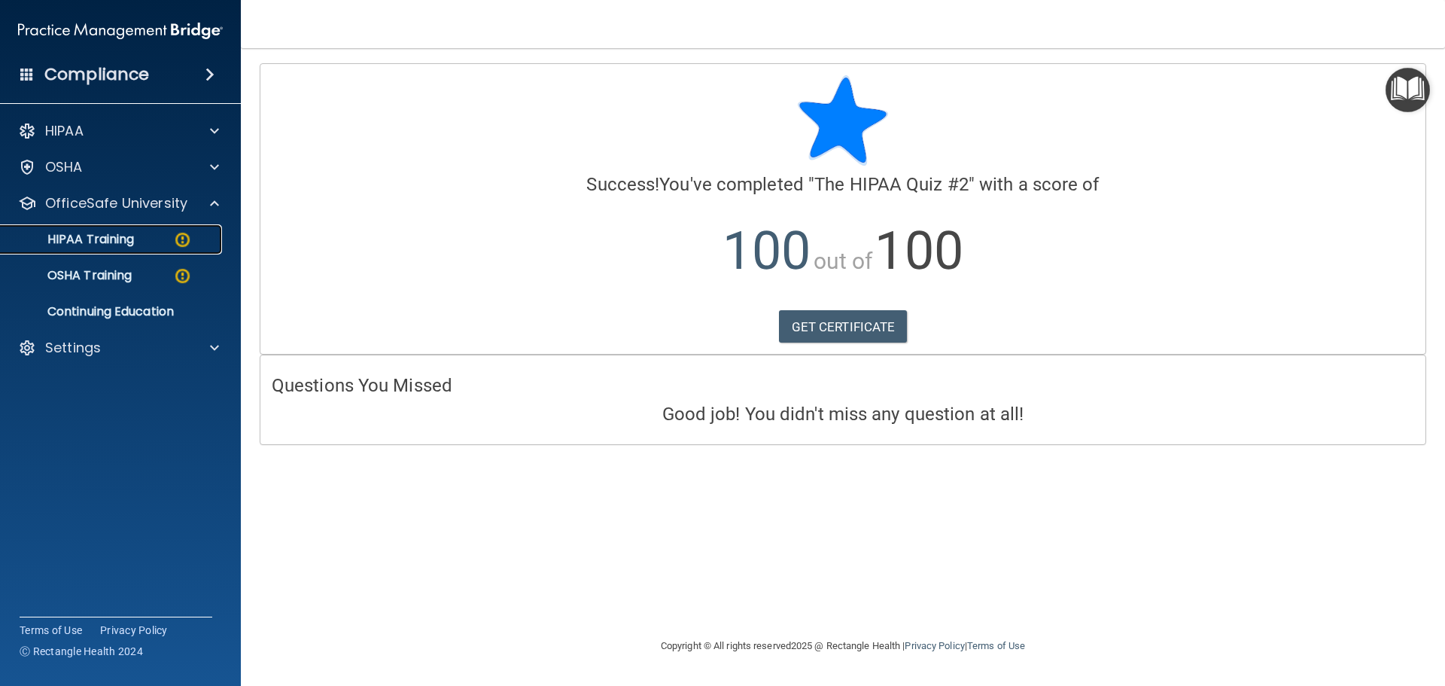
click at [122, 245] on p "HIPAA Training" at bounding box center [72, 239] width 124 height 15
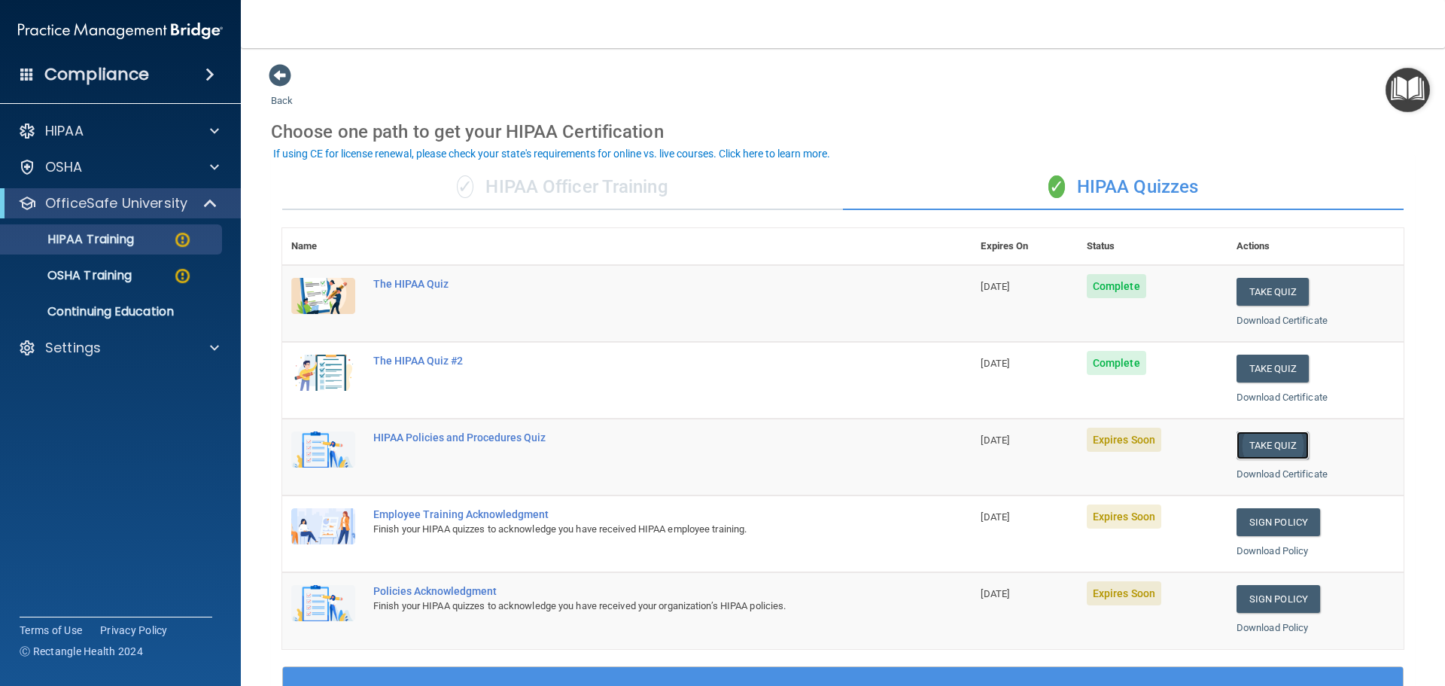
click at [1268, 446] on button "Take Quiz" at bounding box center [1272, 445] width 72 height 28
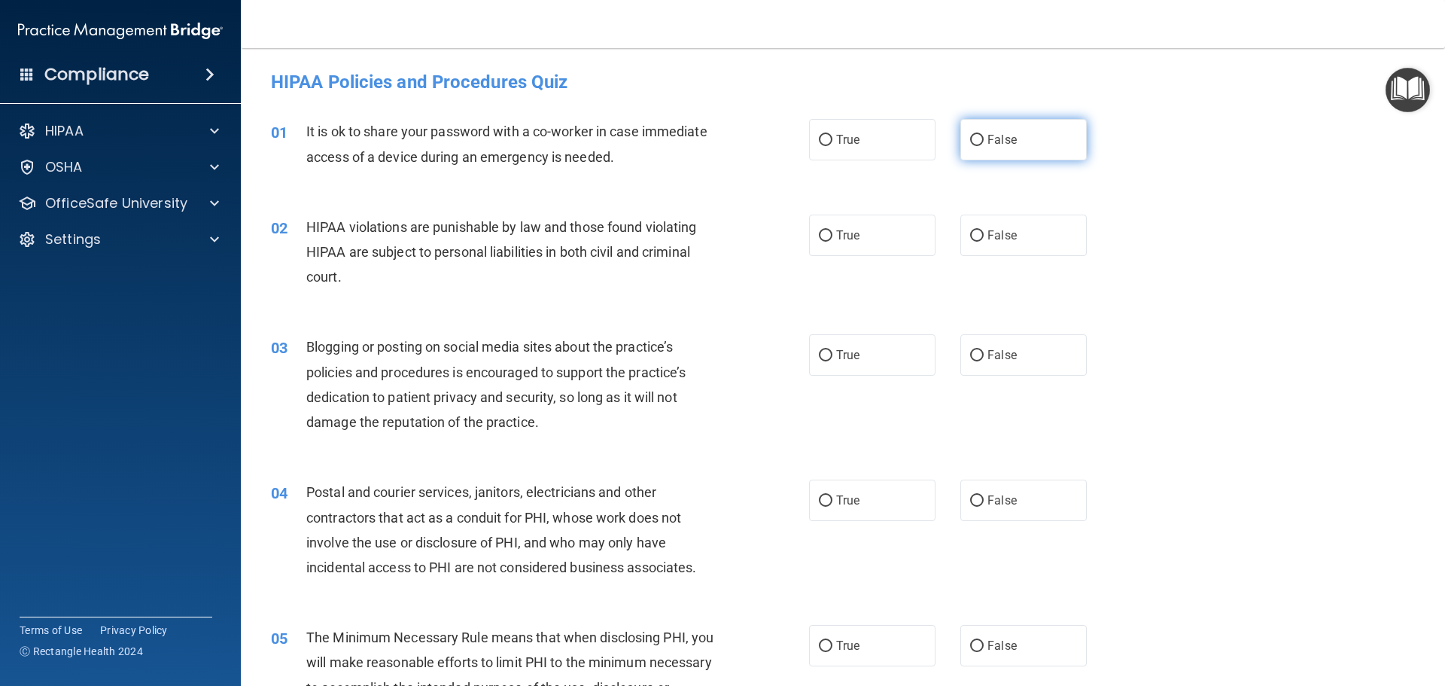
click at [987, 139] on span "False" at bounding box center [1001, 139] width 29 height 14
click at [984, 139] on input "False" at bounding box center [977, 140] width 14 height 11
radio input "true"
click at [907, 233] on label "True" at bounding box center [872, 234] width 126 height 41
click at [832, 233] on input "True" at bounding box center [826, 235] width 14 height 11
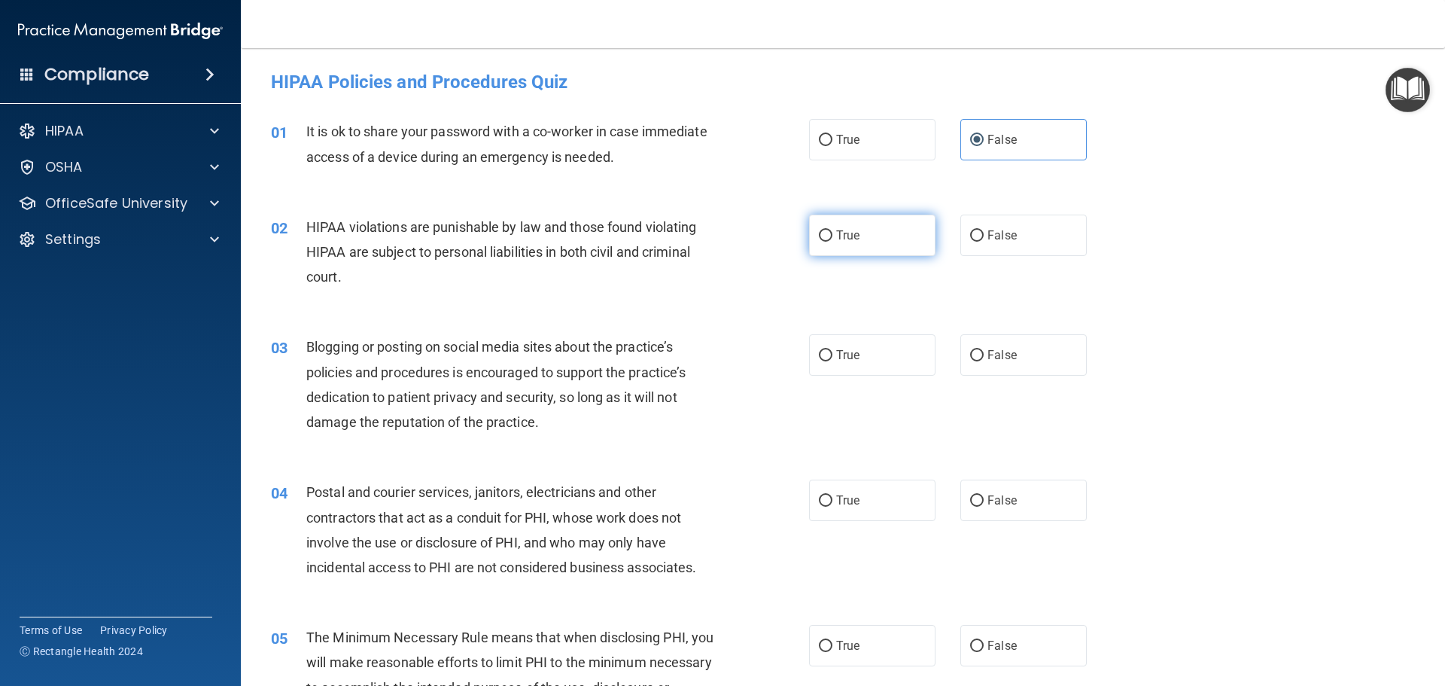
radio input "true"
click at [983, 362] on label "False" at bounding box center [1023, 354] width 126 height 41
click at [983, 361] on input "False" at bounding box center [977, 355] width 14 height 11
radio input "true"
click at [878, 512] on label "True" at bounding box center [872, 499] width 126 height 41
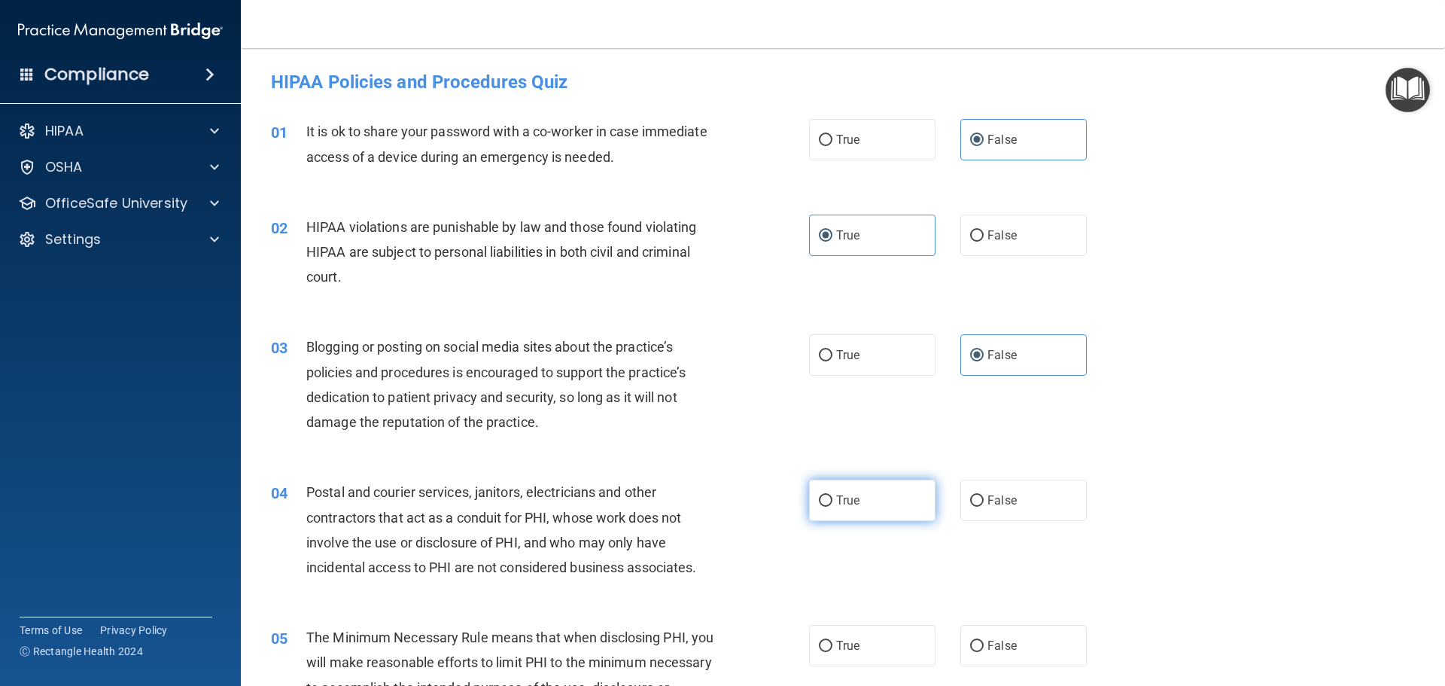
click at [832, 506] on input "True" at bounding box center [826, 500] width 14 height 11
radio input "true"
click at [871, 644] on label "True" at bounding box center [872, 645] width 126 height 41
click at [832, 644] on input "True" at bounding box center [826, 645] width 14 height 11
radio input "true"
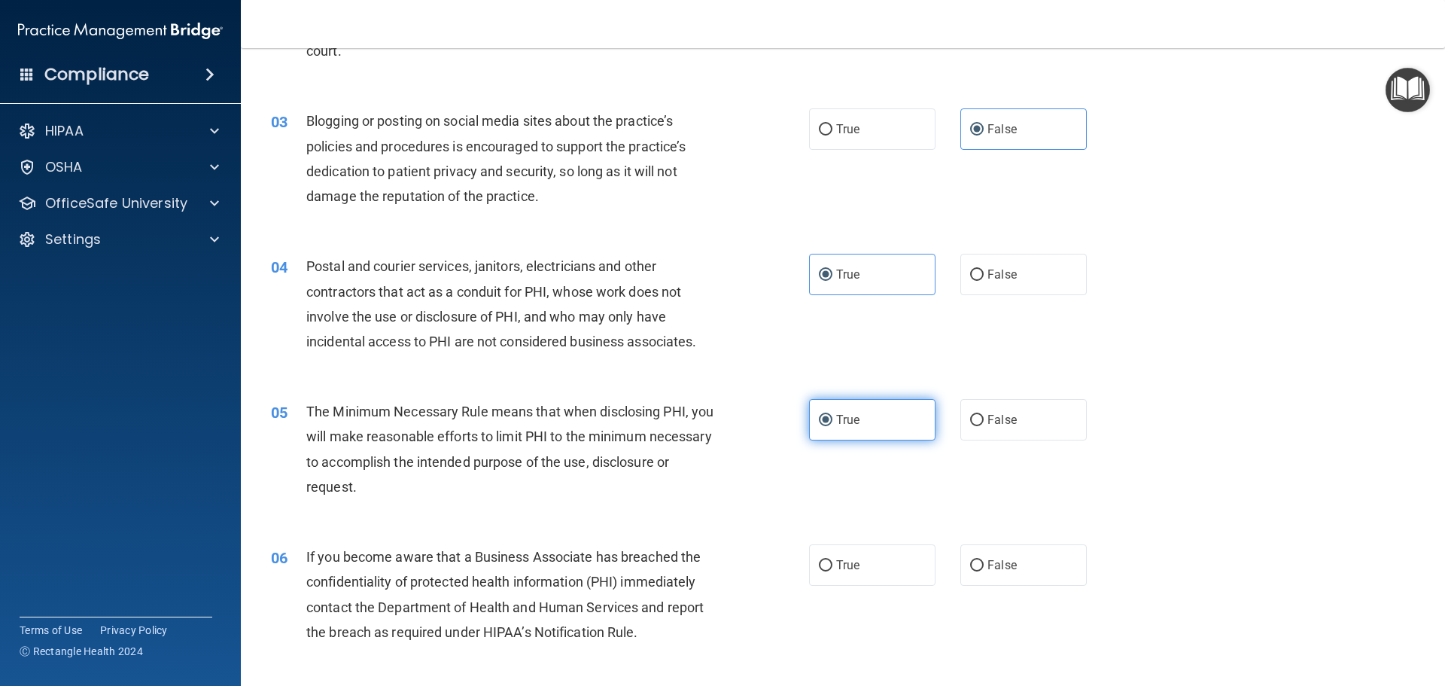
scroll to position [301, 0]
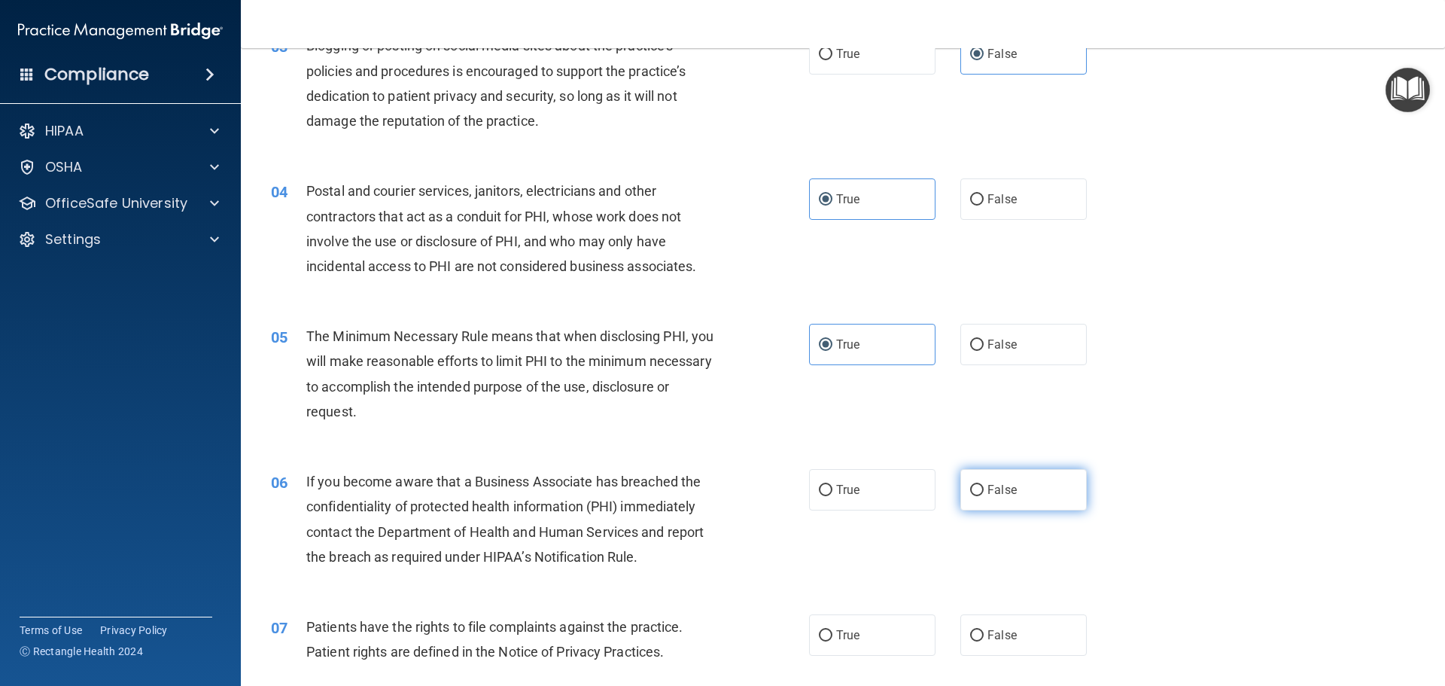
click at [1030, 491] on label "False" at bounding box center [1023, 489] width 126 height 41
click at [984, 491] on input "False" at bounding box center [977, 490] width 14 height 11
radio input "true"
click at [827, 646] on label "True" at bounding box center [872, 634] width 126 height 41
click at [827, 641] on input "True" at bounding box center [826, 635] width 14 height 11
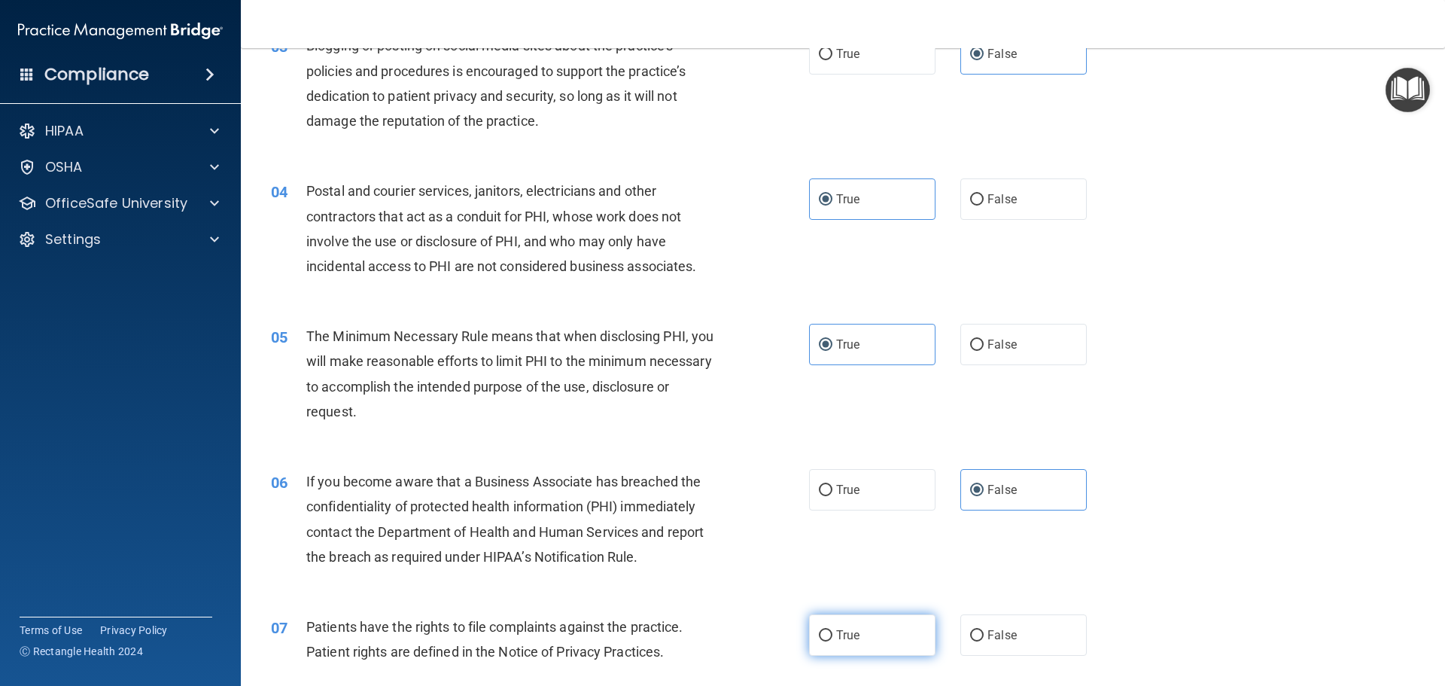
radio input "true"
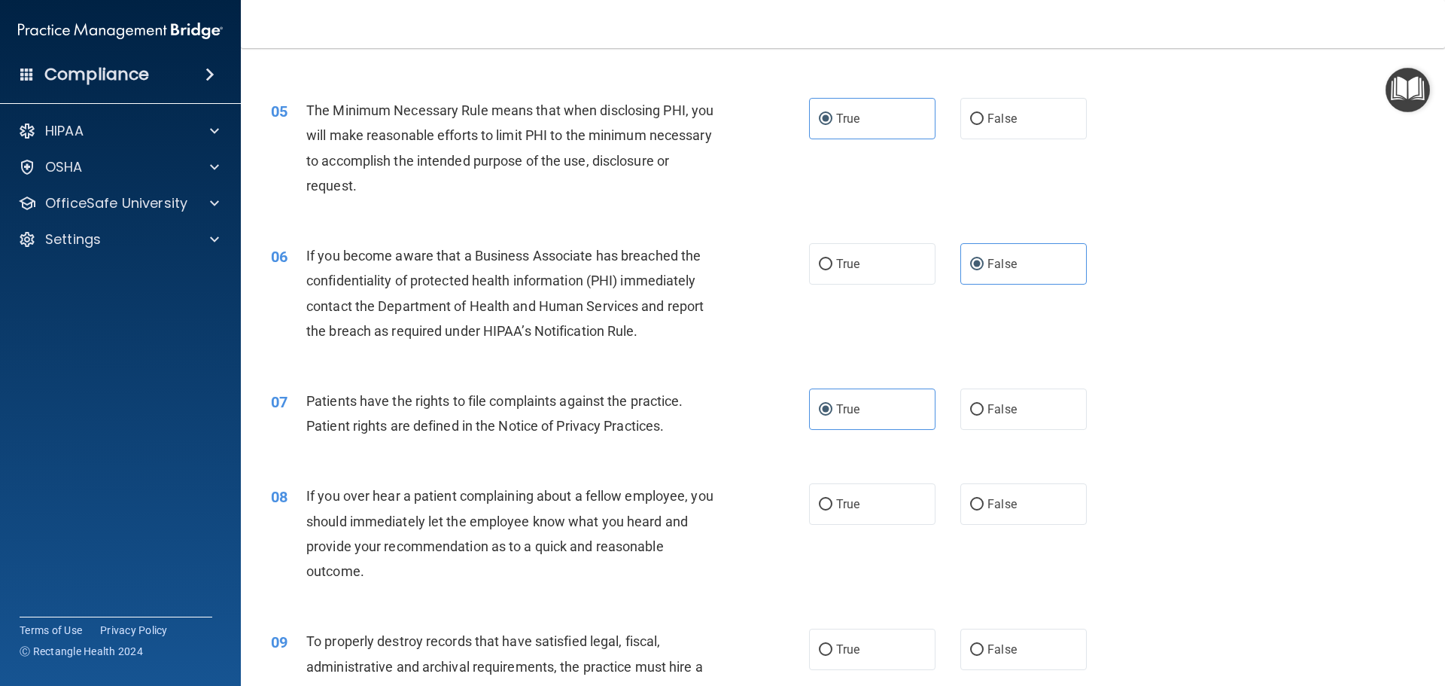
scroll to position [602, 0]
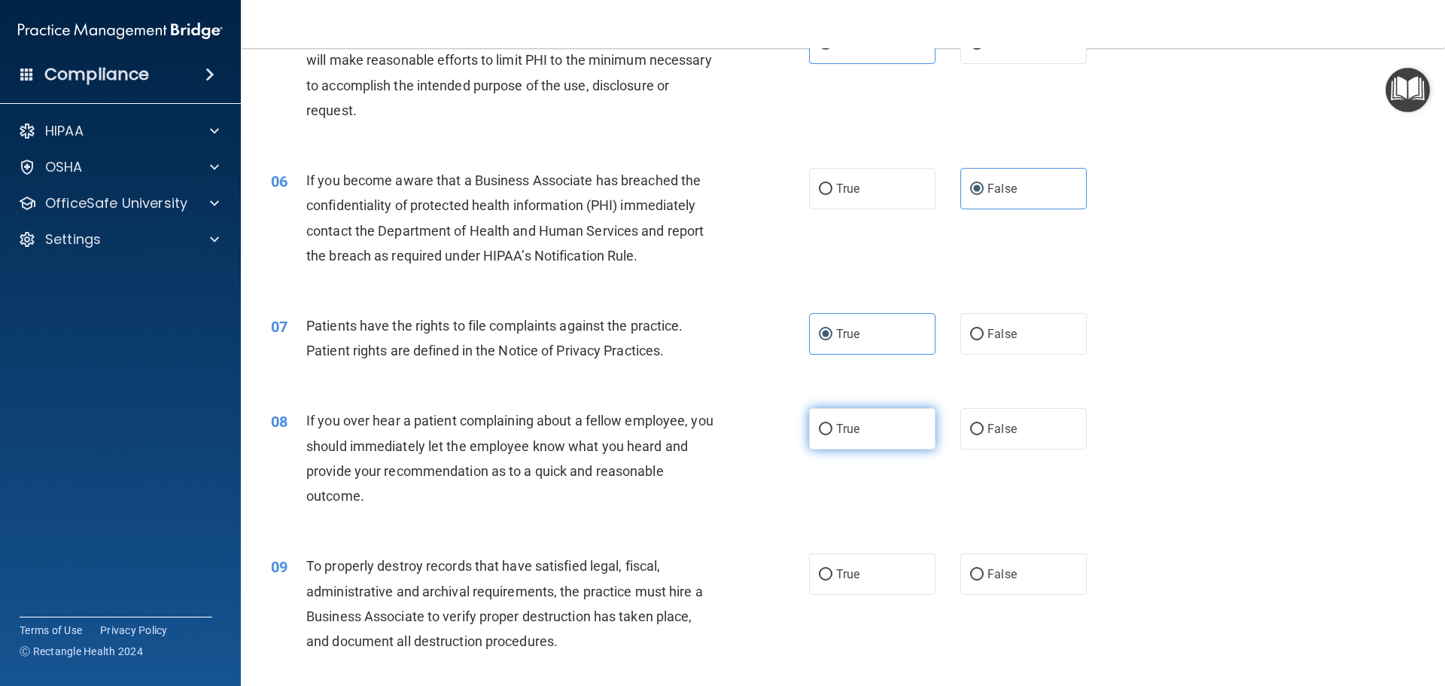
click at [862, 423] on label "True" at bounding box center [872, 428] width 126 height 41
click at [832, 424] on input "True" at bounding box center [826, 429] width 14 height 11
radio input "true"
click at [996, 438] on label "False" at bounding box center [1023, 428] width 126 height 41
click at [984, 435] on input "False" at bounding box center [977, 429] width 14 height 11
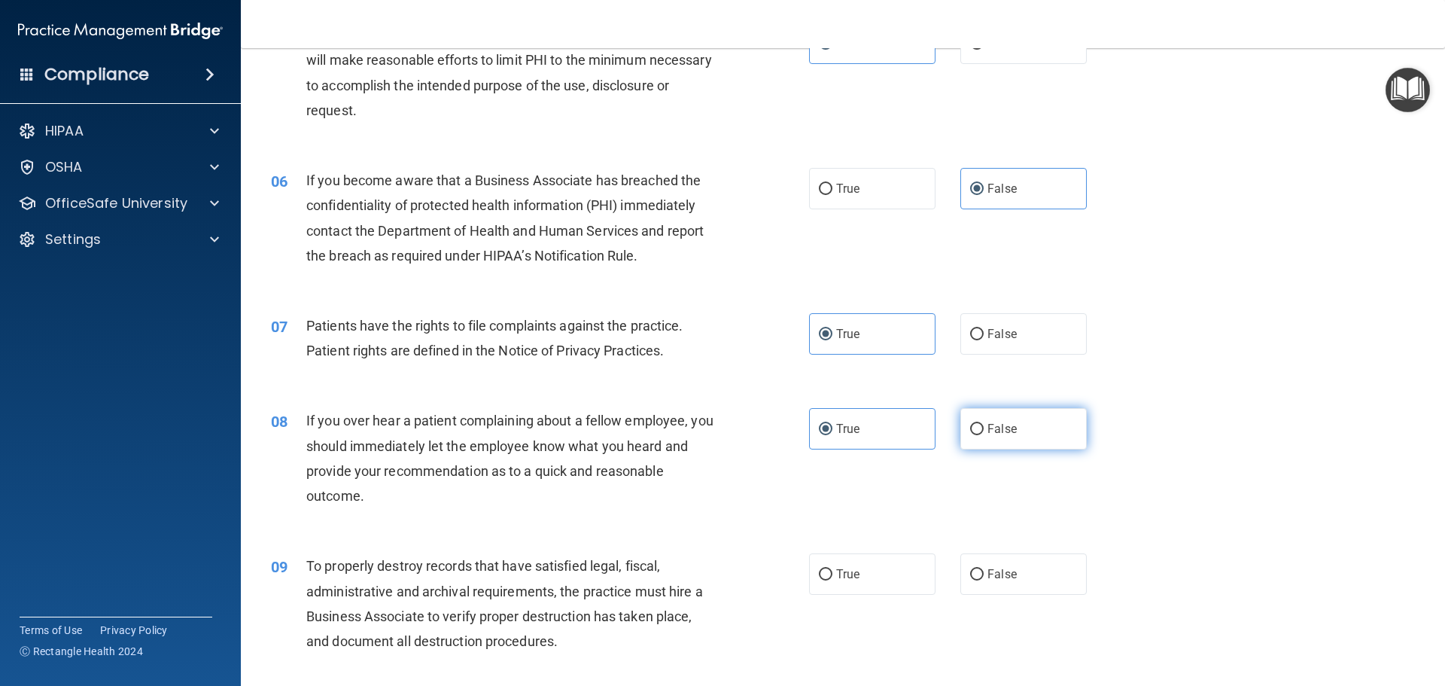
radio input "true"
radio input "false"
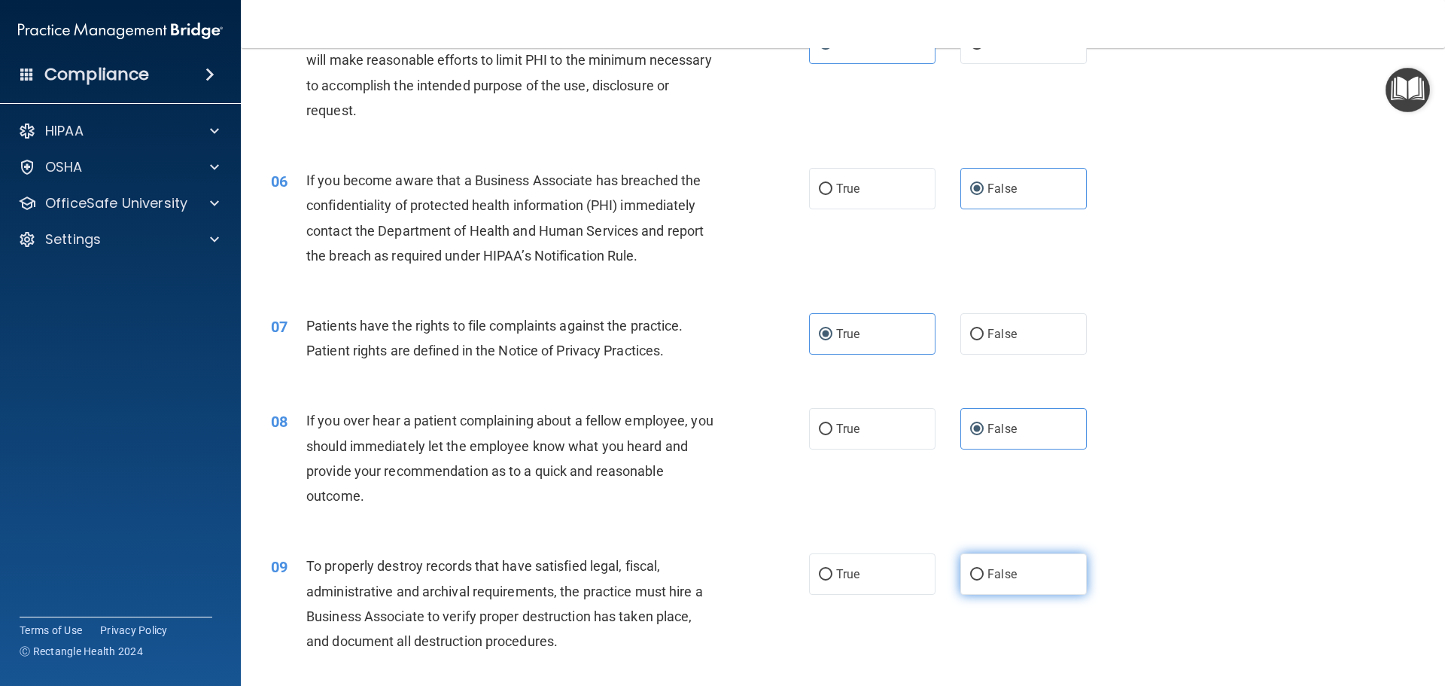
click at [975, 580] on input "False" at bounding box center [977, 574] width 14 height 11
radio input "true"
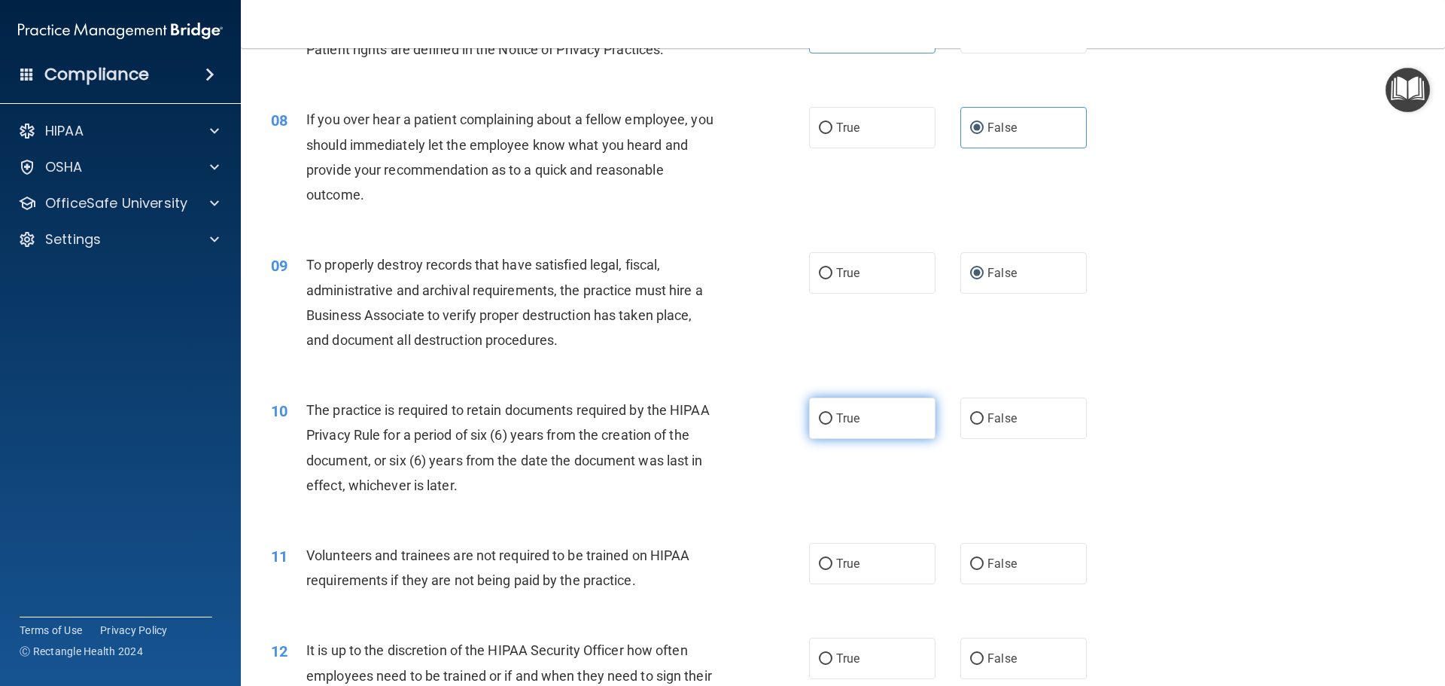
click at [844, 433] on label "True" at bounding box center [872, 417] width 126 height 41
click at [832, 424] on input "True" at bounding box center [826, 418] width 14 height 11
radio input "true"
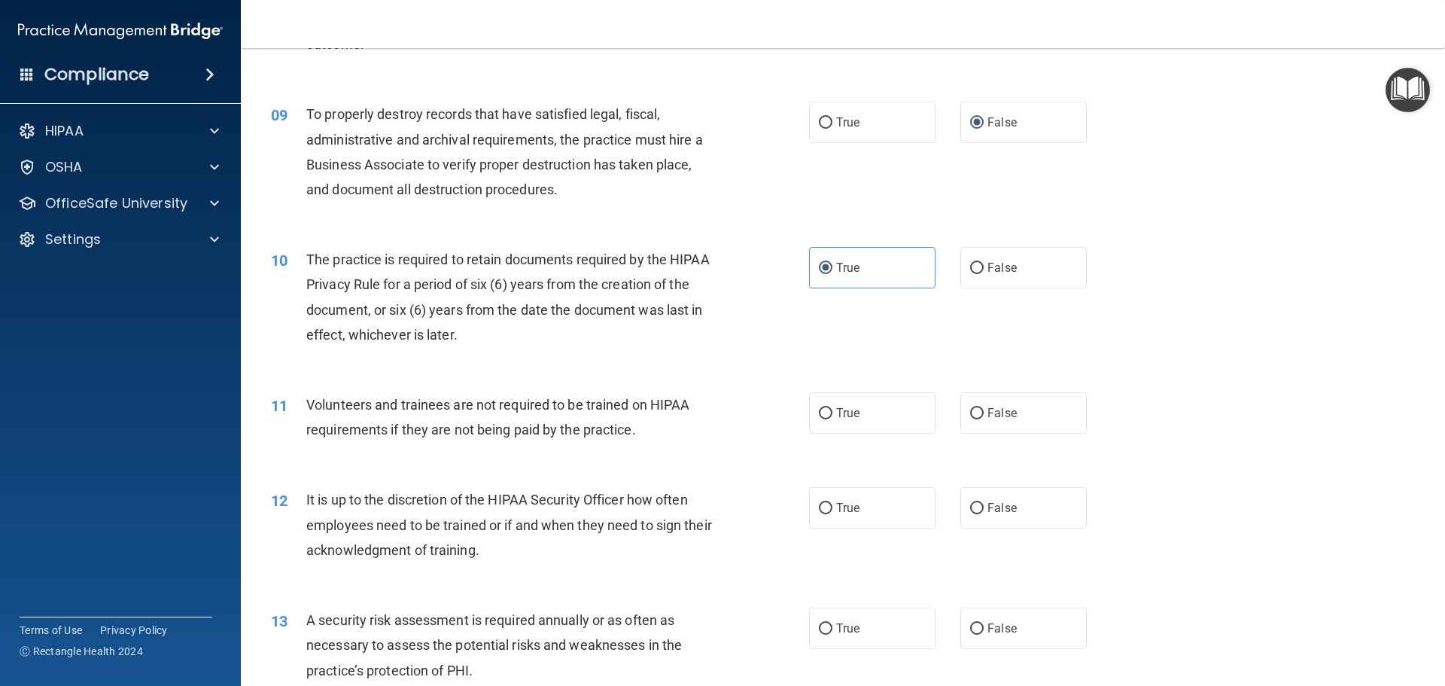
scroll to position [1129, 0]
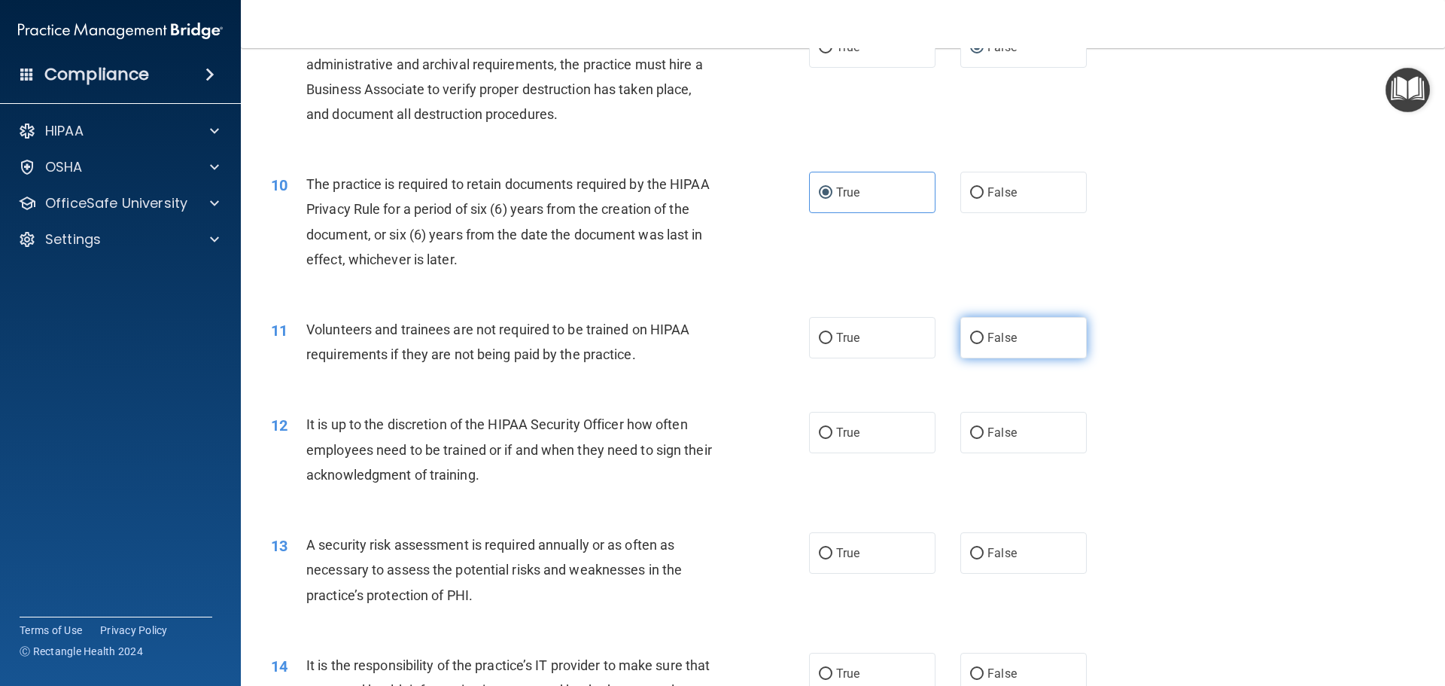
click at [994, 356] on label "False" at bounding box center [1023, 337] width 126 height 41
click at [984, 344] on input "False" at bounding box center [977, 338] width 14 height 11
radio input "true"
click at [987, 427] on span "False" at bounding box center [1001, 432] width 29 height 14
click at [981, 427] on input "False" at bounding box center [977, 432] width 14 height 11
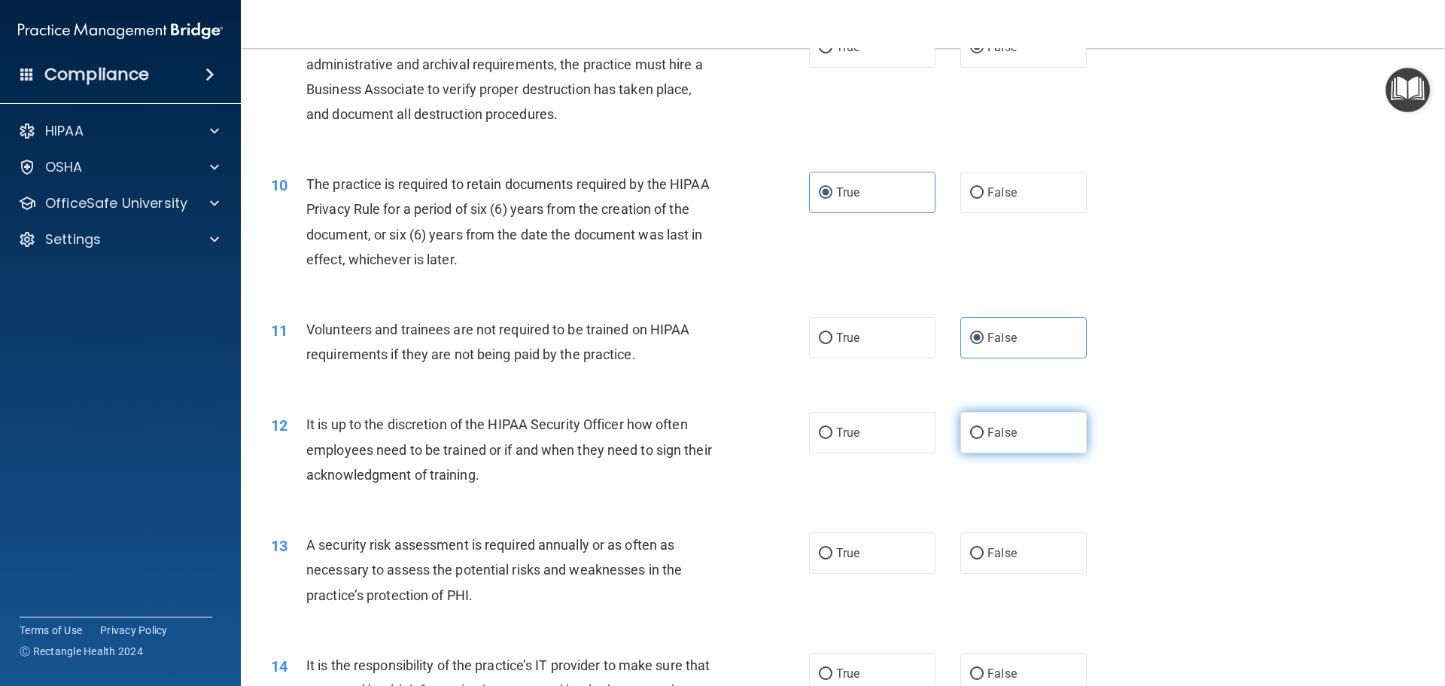
radio input "true"
click at [864, 553] on label "True" at bounding box center [872, 552] width 126 height 41
click at [832, 553] on input "True" at bounding box center [826, 553] width 14 height 11
radio input "true"
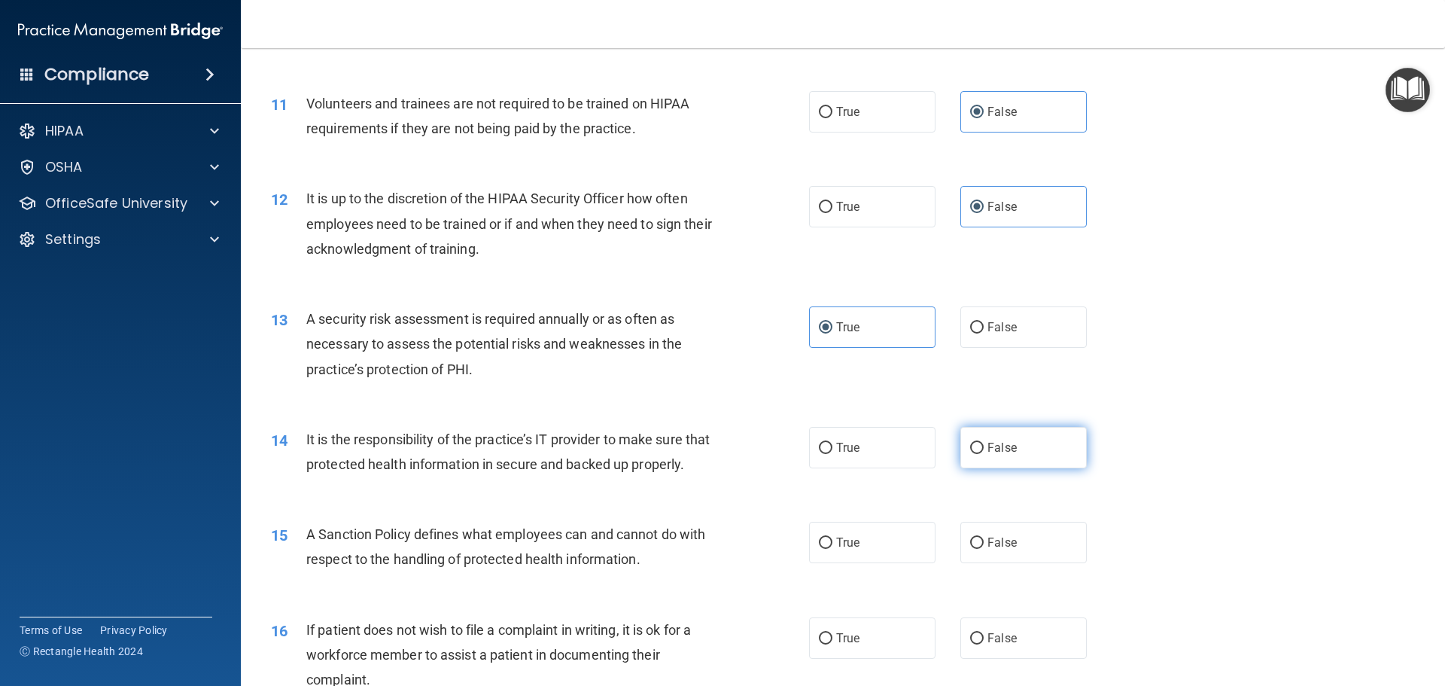
click at [975, 451] on input "False" at bounding box center [977, 448] width 14 height 11
radio input "true"
click at [973, 549] on input "False" at bounding box center [977, 542] width 14 height 11
radio input "true"
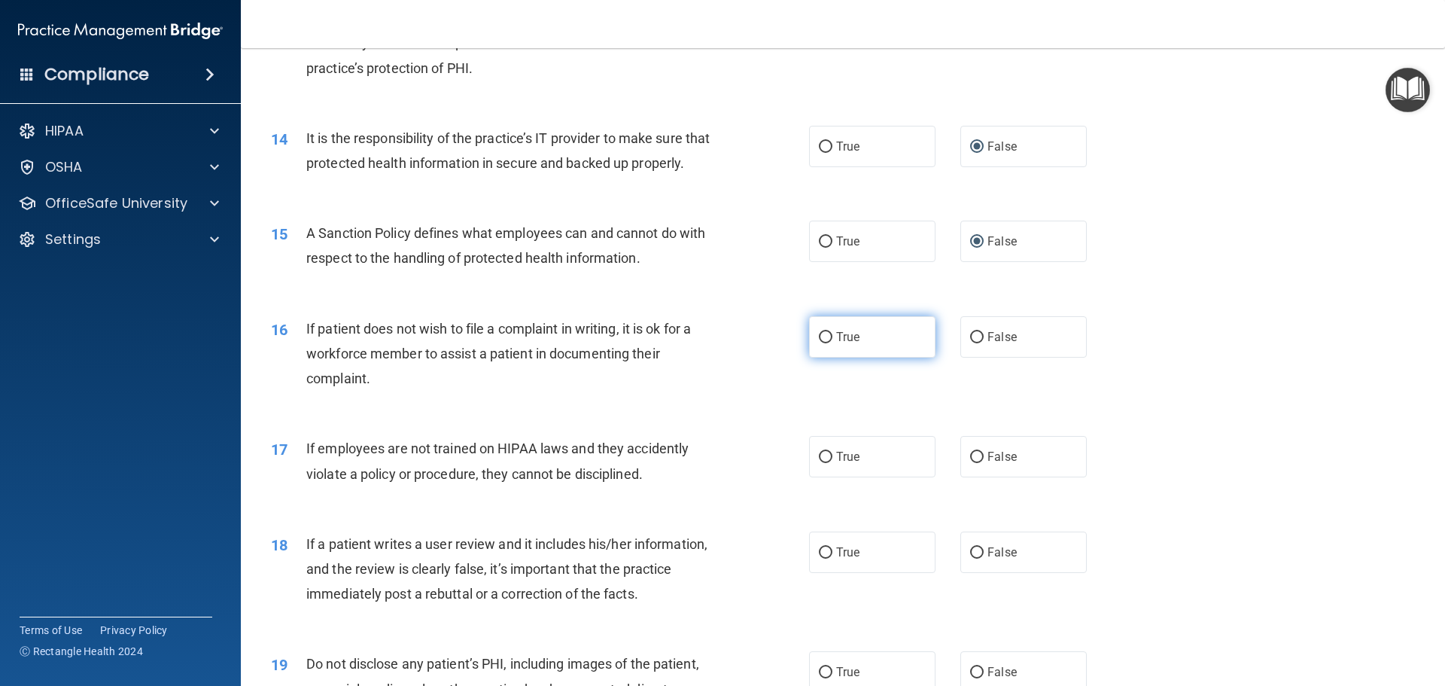
click at [872, 351] on label "True" at bounding box center [872, 336] width 126 height 41
click at [832, 343] on input "True" at bounding box center [826, 337] width 14 height 11
radio input "true"
click at [967, 477] on label "False" at bounding box center [1023, 456] width 126 height 41
click at [970, 463] on input "False" at bounding box center [977, 457] width 14 height 11
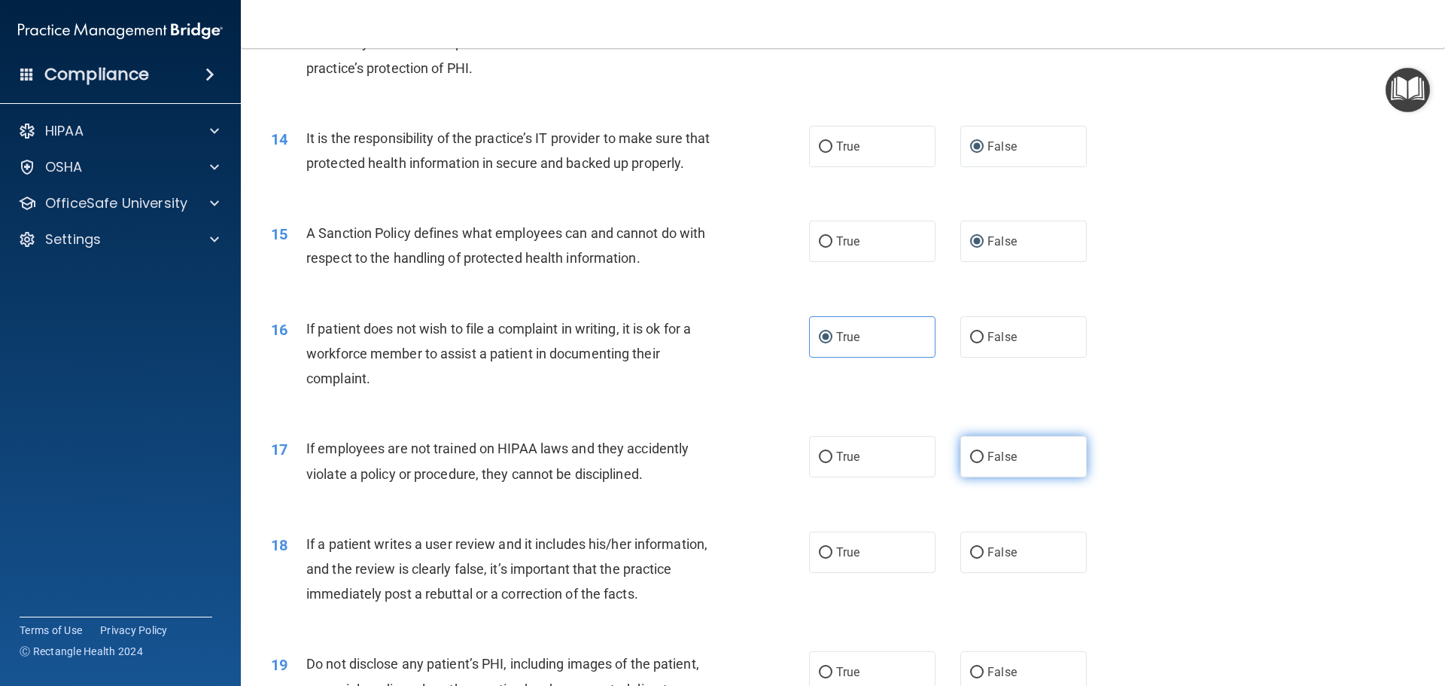
radio input "true"
click at [960, 570] on label "False" at bounding box center [1023, 551] width 126 height 41
click at [970, 558] on input "False" at bounding box center [977, 552] width 14 height 11
radio input "true"
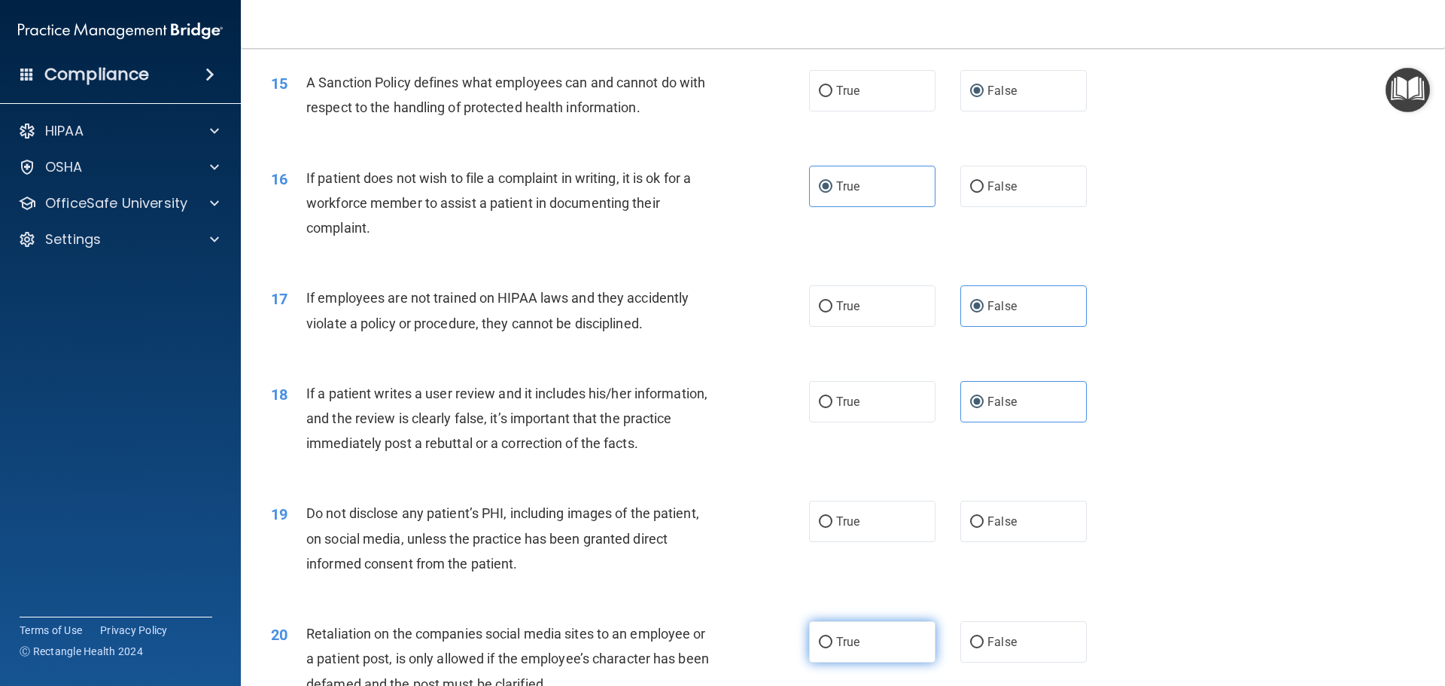
scroll to position [1881, 0]
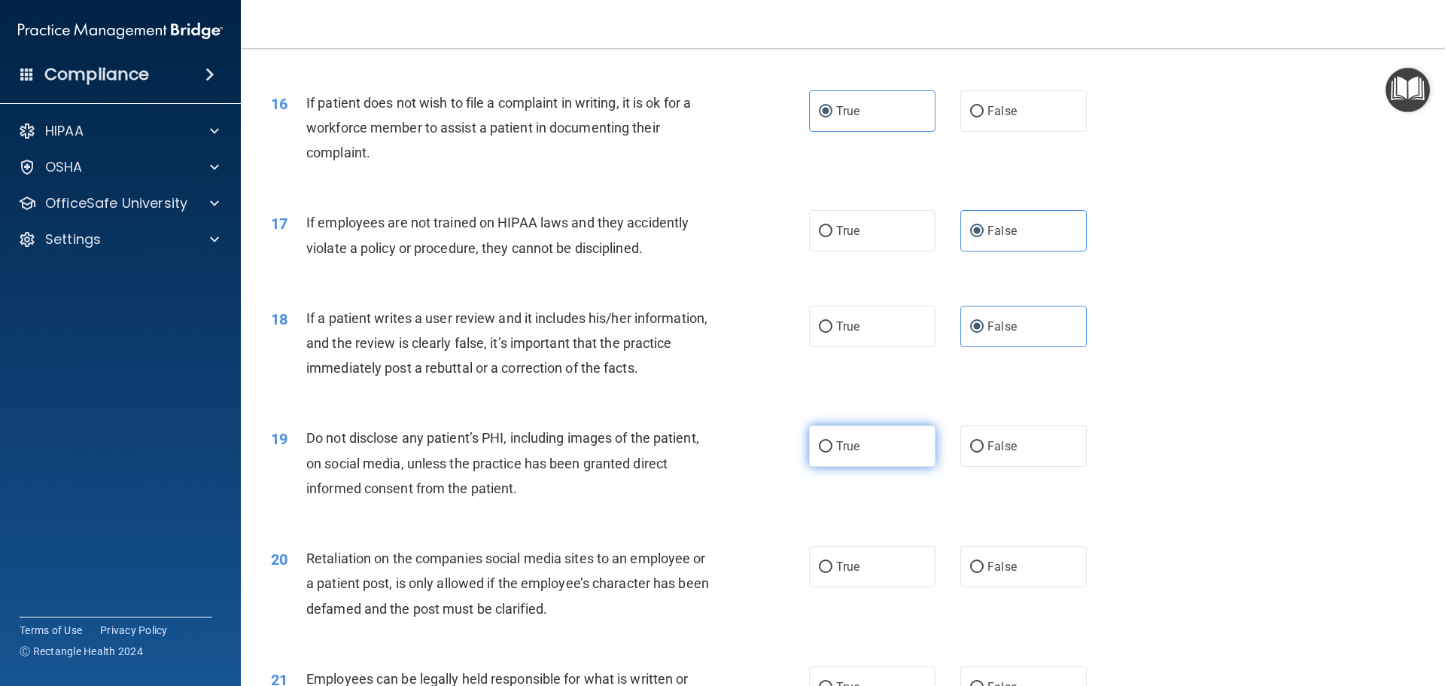
click at [857, 462] on label "True" at bounding box center [872, 445] width 126 height 41
click at [832, 452] on input "True" at bounding box center [826, 446] width 14 height 11
radio input "true"
click at [982, 587] on label "False" at bounding box center [1023, 566] width 126 height 41
click at [982, 573] on input "False" at bounding box center [977, 566] width 14 height 11
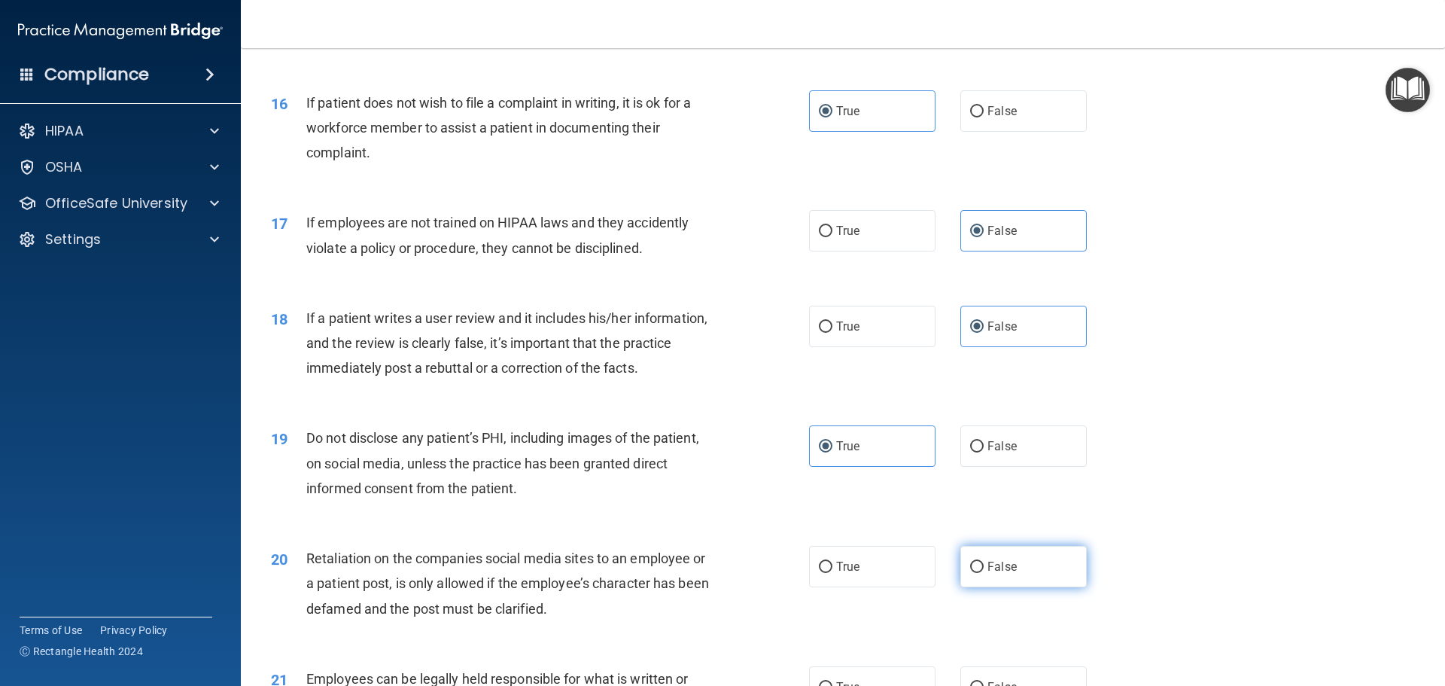
radio input "true"
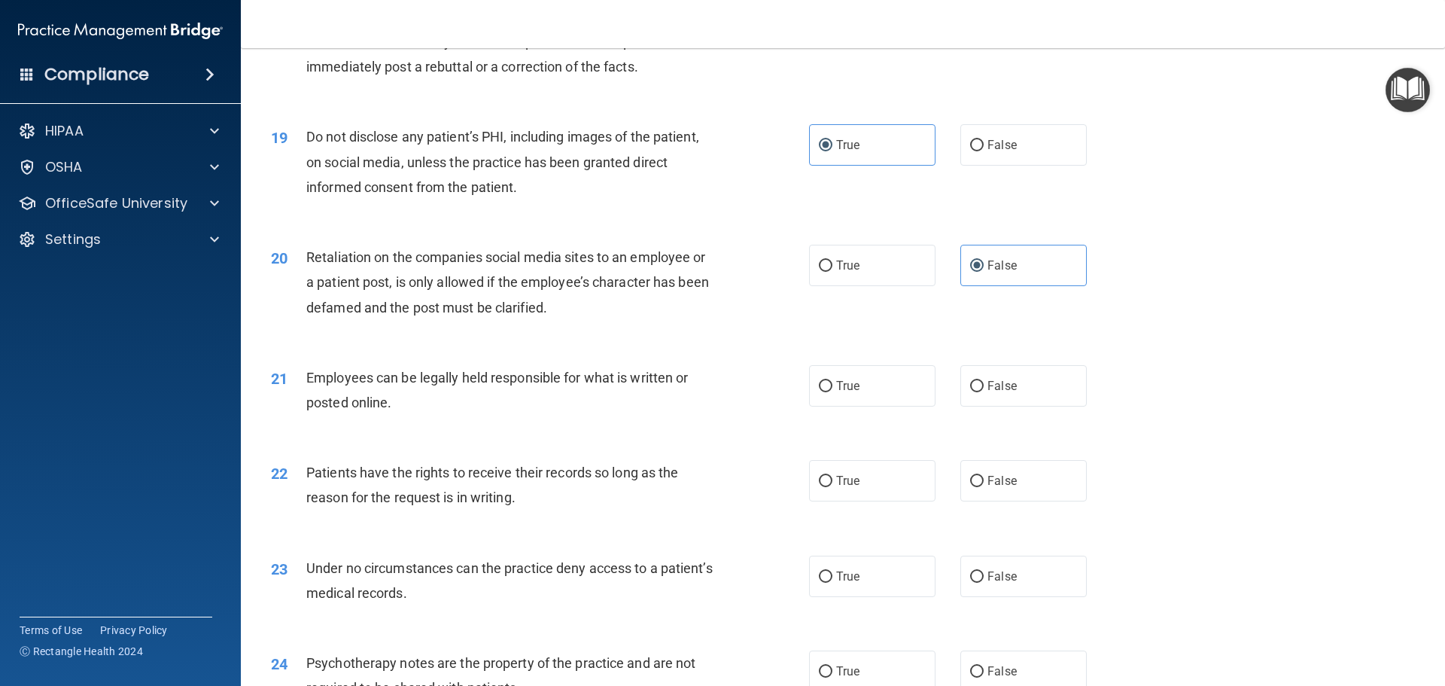
scroll to position [2333, 0]
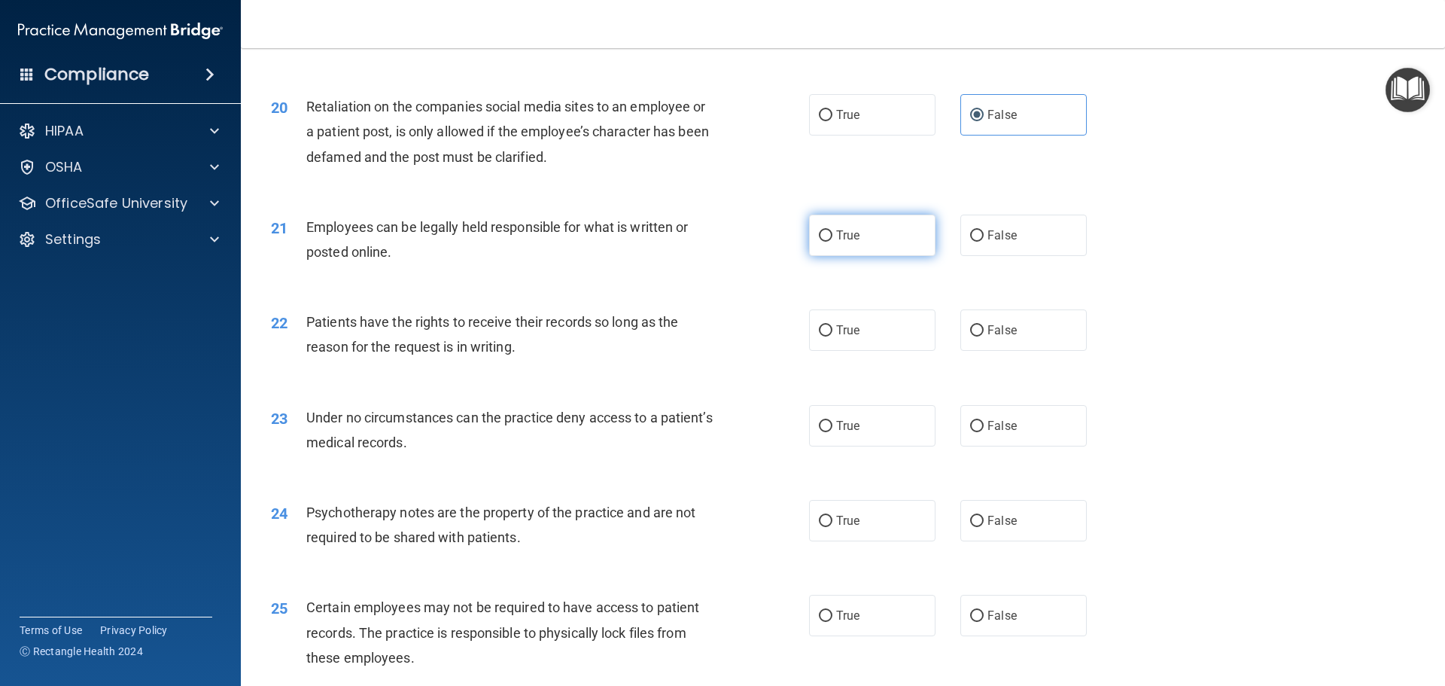
click at [841, 248] on label "True" at bounding box center [872, 234] width 126 height 41
click at [832, 242] on input "True" at bounding box center [826, 235] width 14 height 11
radio input "true"
click at [990, 378] on div "22 Patients have the rights to receive their records so long as the reason for …" at bounding box center [843, 337] width 1167 height 95
click at [999, 351] on label "False" at bounding box center [1023, 329] width 126 height 41
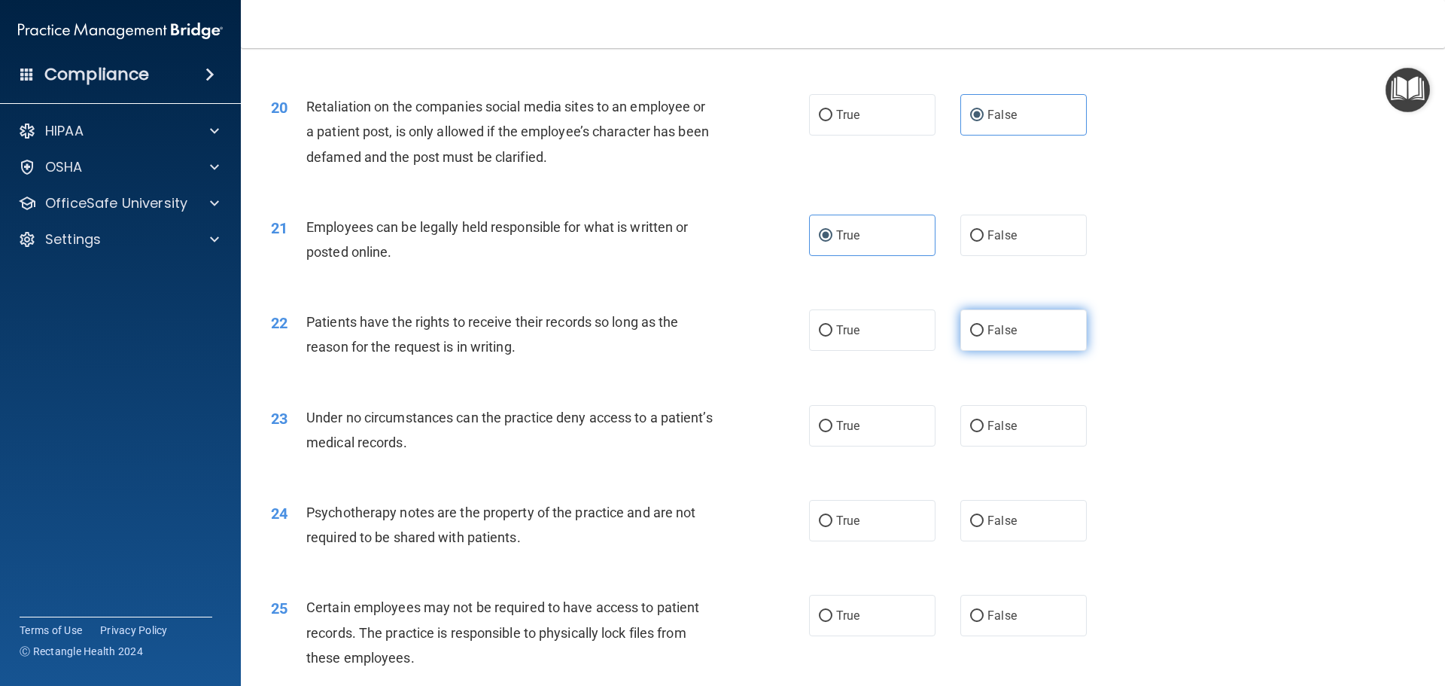
click at [984, 336] on input "False" at bounding box center [977, 330] width 14 height 11
radio input "true"
click at [1014, 446] on label "False" at bounding box center [1023, 425] width 126 height 41
click at [984, 432] on input "False" at bounding box center [977, 426] width 14 height 11
radio input "true"
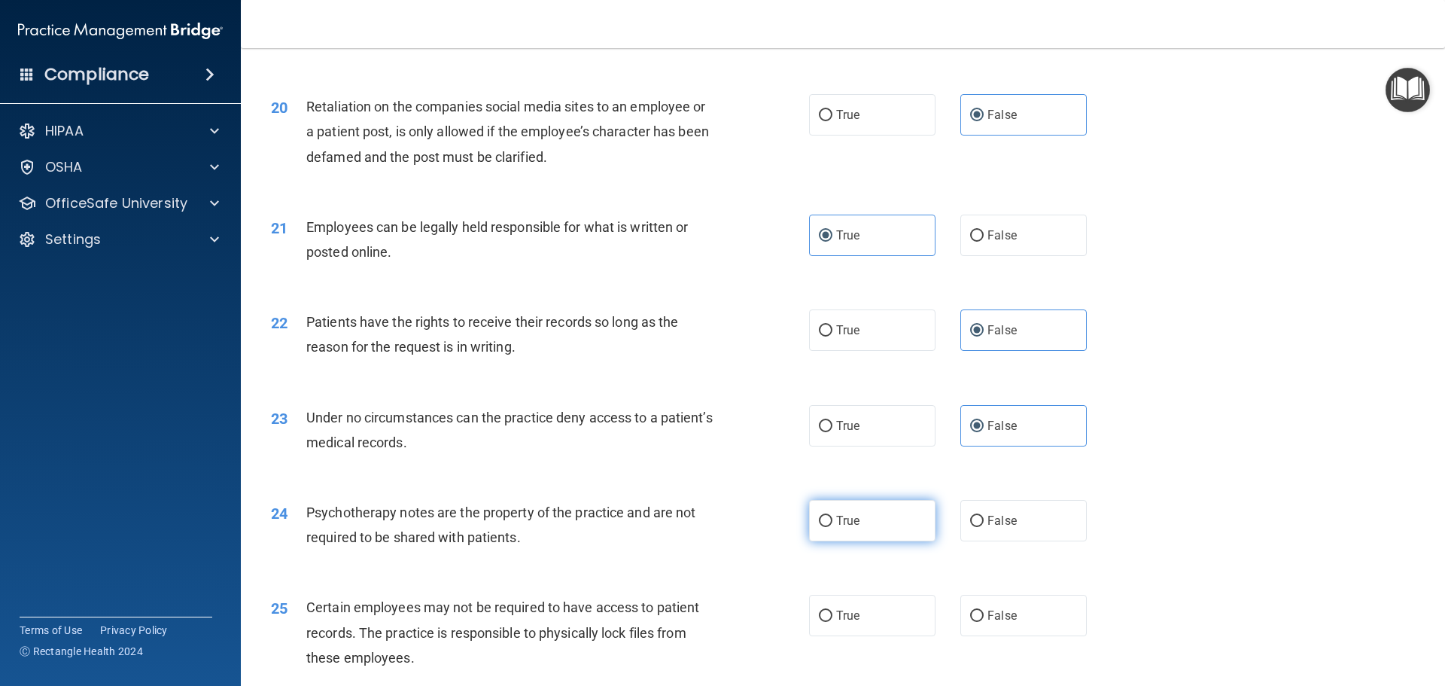
click at [884, 541] on label "True" at bounding box center [872, 520] width 126 height 41
click at [832, 527] on input "True" at bounding box center [826, 521] width 14 height 11
radio input "true"
click at [872, 636] on label "True" at bounding box center [872, 615] width 126 height 41
click at [832, 622] on input "True" at bounding box center [826, 615] width 14 height 11
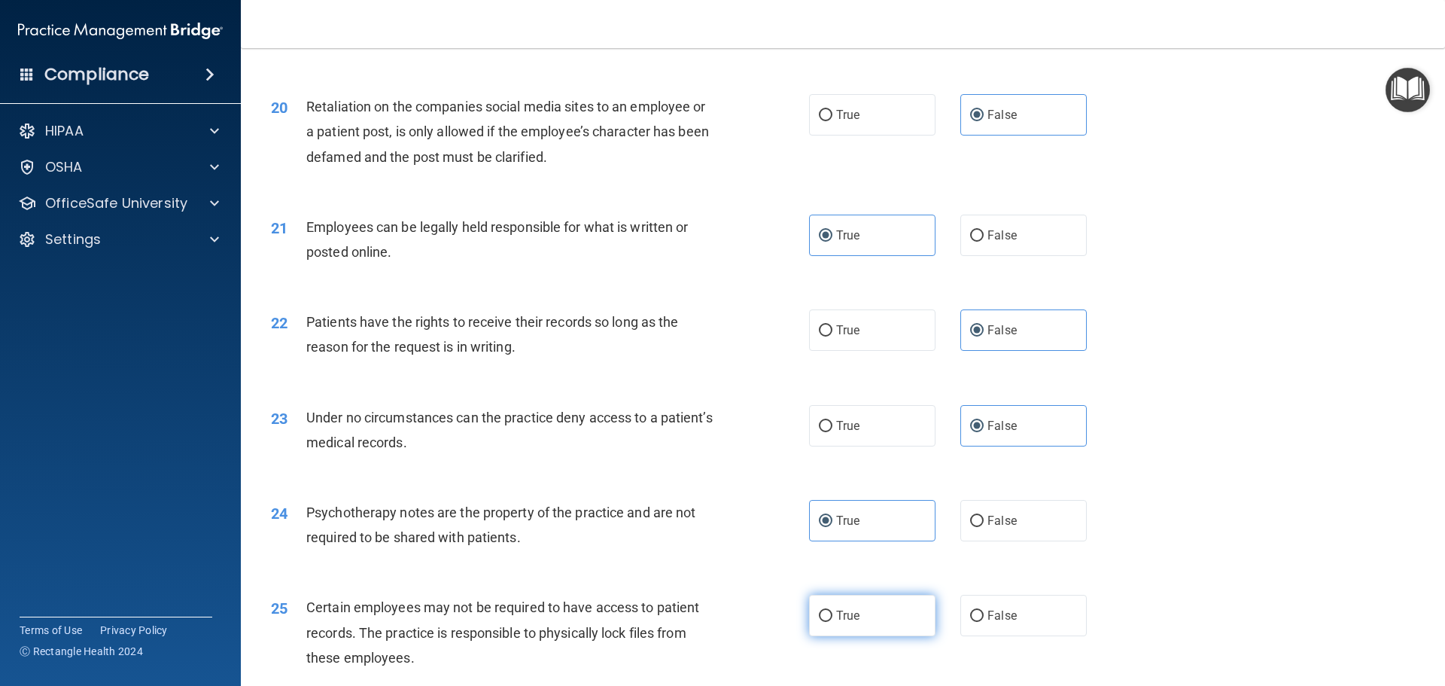
radio input "true"
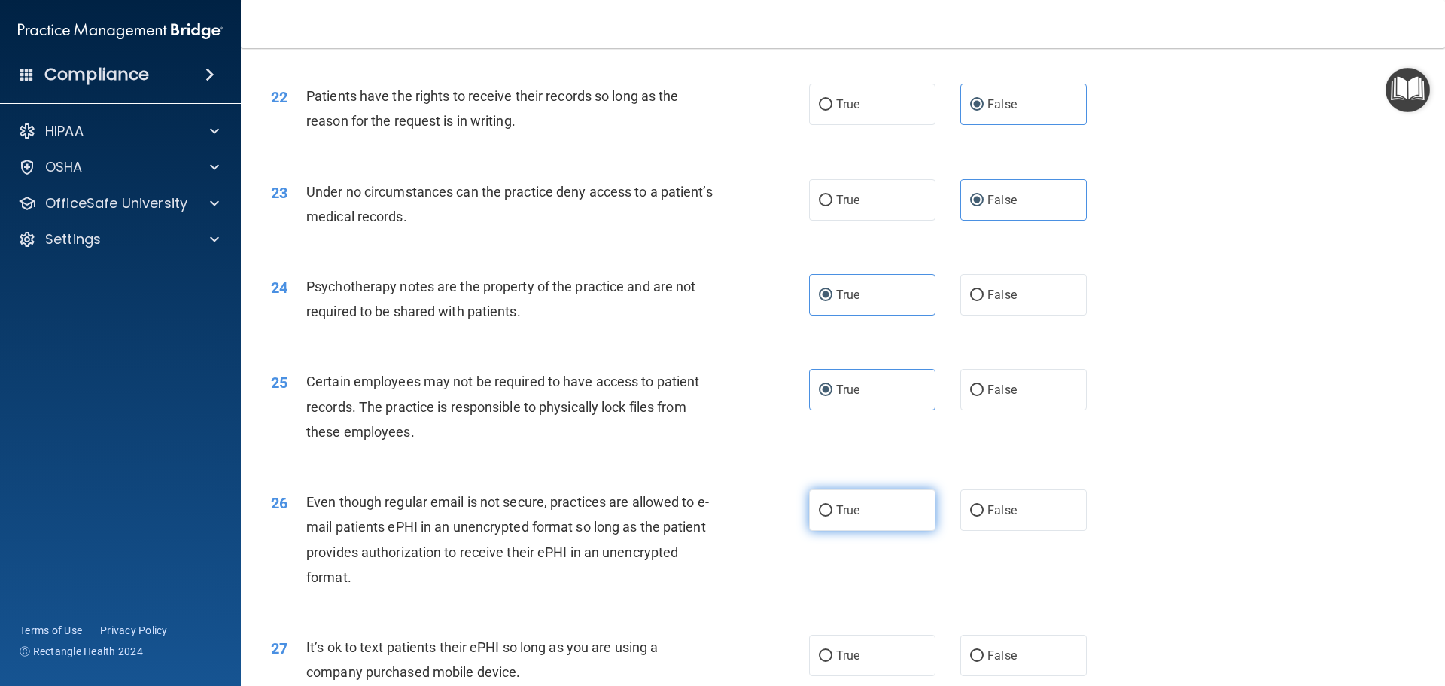
click at [859, 531] on label "True" at bounding box center [872, 509] width 126 height 41
click at [832, 516] on input "True" at bounding box center [826, 510] width 14 height 11
radio input "true"
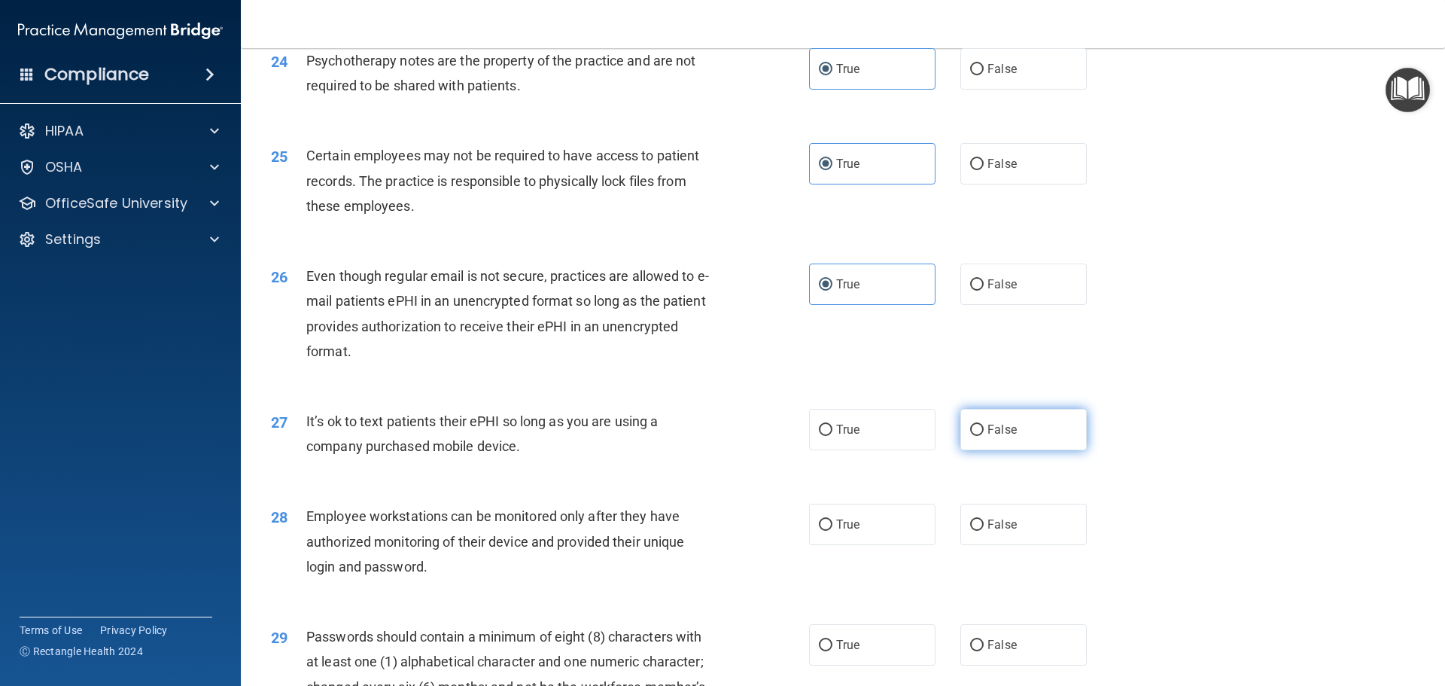
click at [993, 436] on span "False" at bounding box center [1001, 429] width 29 height 14
click at [984, 436] on input "False" at bounding box center [977, 429] width 14 height 11
radio input "true"
click at [992, 531] on span "False" at bounding box center [1001, 524] width 29 height 14
click at [984, 531] on input "False" at bounding box center [977, 524] width 14 height 11
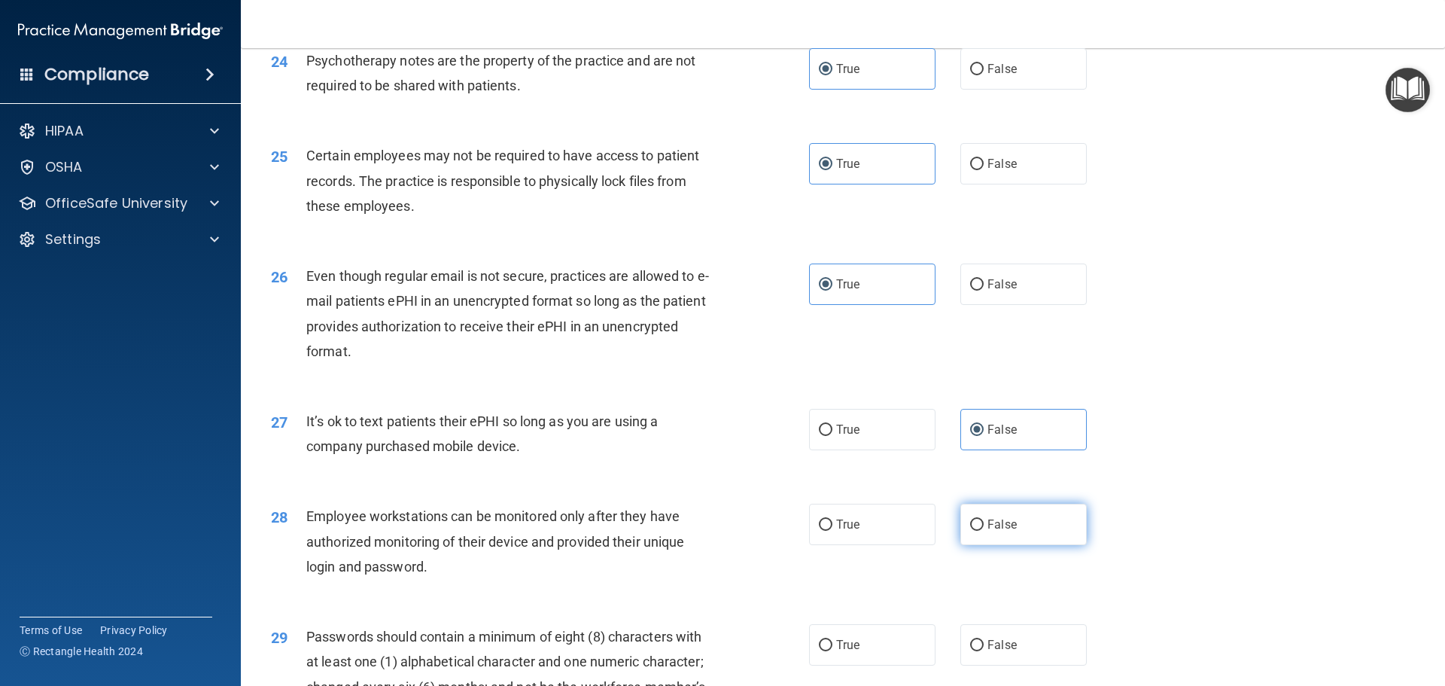
radio input "true"
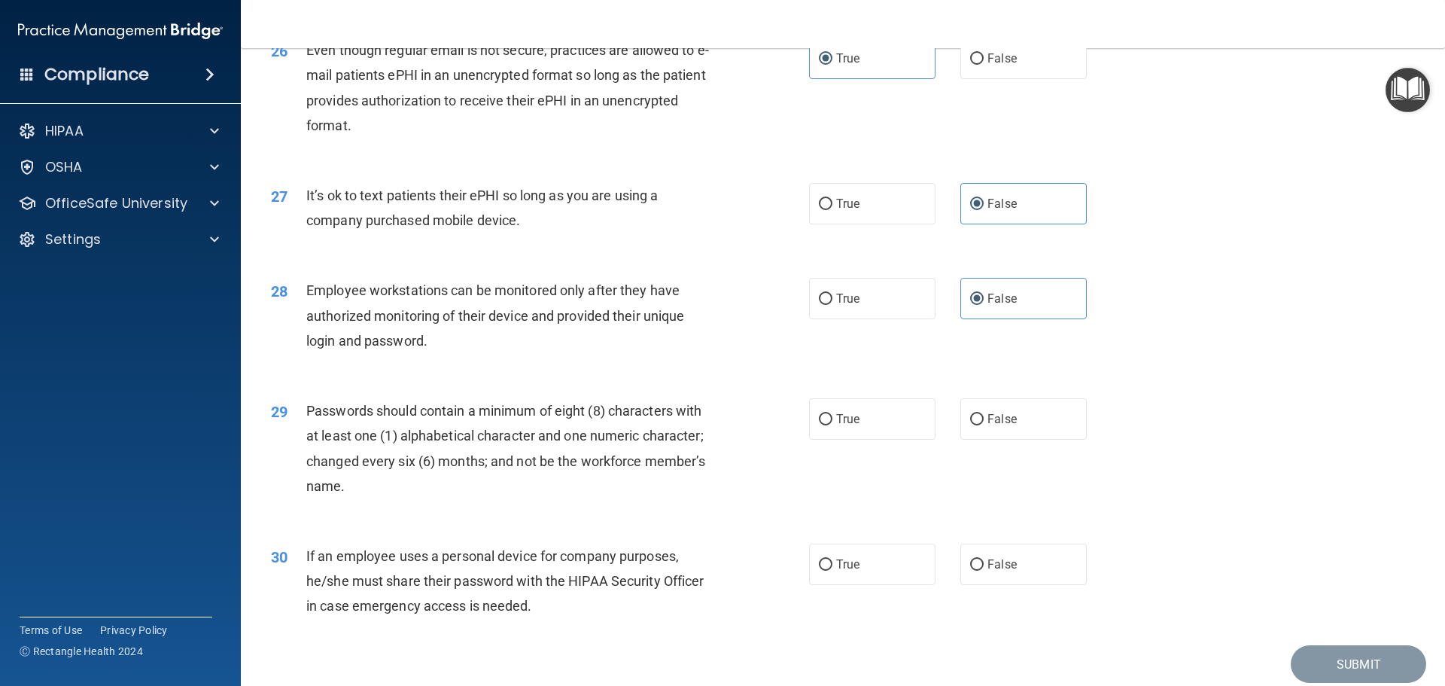
scroll to position [3086, 0]
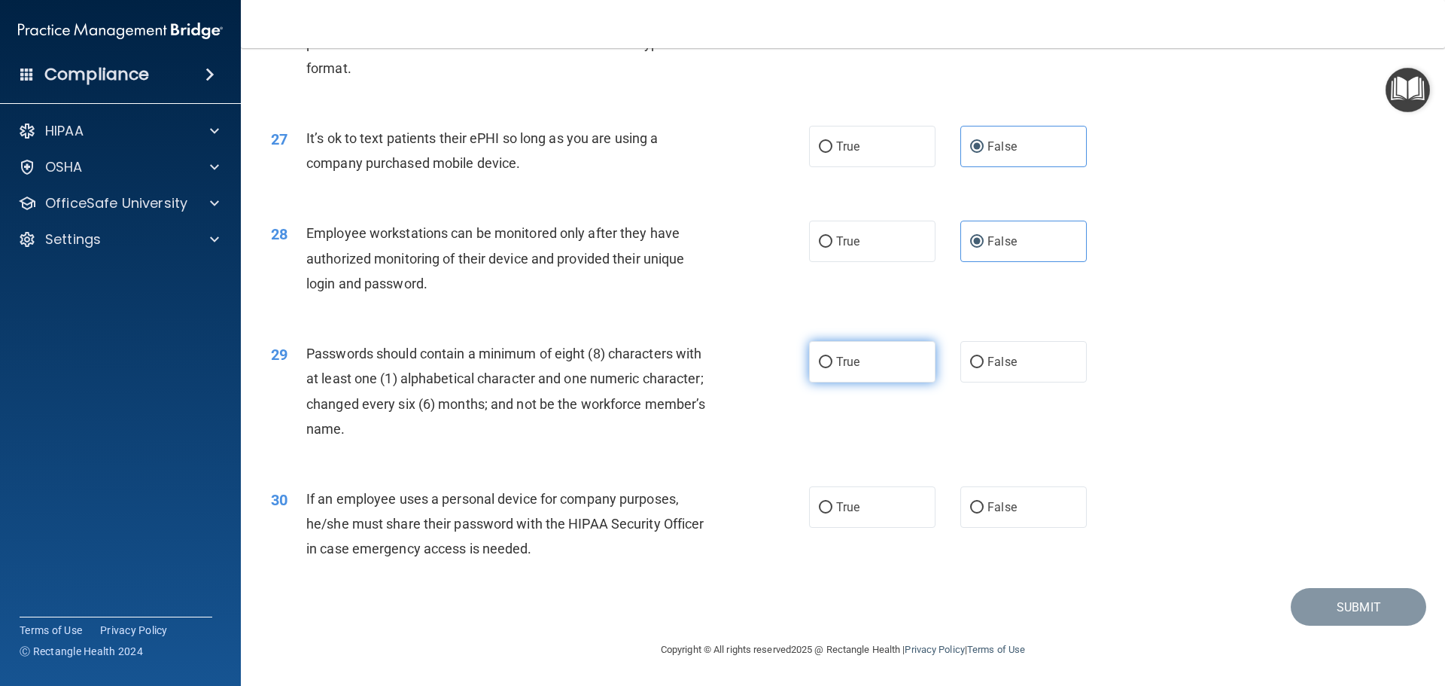
click at [868, 378] on label "True" at bounding box center [872, 361] width 126 height 41
click at [832, 368] on input "True" at bounding box center [826, 362] width 14 height 11
radio input "true"
click at [1011, 528] on label "False" at bounding box center [1023, 506] width 126 height 41
click at [984, 513] on input "False" at bounding box center [977, 507] width 14 height 11
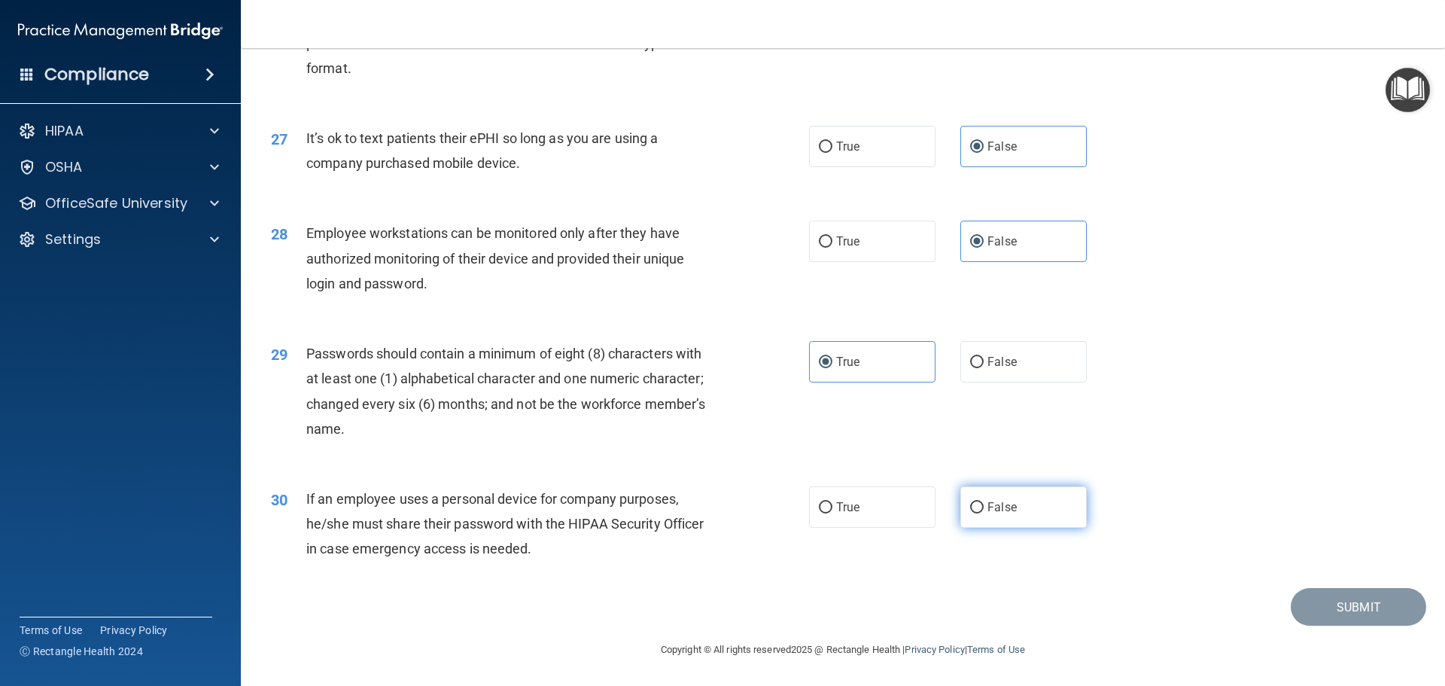
radio input "true"
click at [1313, 610] on button "Submit" at bounding box center [1358, 607] width 135 height 38
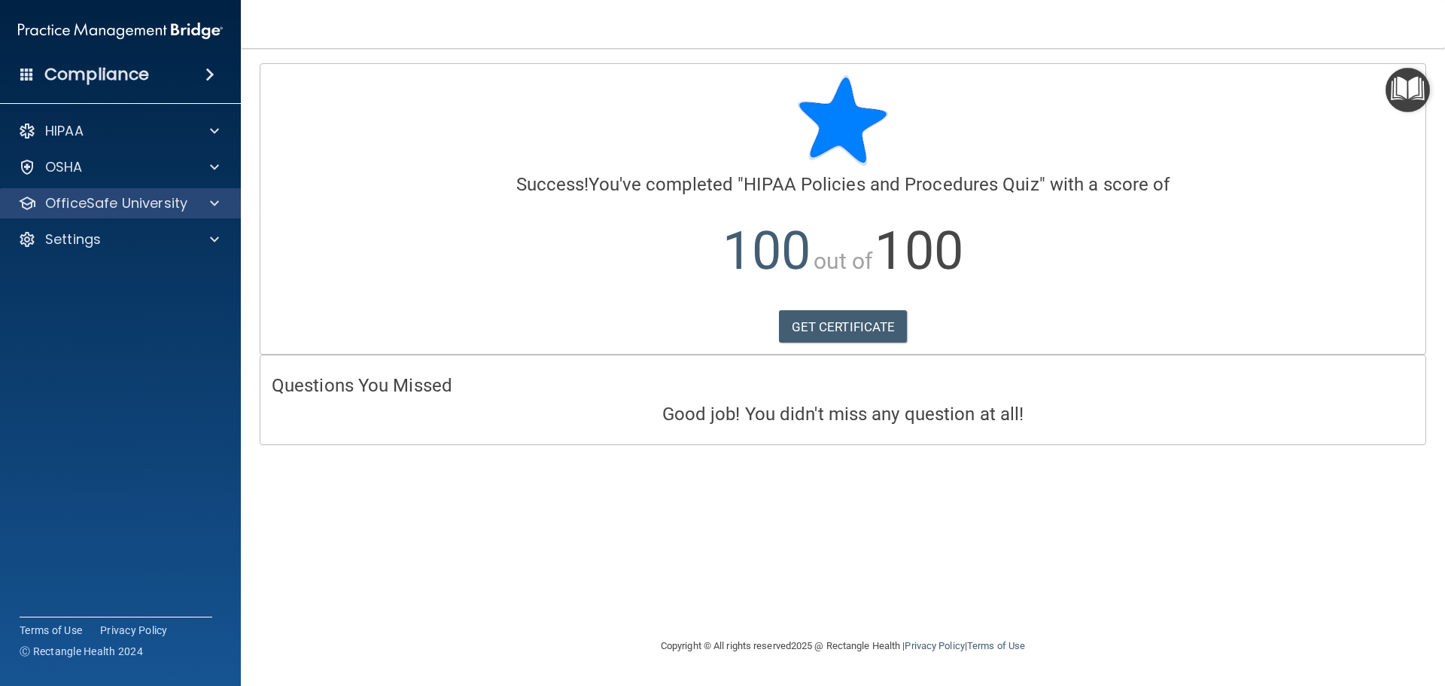
click at [178, 212] on div "OfficeSafe University" at bounding box center [121, 203] width 242 height 30
click at [209, 211] on div at bounding box center [212, 203] width 38 height 18
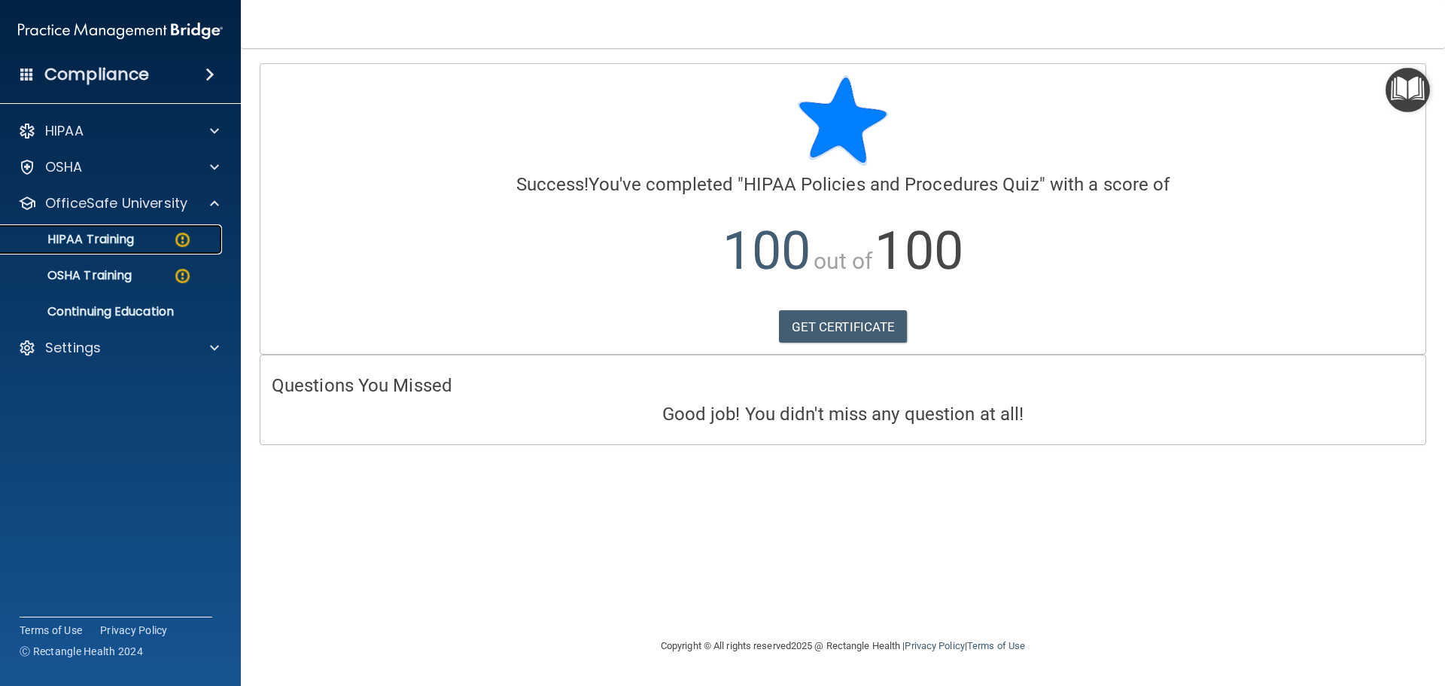
click at [120, 233] on p "HIPAA Training" at bounding box center [72, 239] width 124 height 15
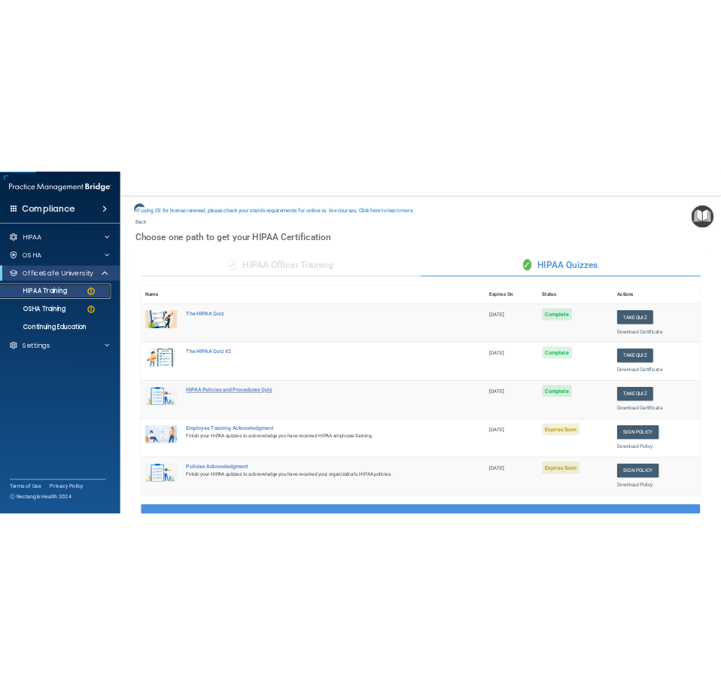
scroll to position [151, 0]
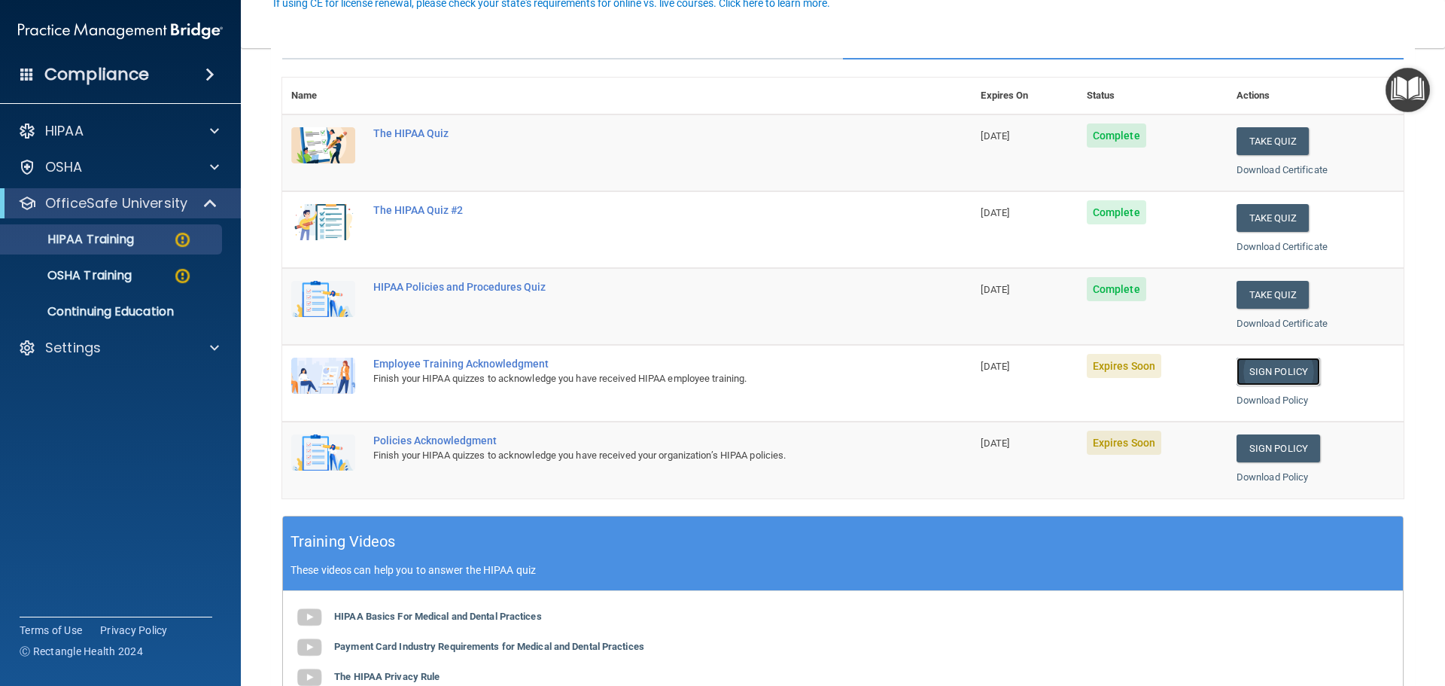
click at [1243, 367] on link "Sign Policy" at bounding box center [1278, 371] width 84 height 28
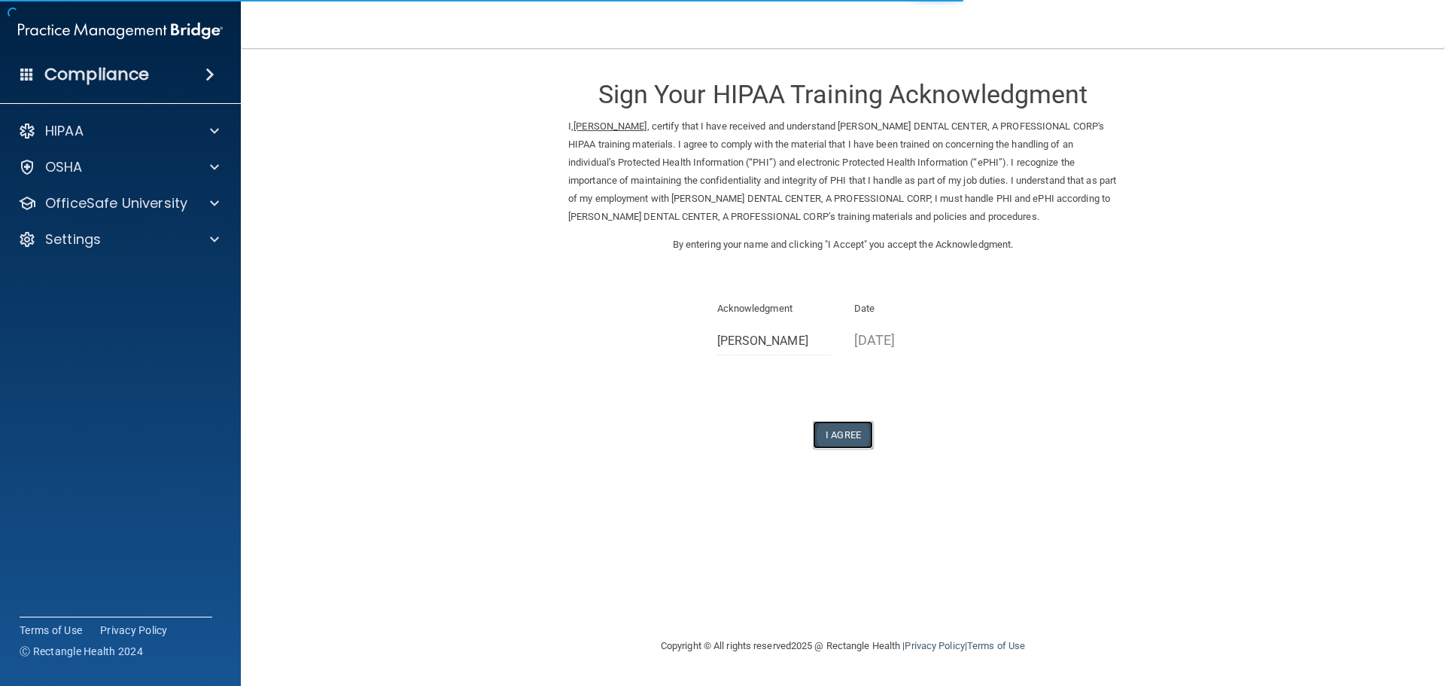
click at [833, 434] on button "I Agree" at bounding box center [843, 435] width 60 height 28
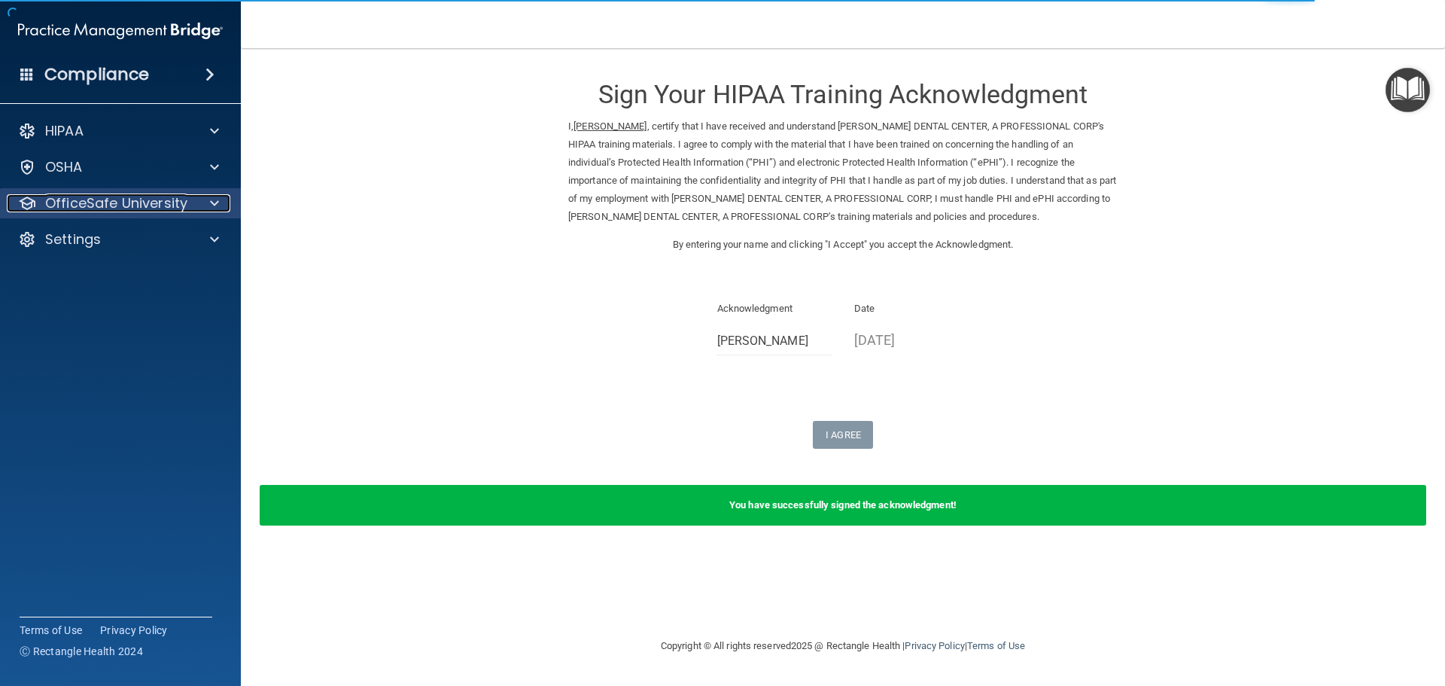
click at [136, 204] on p "OfficeSafe University" at bounding box center [116, 203] width 142 height 18
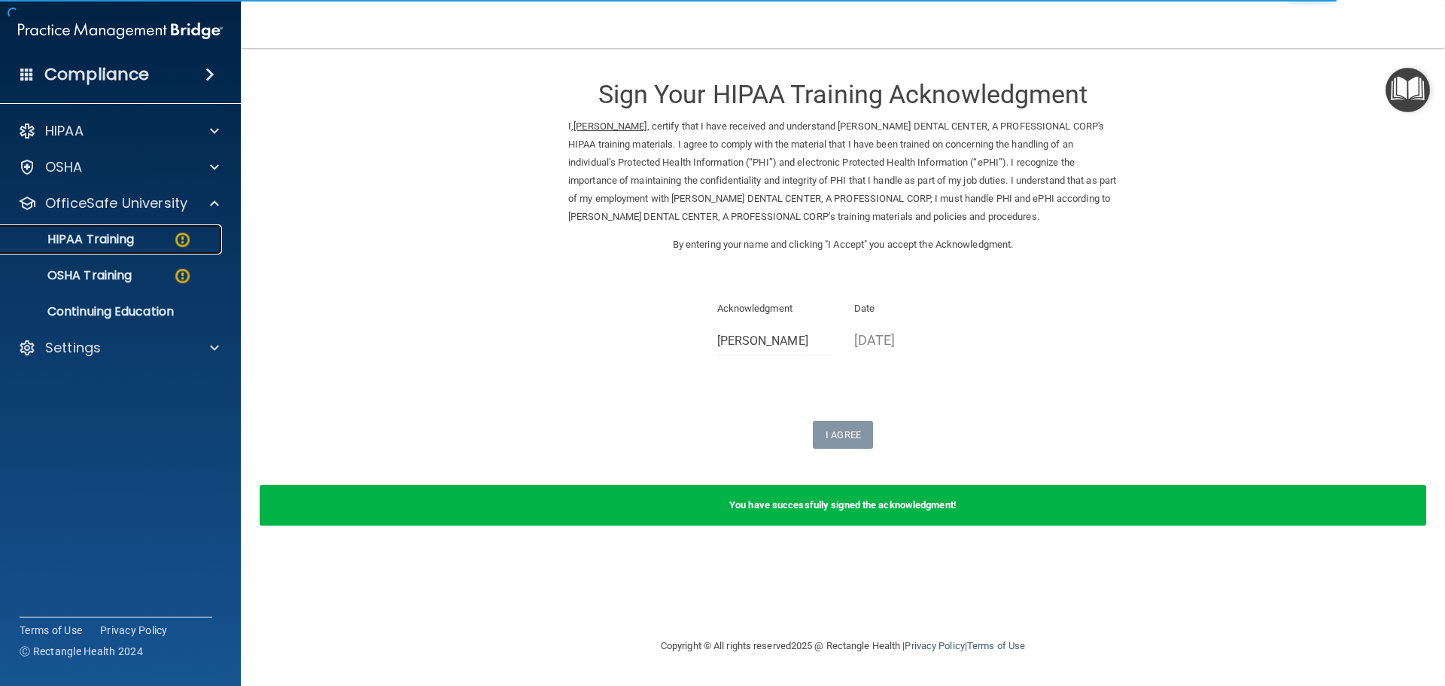
click at [169, 248] on link "HIPAA Training" at bounding box center [103, 239] width 237 height 30
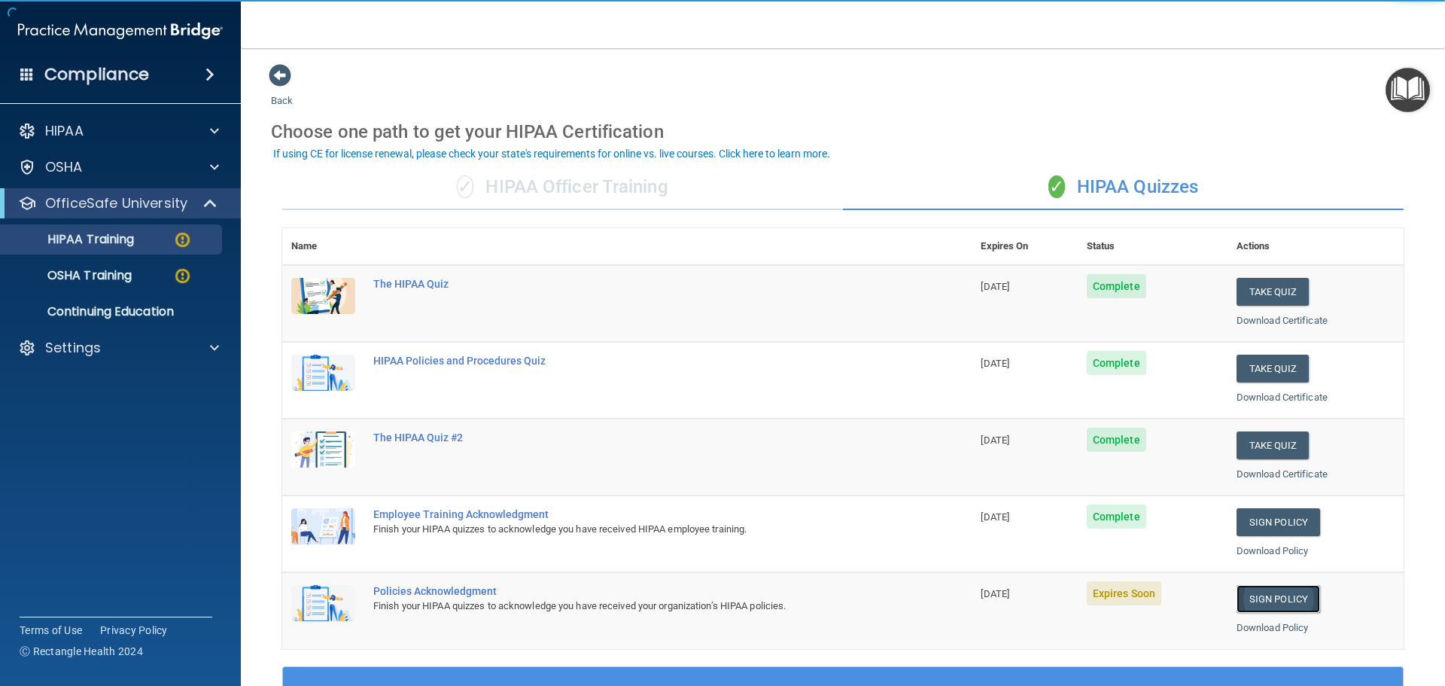
click at [1270, 598] on link "Sign Policy" at bounding box center [1278, 599] width 84 height 28
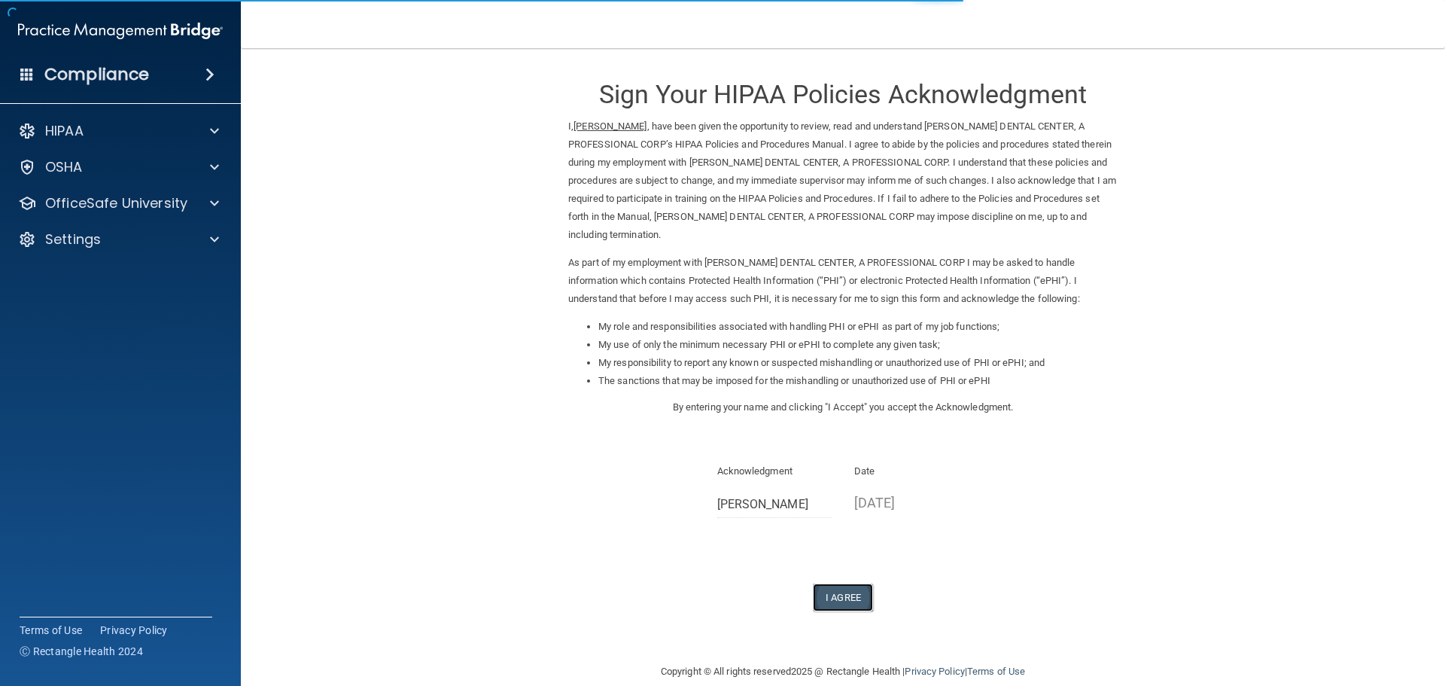
click at [843, 592] on button "I Agree" at bounding box center [843, 597] width 60 height 28
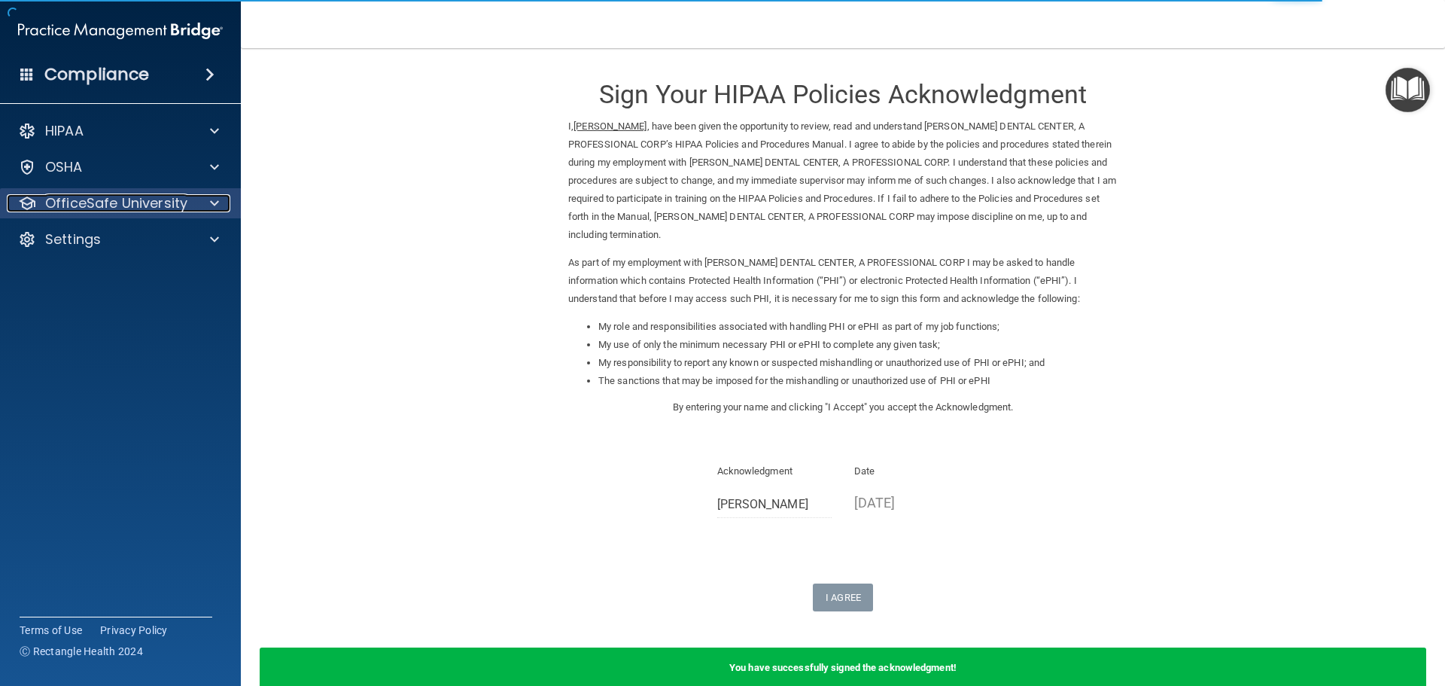
click at [73, 208] on p "OfficeSafe University" at bounding box center [116, 203] width 142 height 18
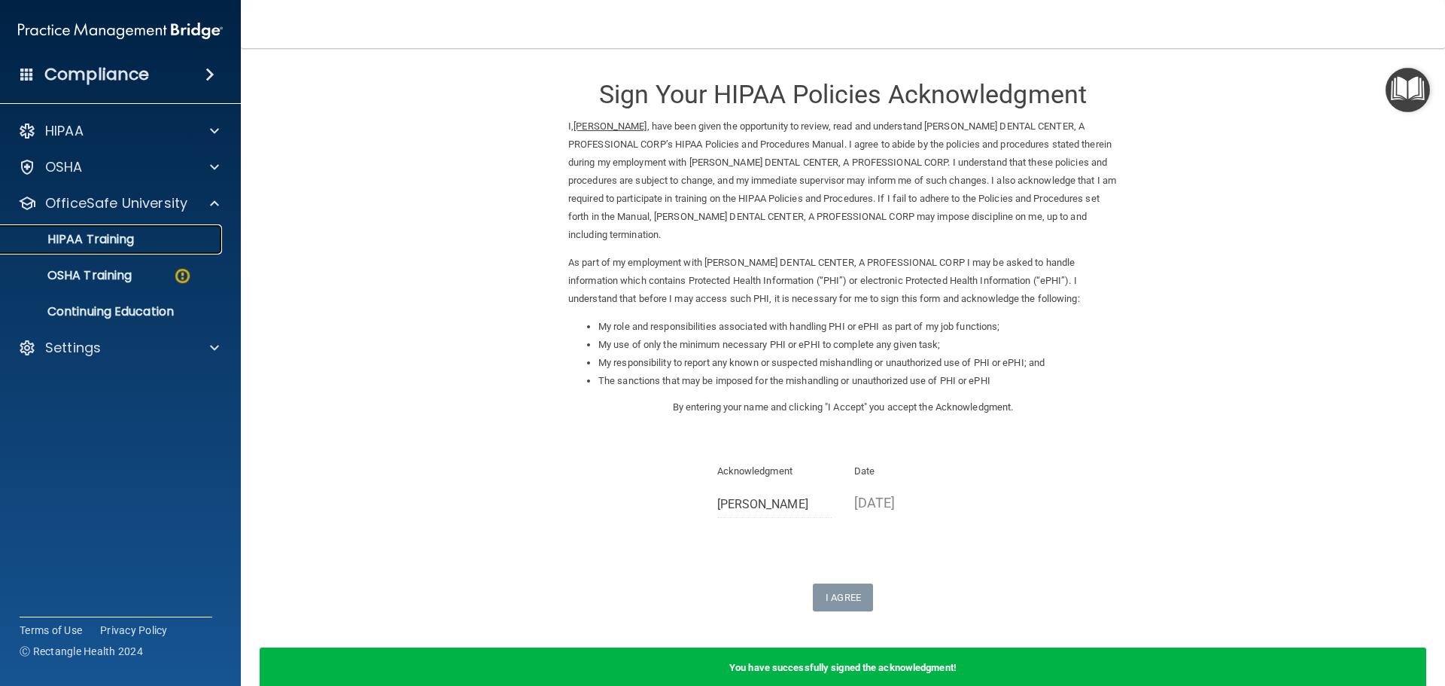
click at [108, 249] on link "HIPAA Training" at bounding box center [103, 239] width 237 height 30
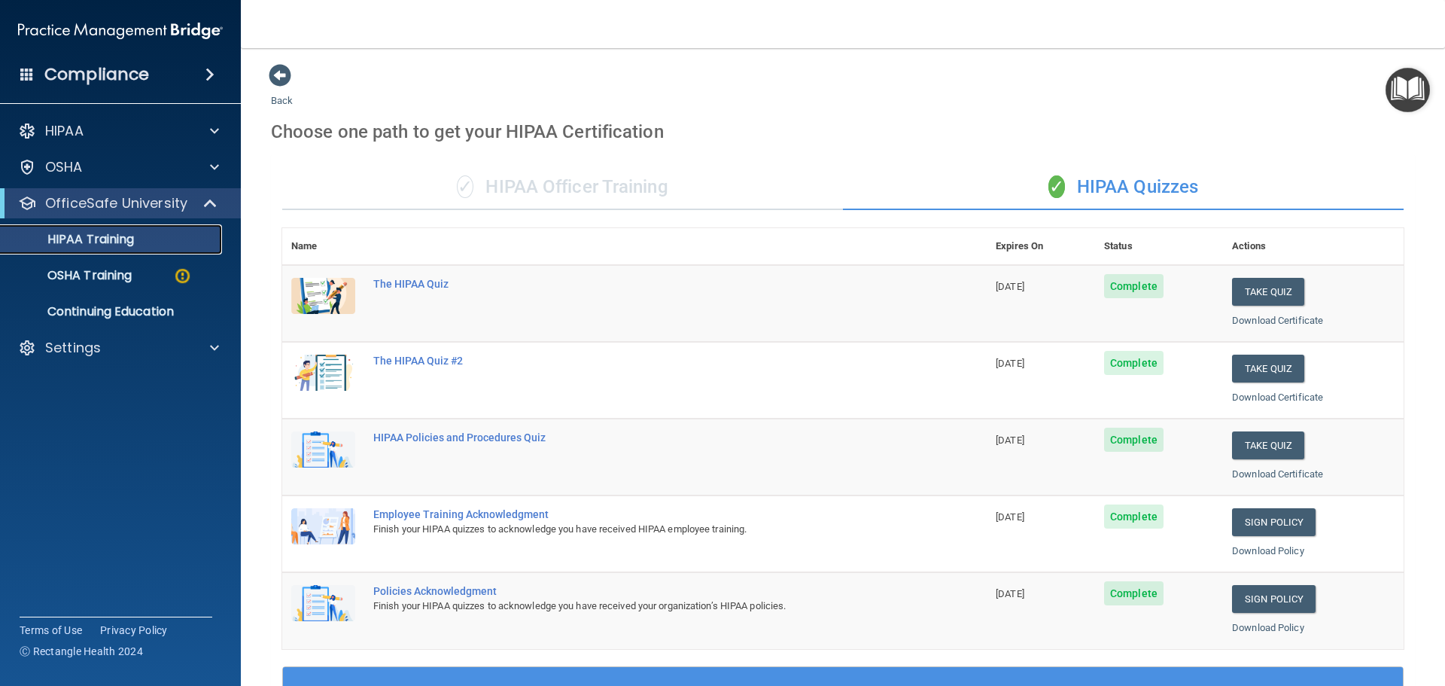
scroll to position [376, 0]
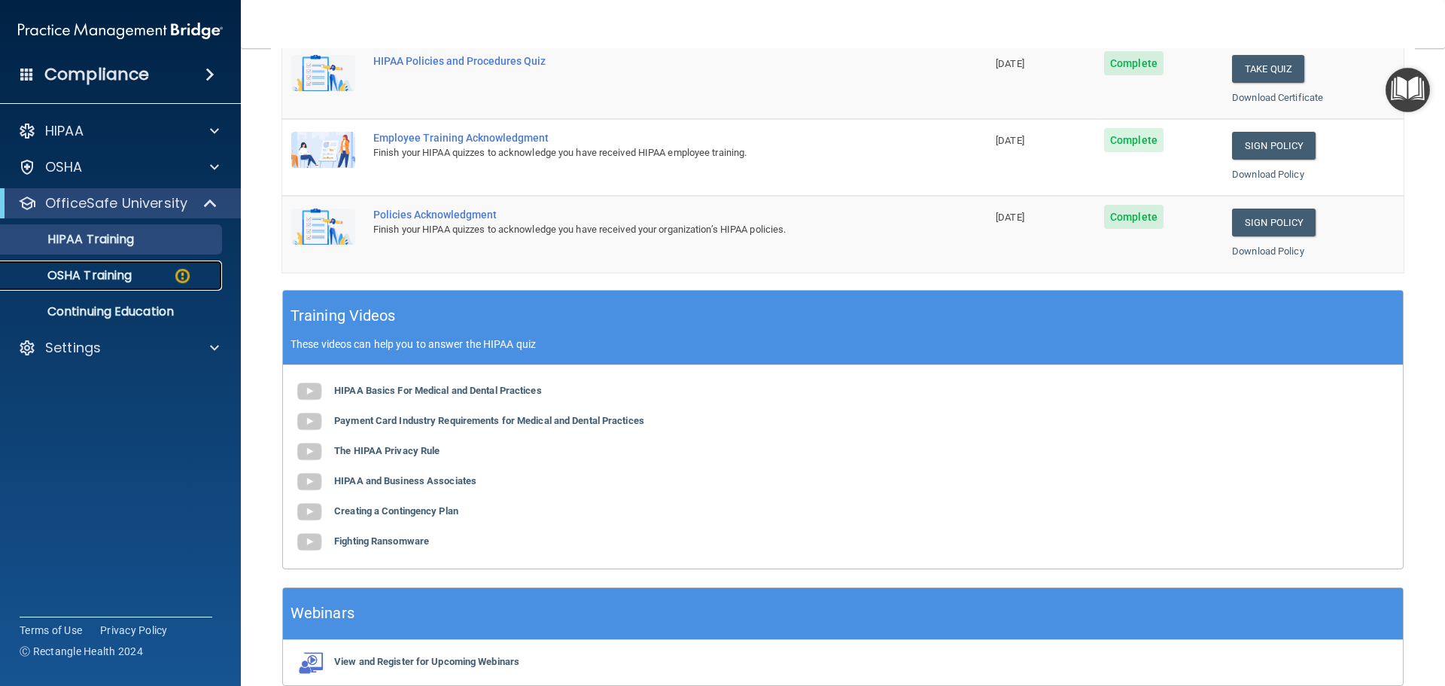
click at [55, 275] on p "OSHA Training" at bounding box center [71, 275] width 122 height 15
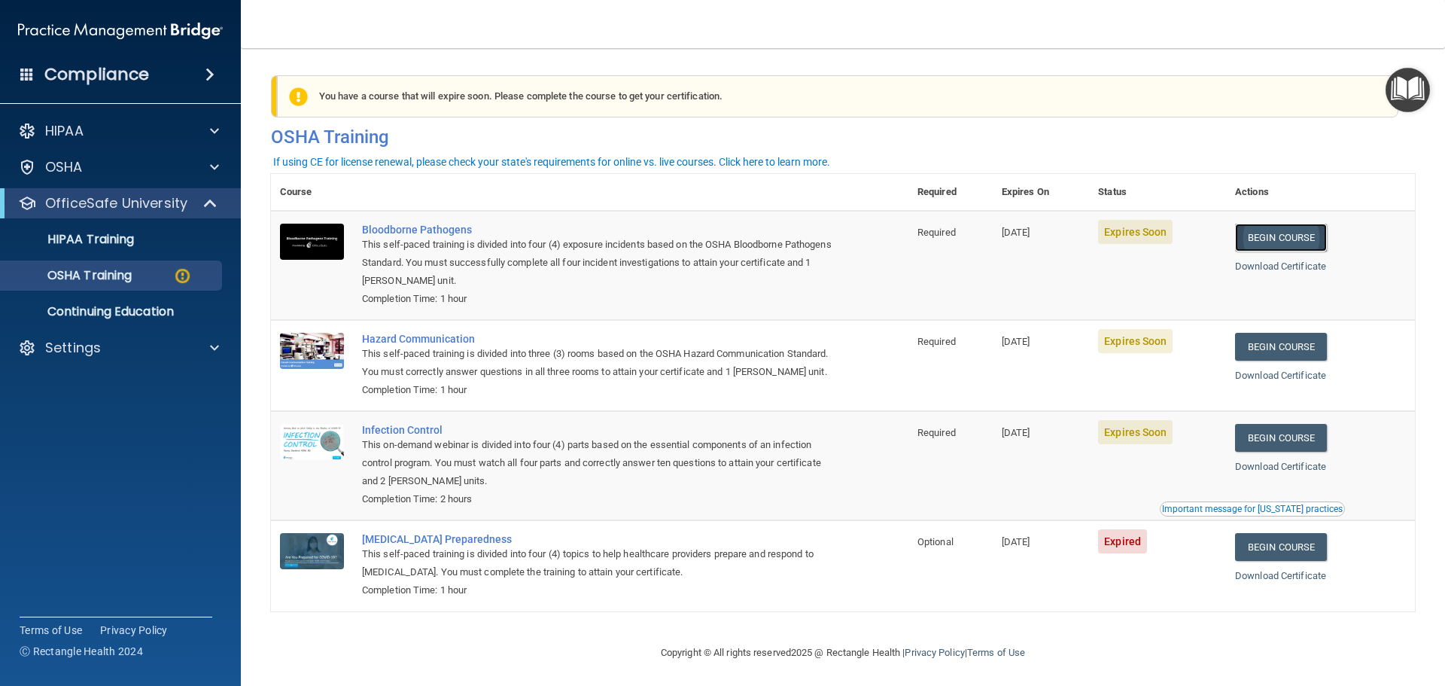
click at [1276, 242] on link "Begin Course" at bounding box center [1281, 238] width 92 height 28
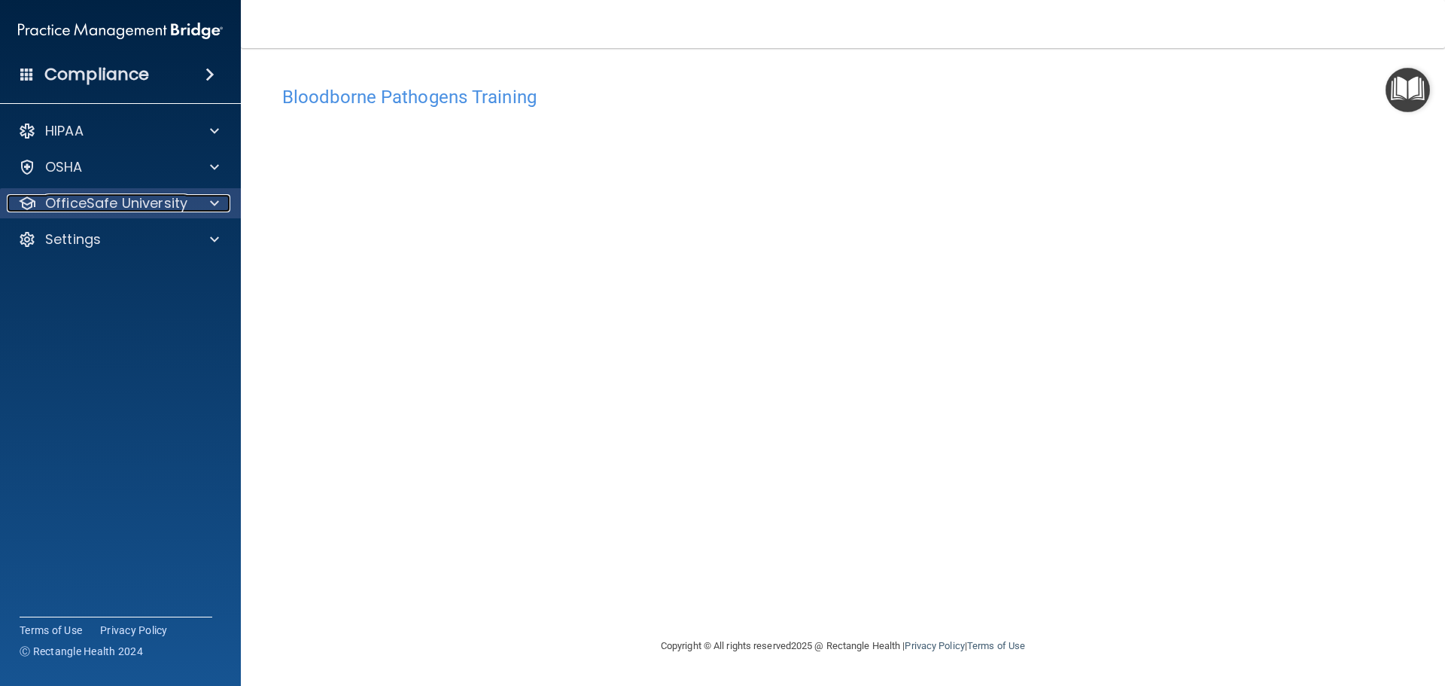
click at [160, 198] on p "OfficeSafe University" at bounding box center [116, 203] width 142 height 18
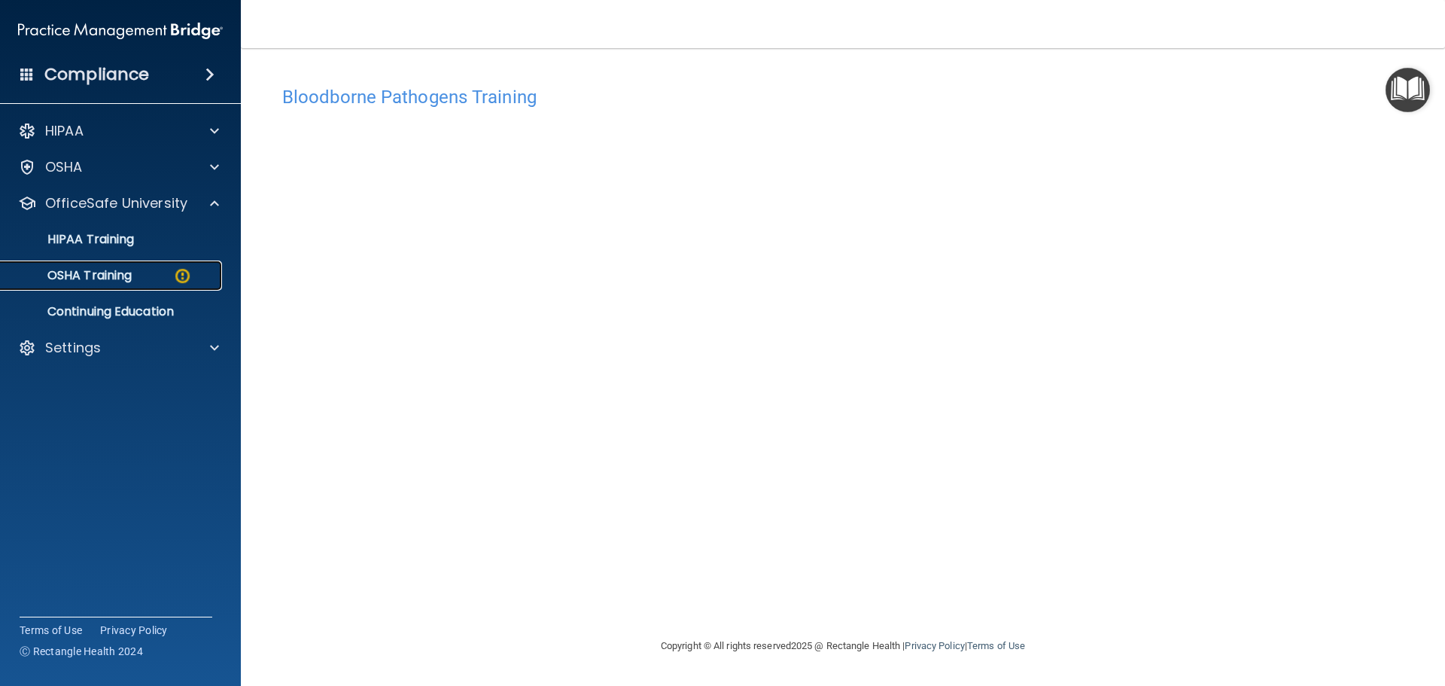
click at [132, 268] on p "OSHA Training" at bounding box center [71, 275] width 122 height 15
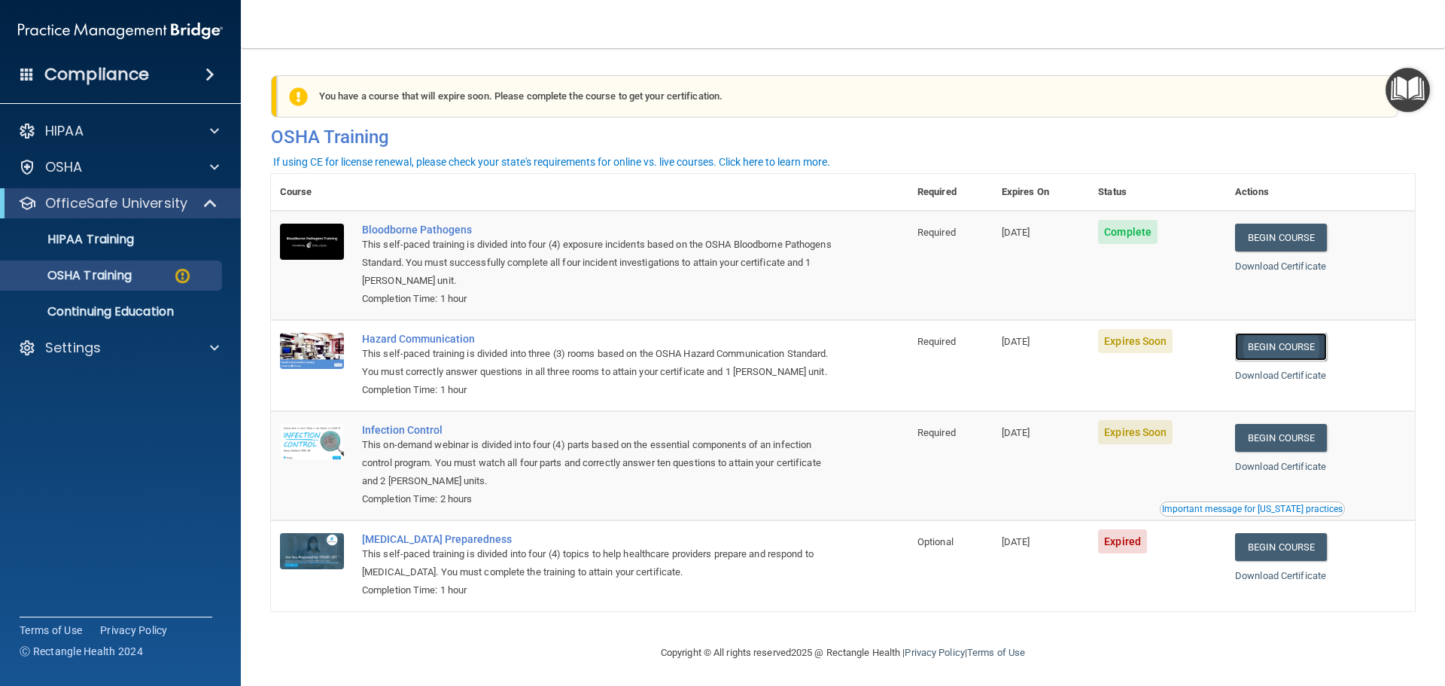
click at [1261, 343] on link "Begin Course" at bounding box center [1281, 347] width 92 height 28
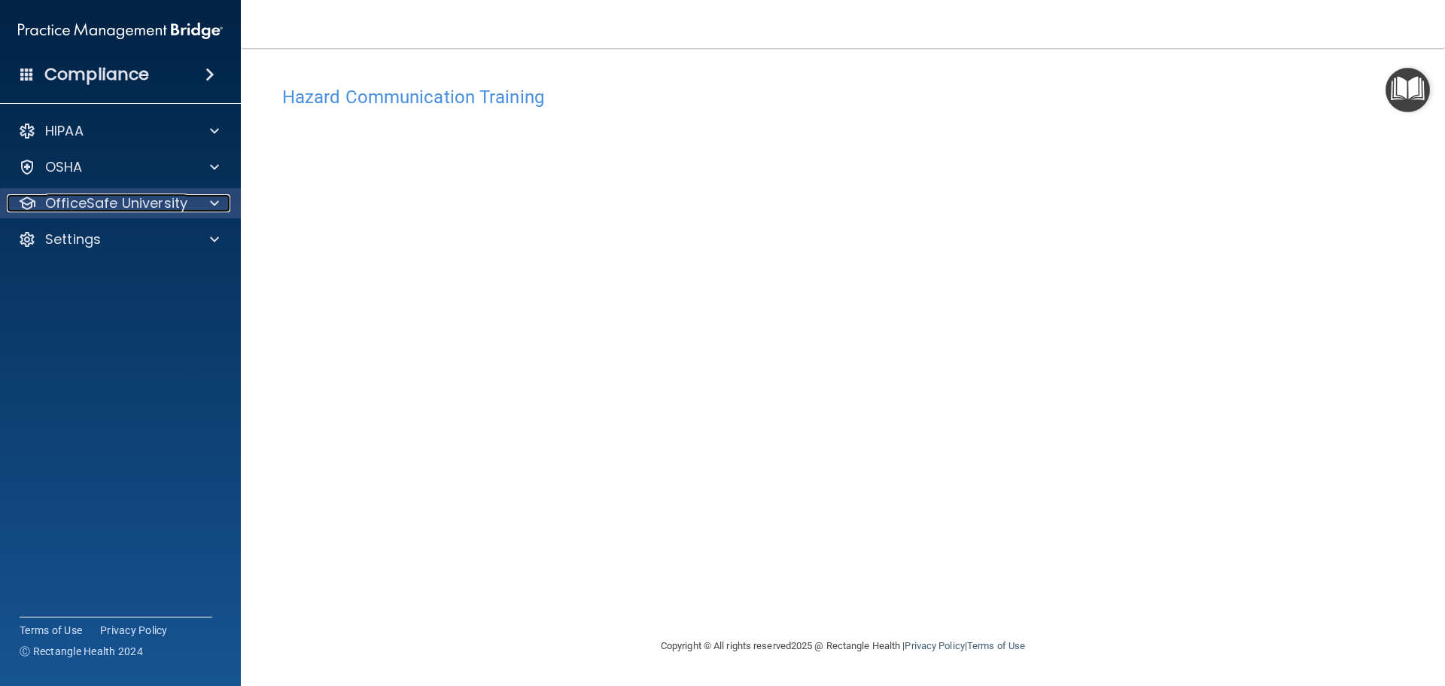
click at [122, 205] on p "OfficeSafe University" at bounding box center [116, 203] width 142 height 18
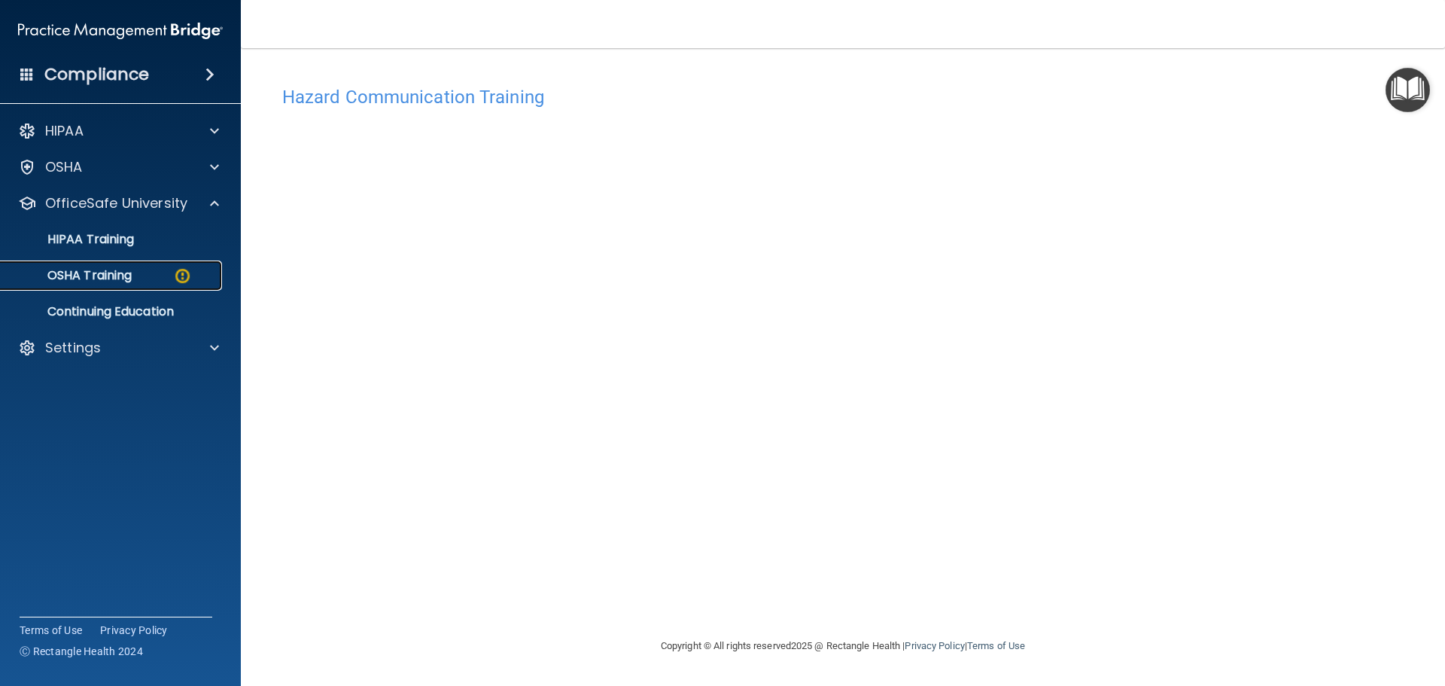
click at [122, 289] on link "OSHA Training" at bounding box center [103, 275] width 237 height 30
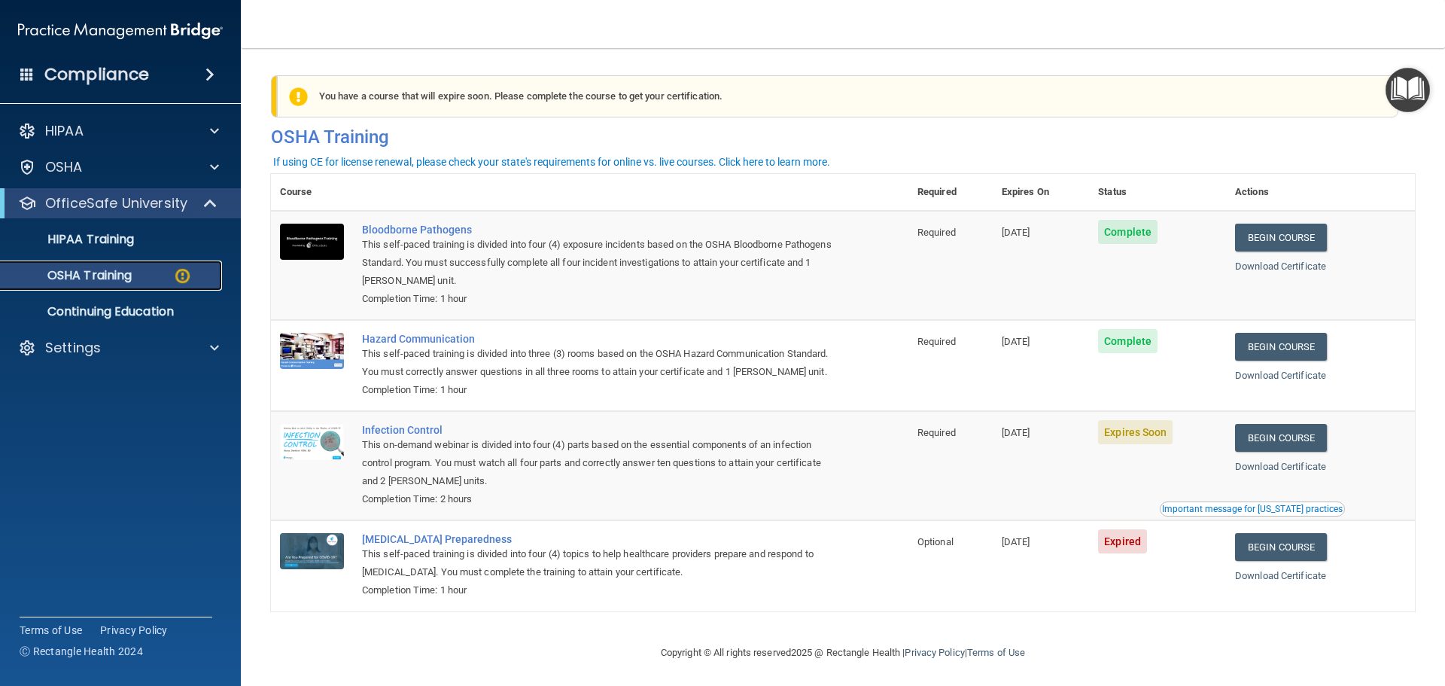
scroll to position [25, 0]
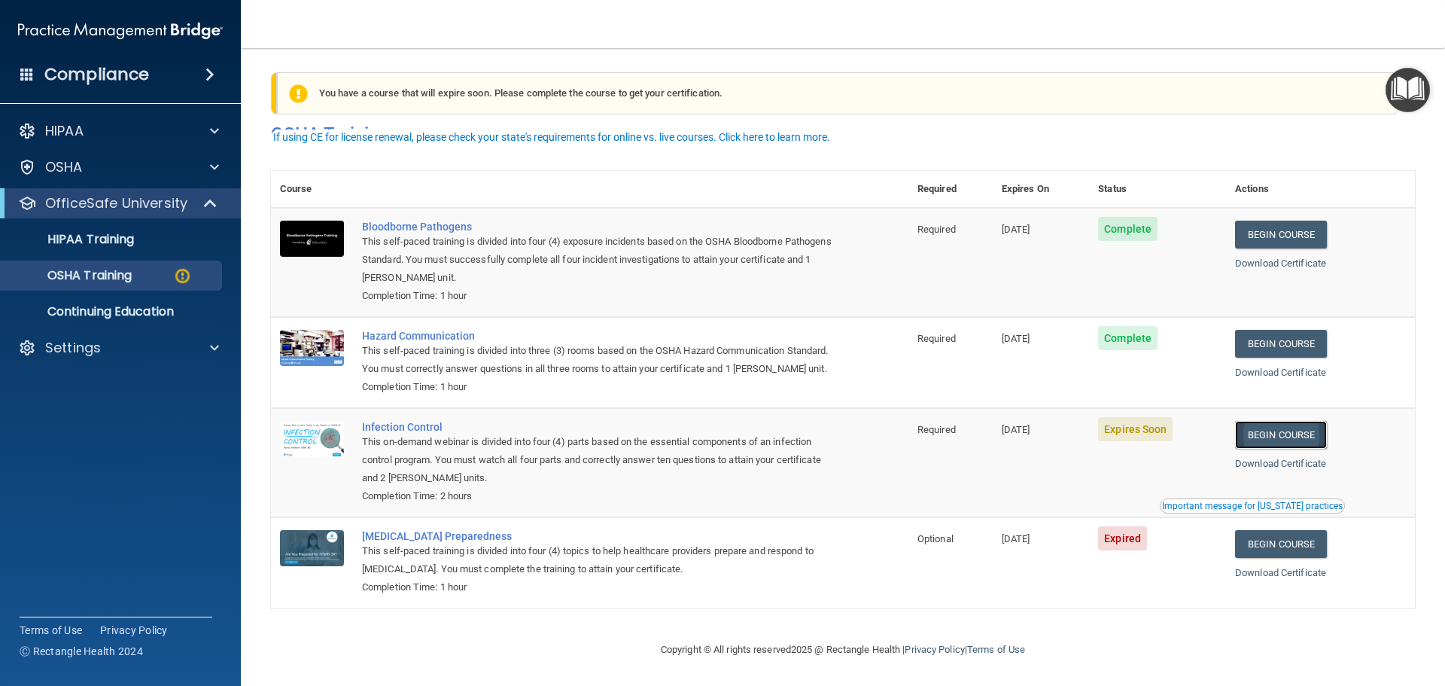
click at [1261, 436] on link "Begin Course" at bounding box center [1281, 435] width 92 height 28
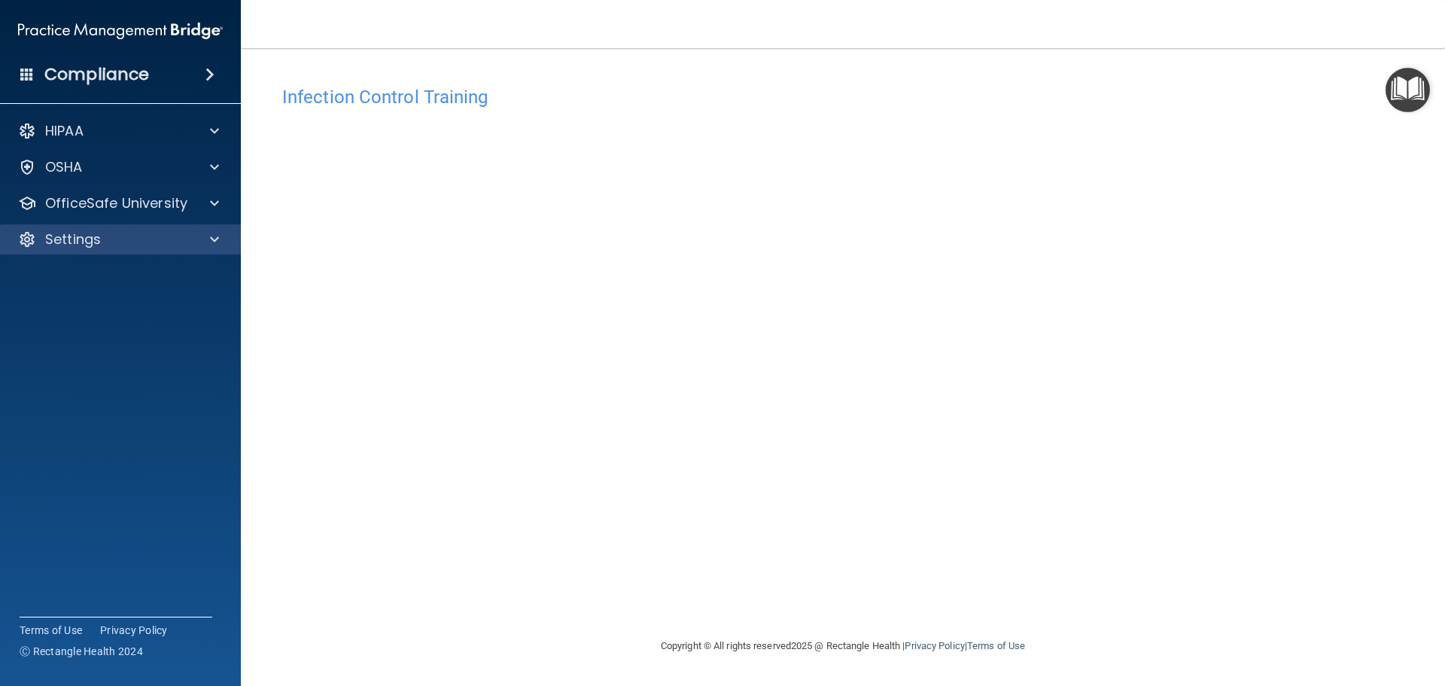
click at [132, 225] on div "Settings" at bounding box center [121, 239] width 242 height 30
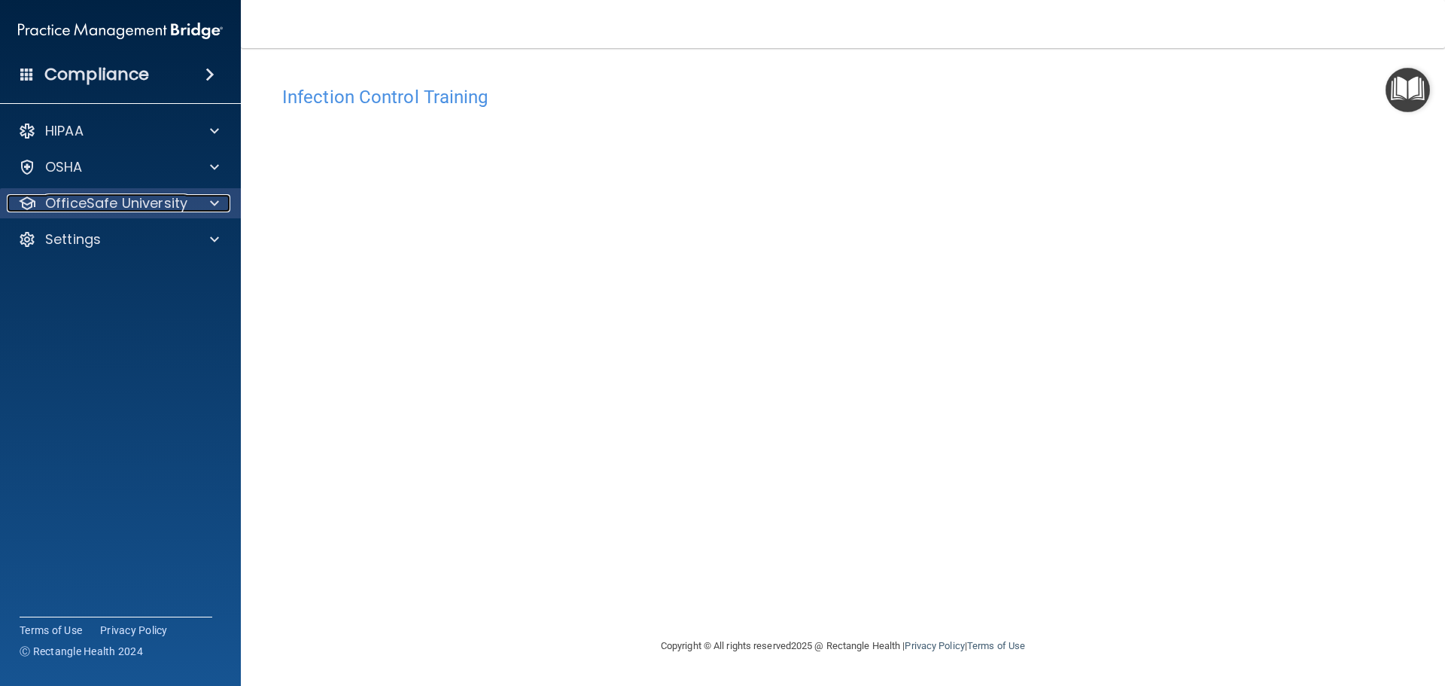
click at [142, 203] on p "OfficeSafe University" at bounding box center [116, 203] width 142 height 18
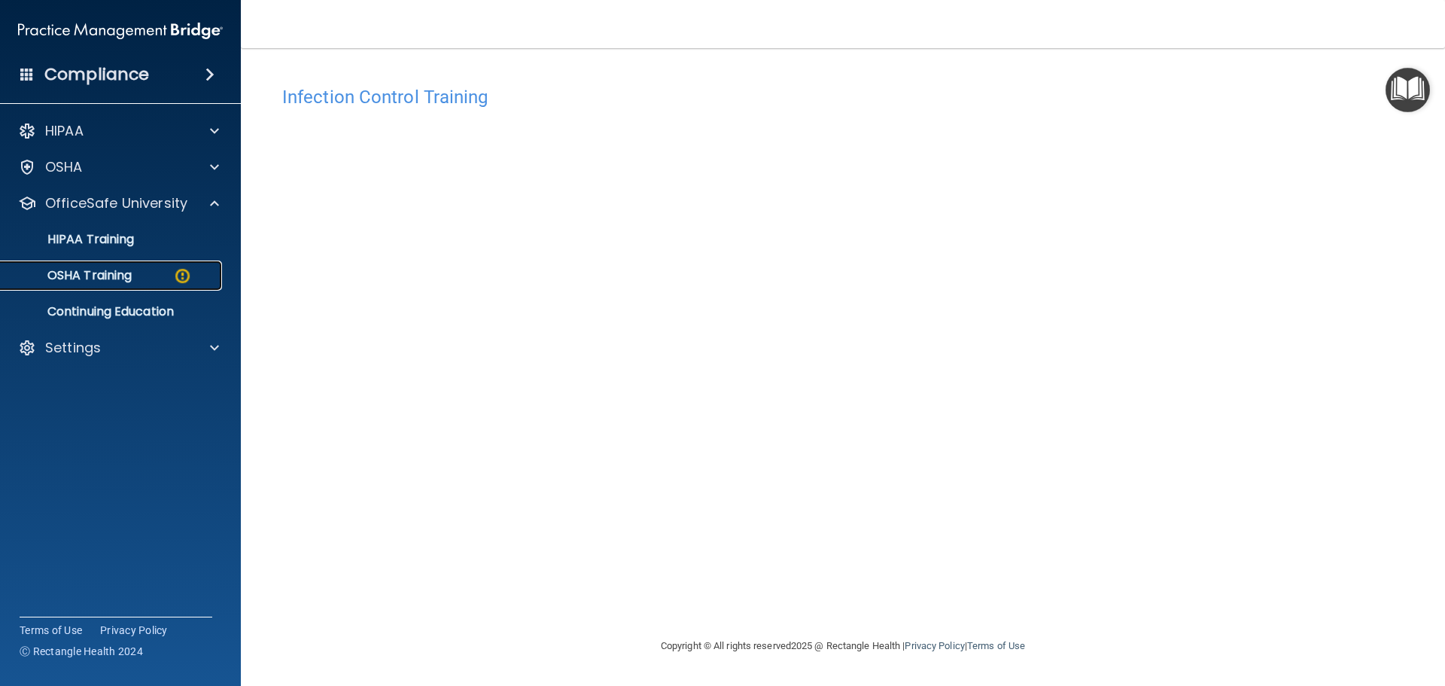
click at [144, 286] on link "OSHA Training" at bounding box center [103, 275] width 237 height 30
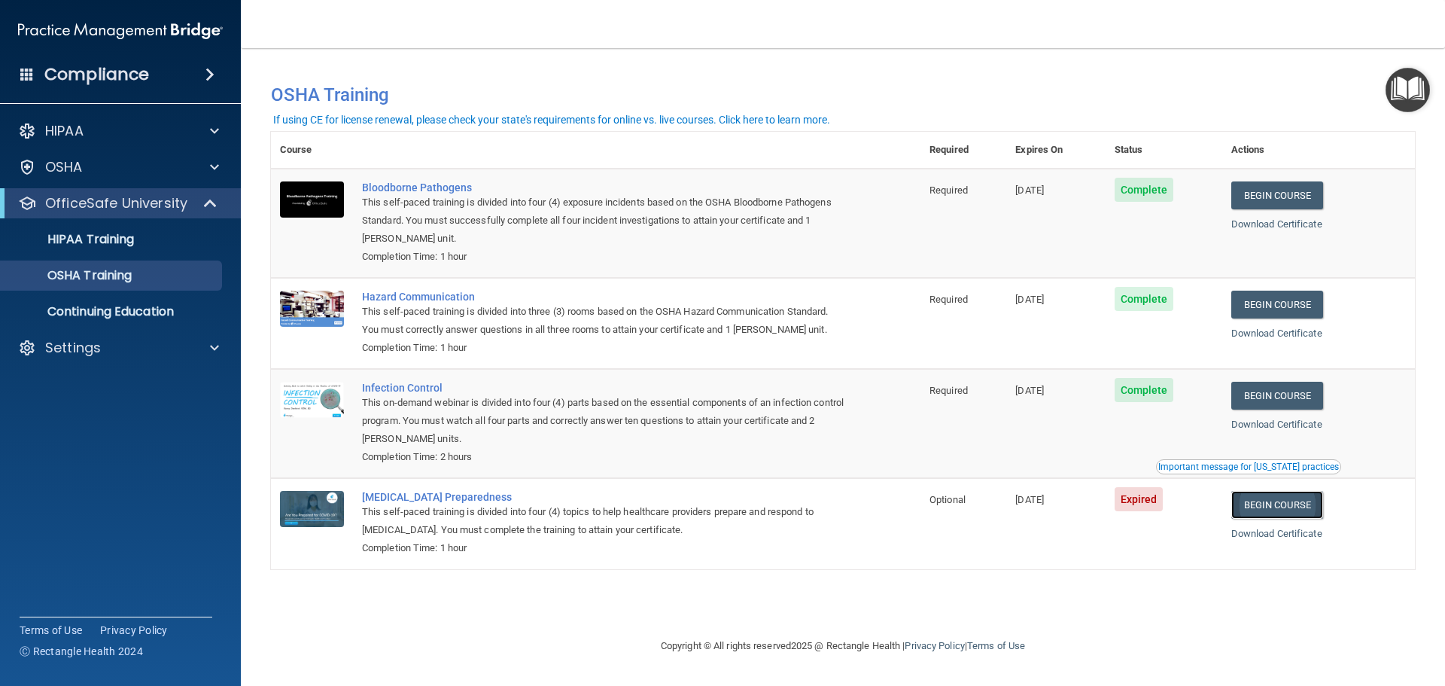
click at [1284, 510] on link "Begin Course" at bounding box center [1277, 505] width 92 height 28
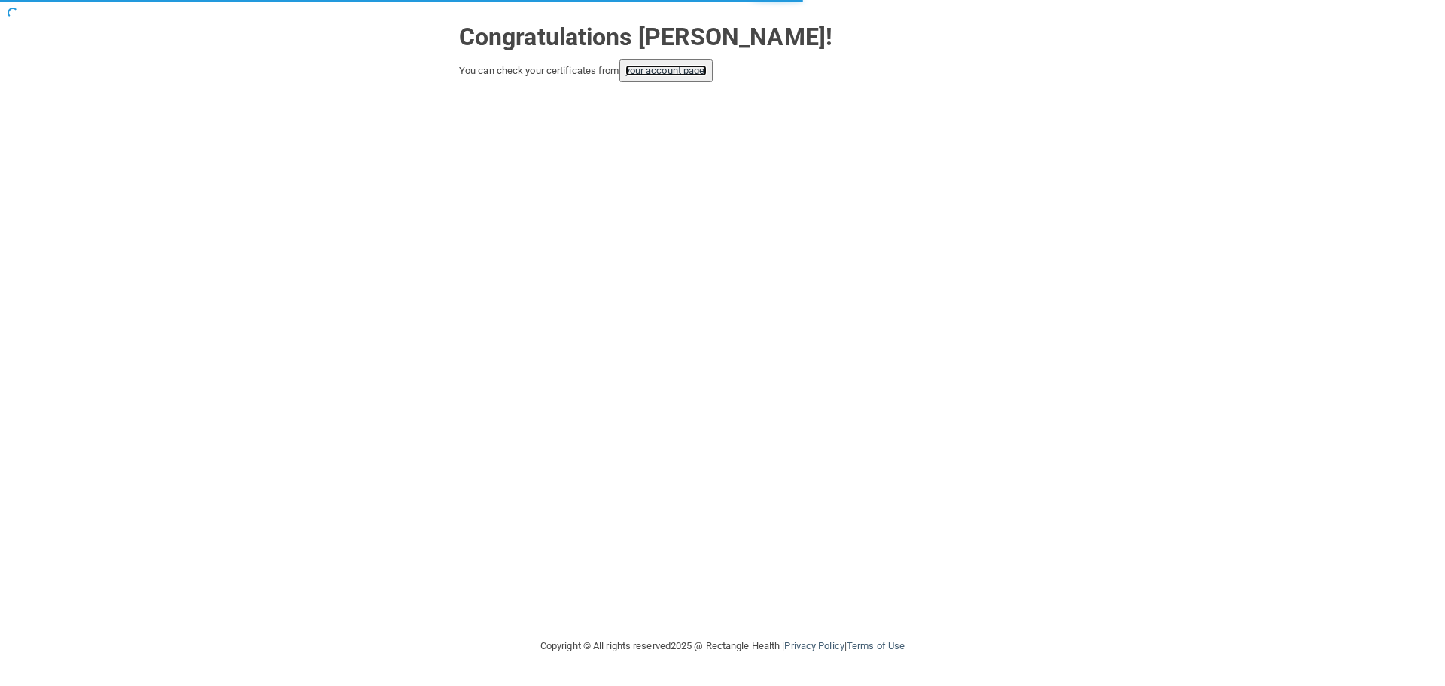
click at [661, 75] on link "your account page!" at bounding box center [666, 70] width 82 height 11
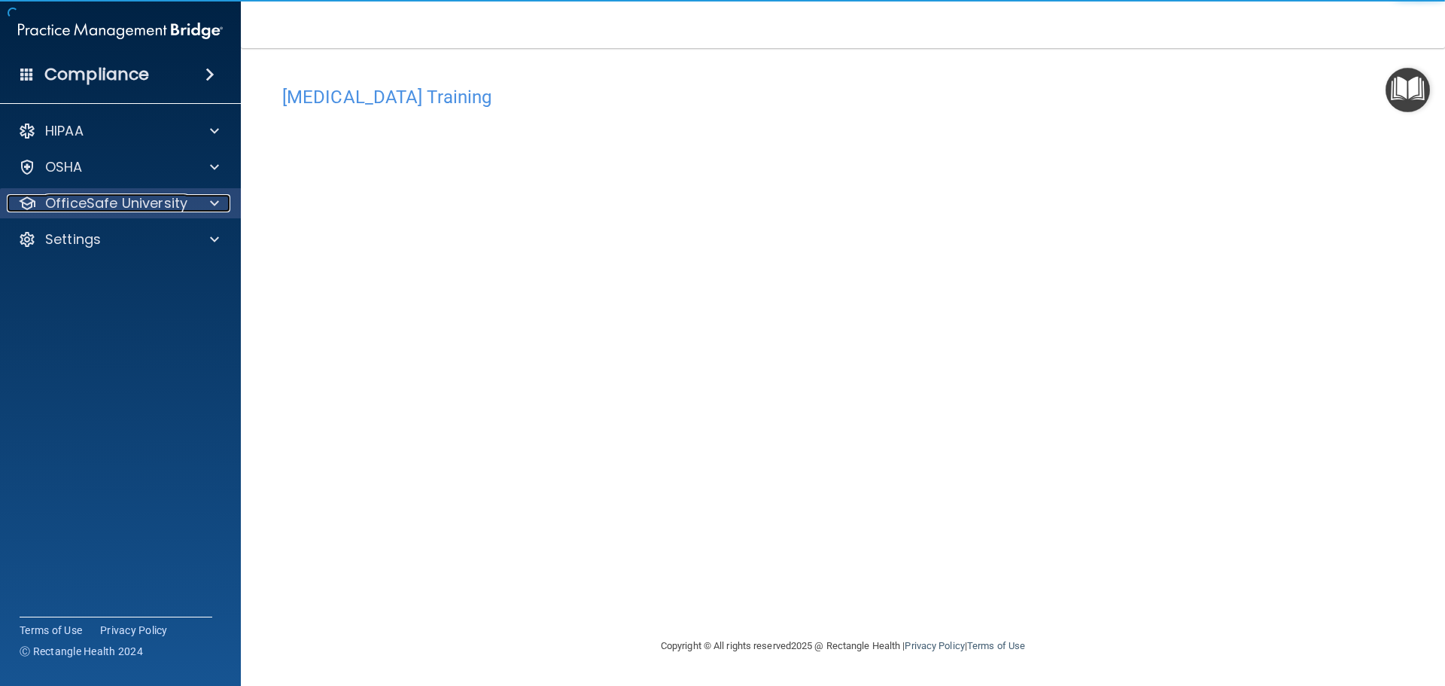
click at [129, 205] on p "OfficeSafe University" at bounding box center [116, 203] width 142 height 18
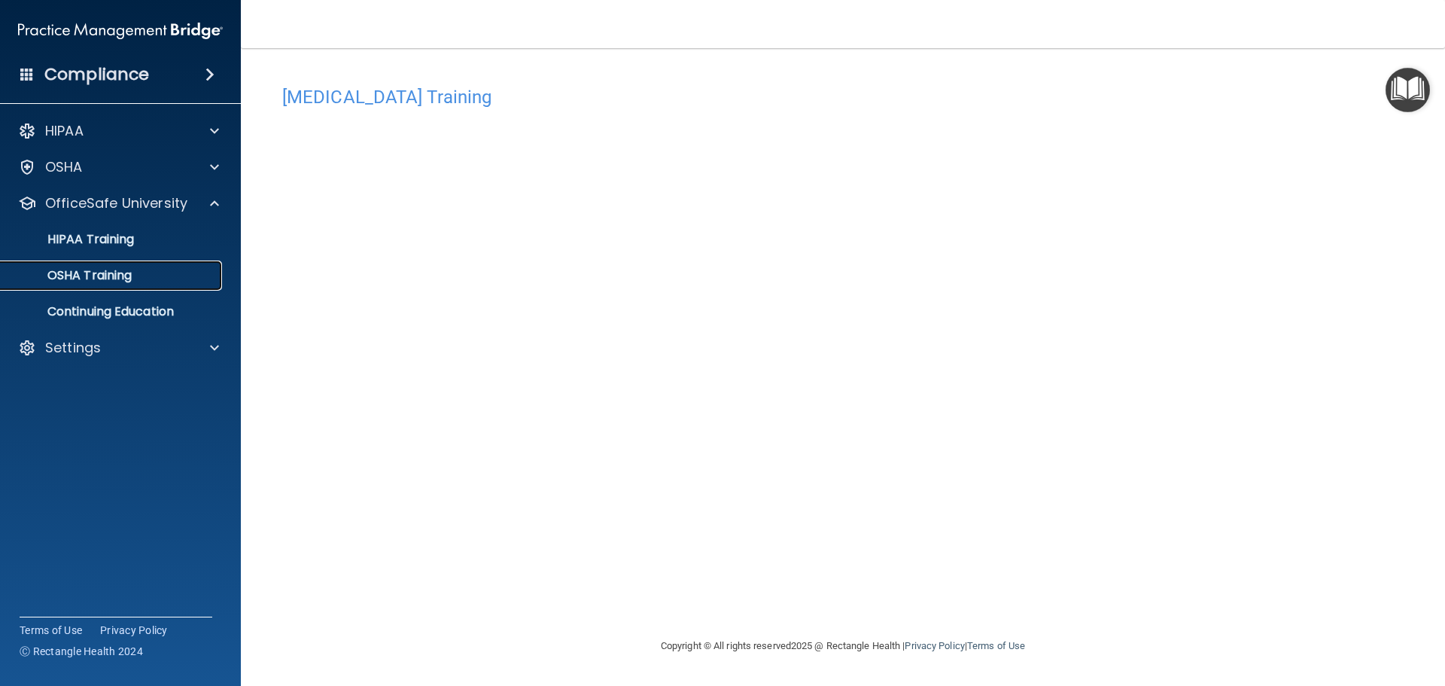
click at [171, 269] on div "OSHA Training" at bounding box center [112, 275] width 205 height 15
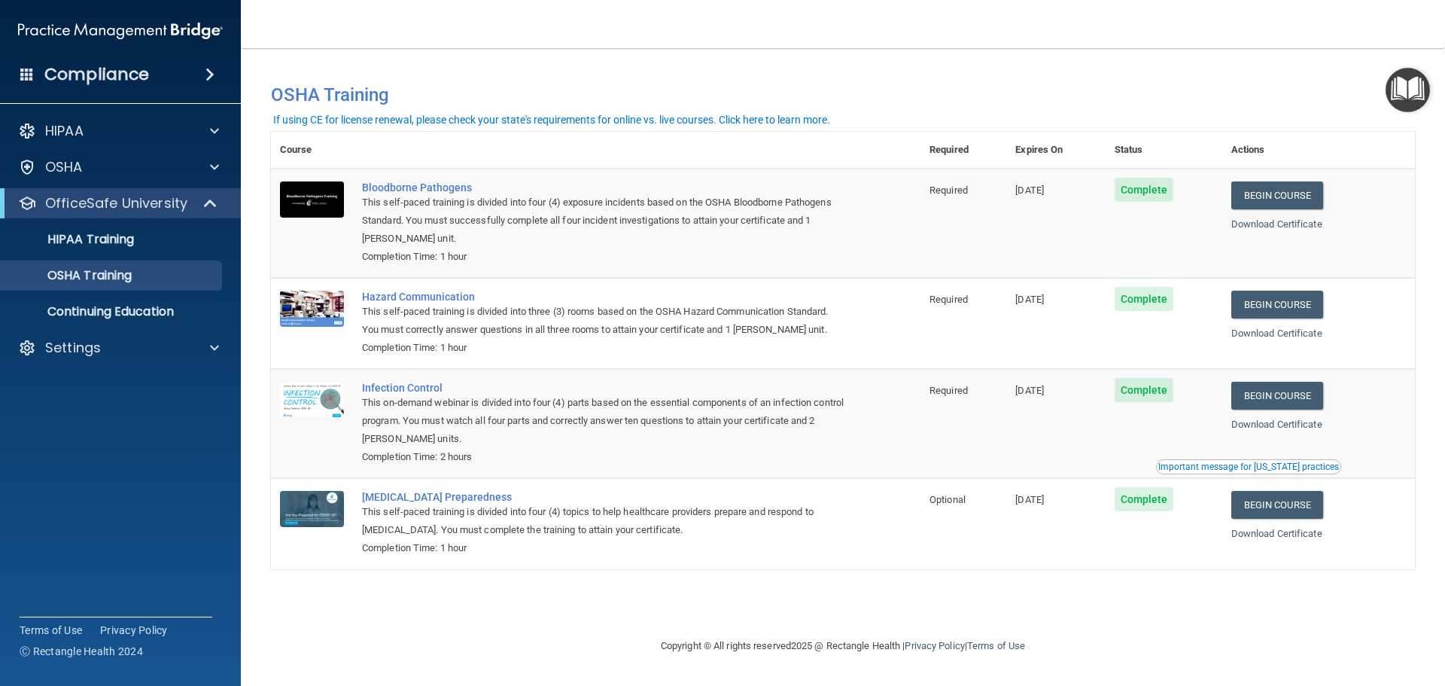
click at [1401, 84] on img "Open Resource Center" at bounding box center [1408, 90] width 44 height 44
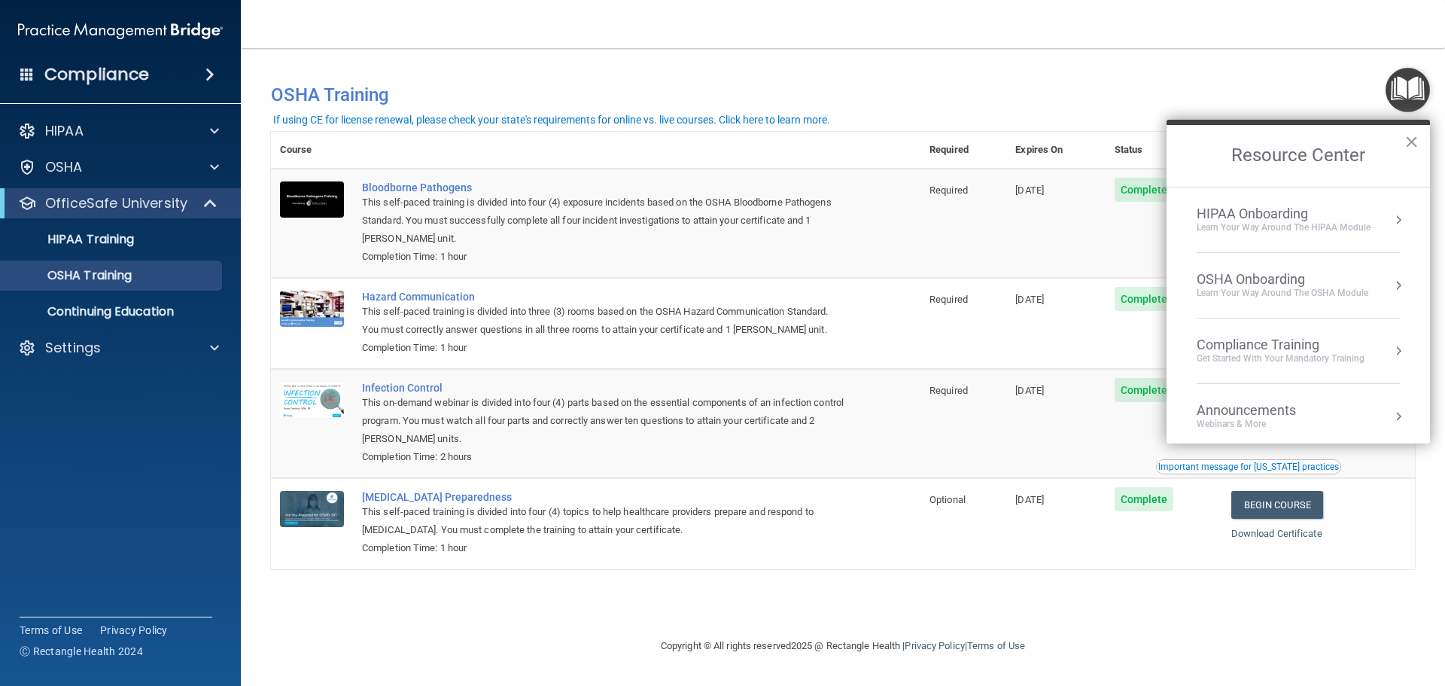
click at [1394, 62] on main "You have a course that has expired or is incomplete. Please complete the course…" at bounding box center [843, 366] width 1204 height 637
click at [121, 340] on div "Settings" at bounding box center [100, 348] width 187 height 18
click at [86, 416] on p "Sign Out" at bounding box center [112, 419] width 205 height 15
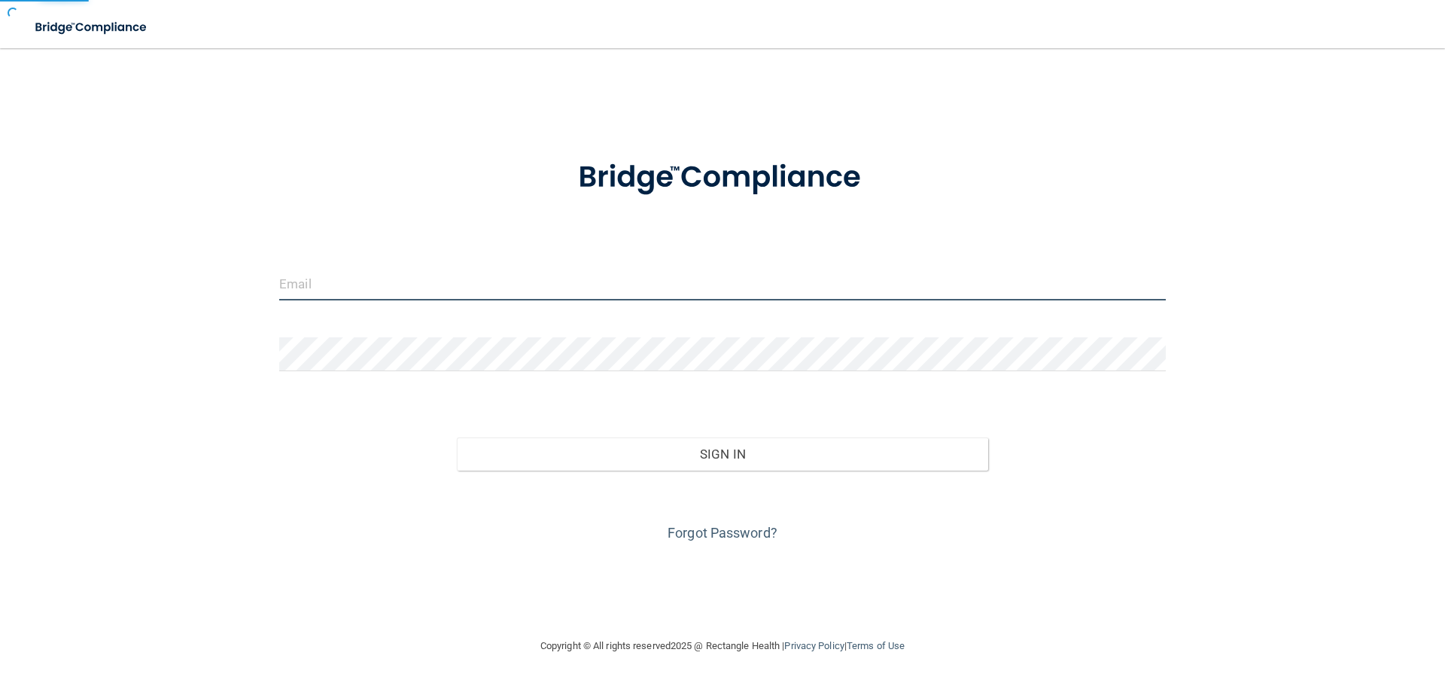
type input "[EMAIL_ADDRESS][DOMAIN_NAME]"
